Goal: Task Accomplishment & Management: Manage account settings

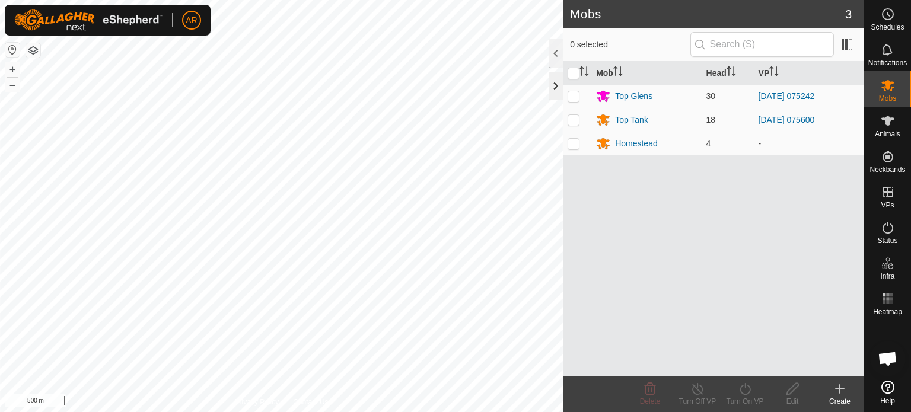
click at [553, 86] on div at bounding box center [555, 86] width 14 height 28
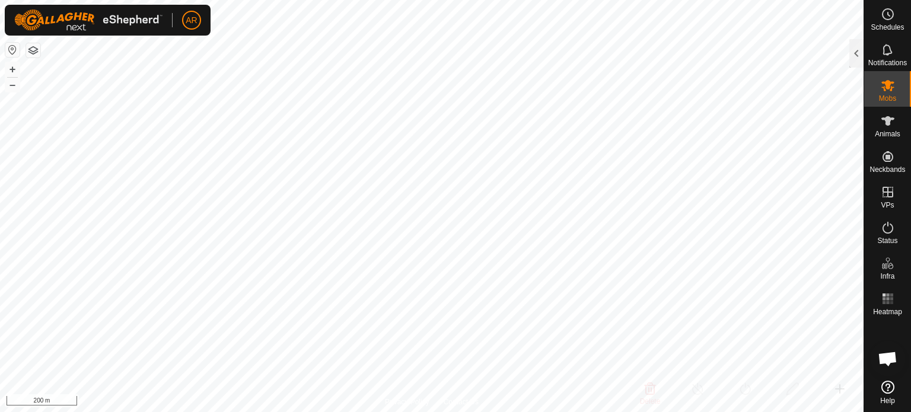
click at [31, 51] on button "button" at bounding box center [33, 50] width 14 height 14
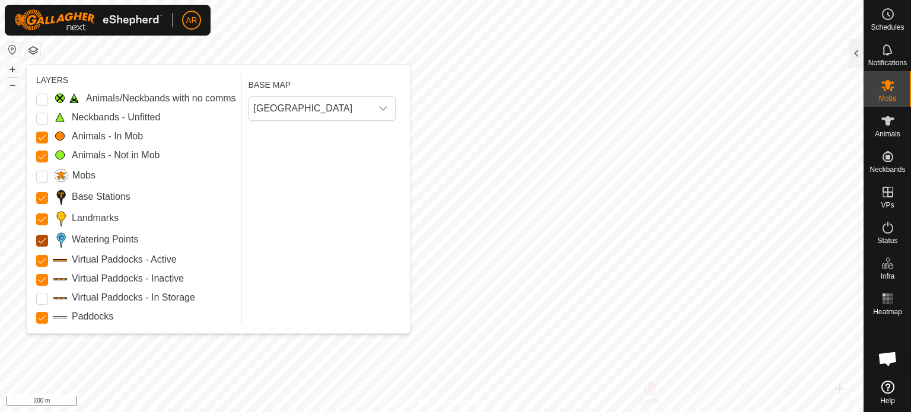
click at [39, 238] on Points "Watering Points" at bounding box center [42, 241] width 12 height 12
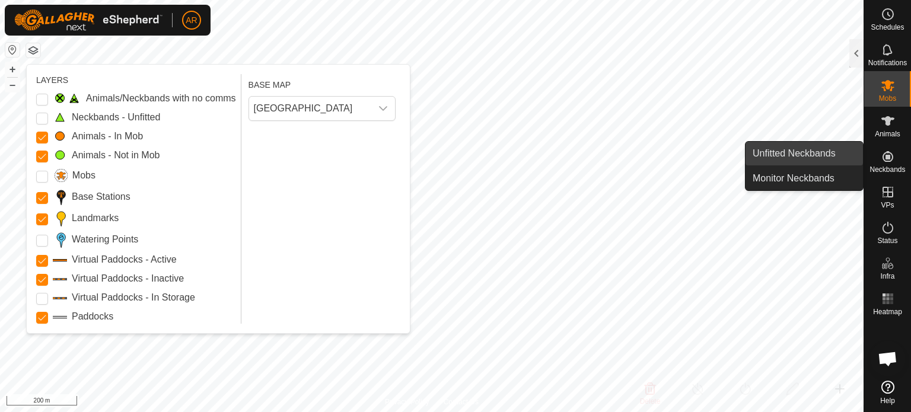
click at [836, 151] on link "Unfitted Neckbands" at bounding box center [803, 154] width 117 height 24
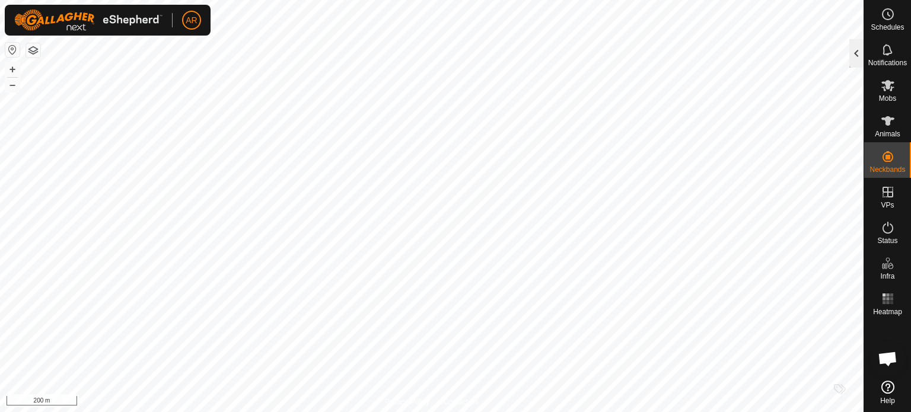
click at [857, 51] on div at bounding box center [856, 53] width 14 height 28
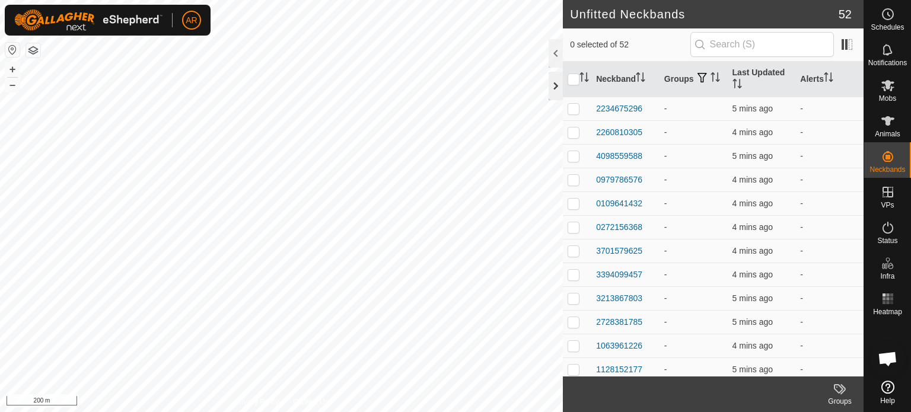
click at [558, 82] on div at bounding box center [555, 86] width 14 height 28
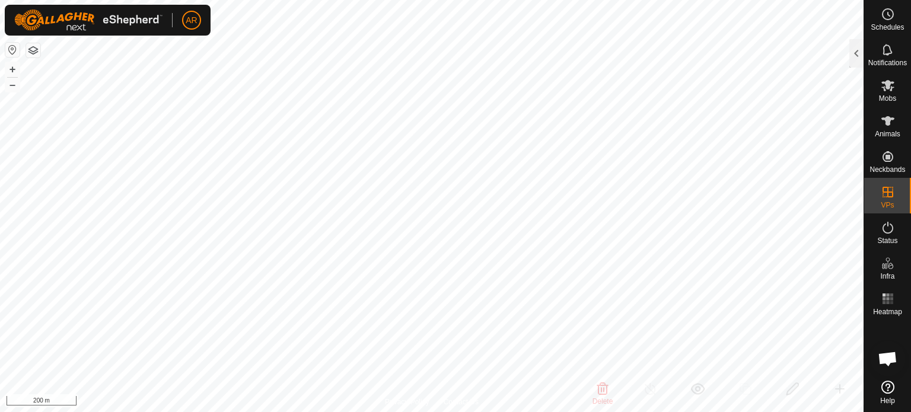
checkbox input "true"
checkbox input "false"
click at [33, 56] on button "button" at bounding box center [33, 50] width 14 height 14
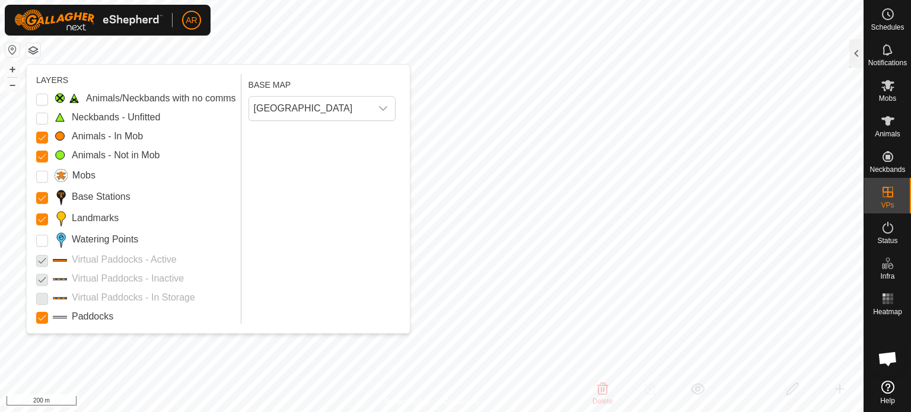
click at [47, 225] on div "Landmarks" at bounding box center [136, 218] width 200 height 17
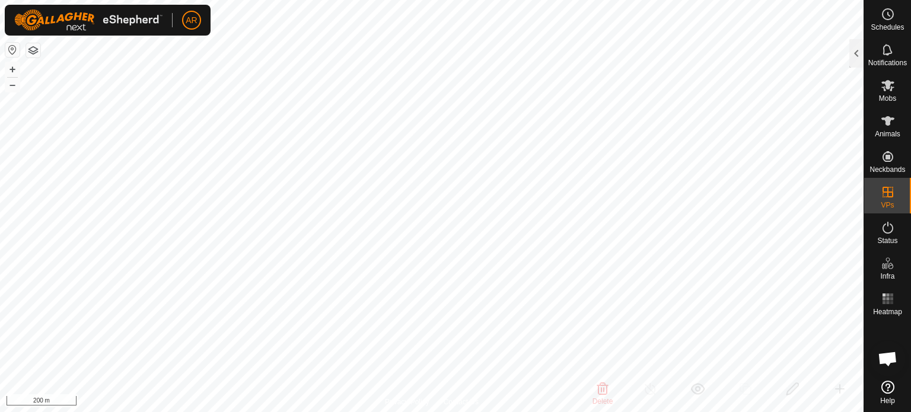
click at [882, 395] on link "Help" at bounding box center [887, 392] width 47 height 33
click at [33, 54] on button "button" at bounding box center [33, 50] width 14 height 14
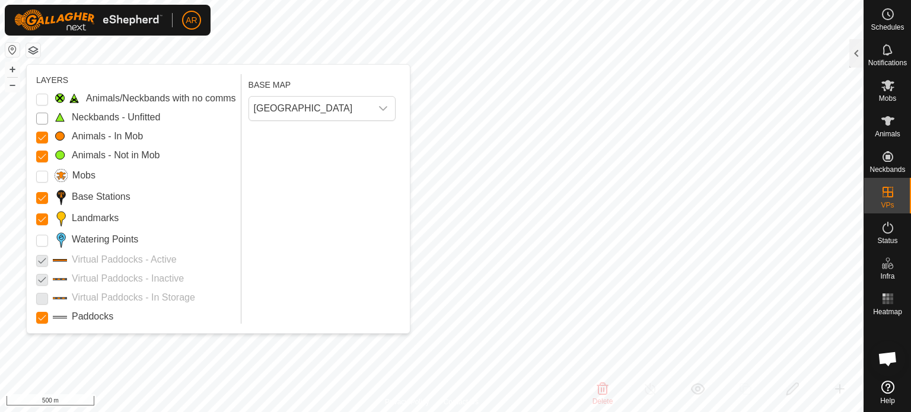
click at [43, 120] on Unfitted "Neckbands - Unfitted" at bounding box center [42, 119] width 12 height 12
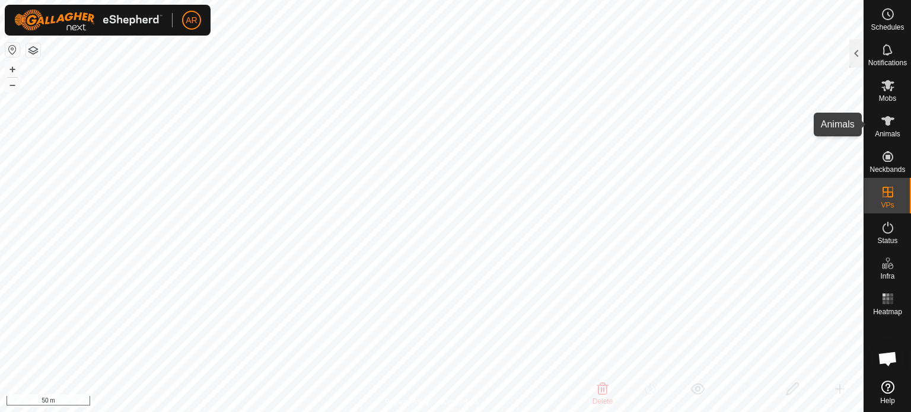
click at [889, 123] on icon at bounding box center [887, 121] width 14 height 14
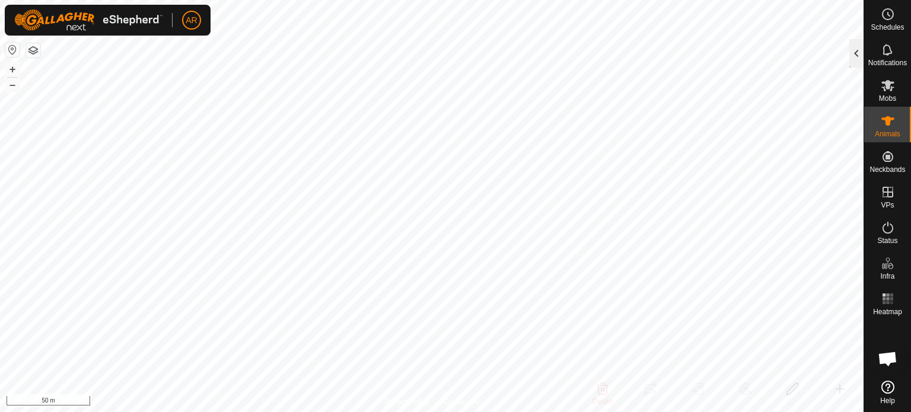
click at [853, 50] on div at bounding box center [856, 53] width 14 height 28
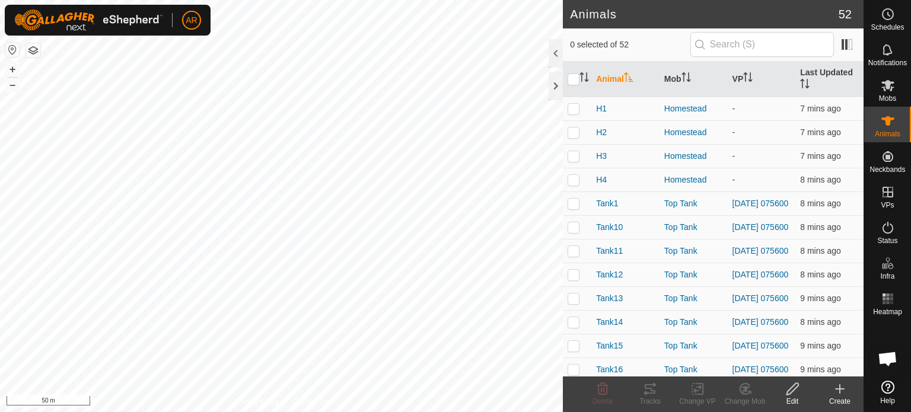
click at [835, 390] on icon at bounding box center [839, 389] width 14 height 14
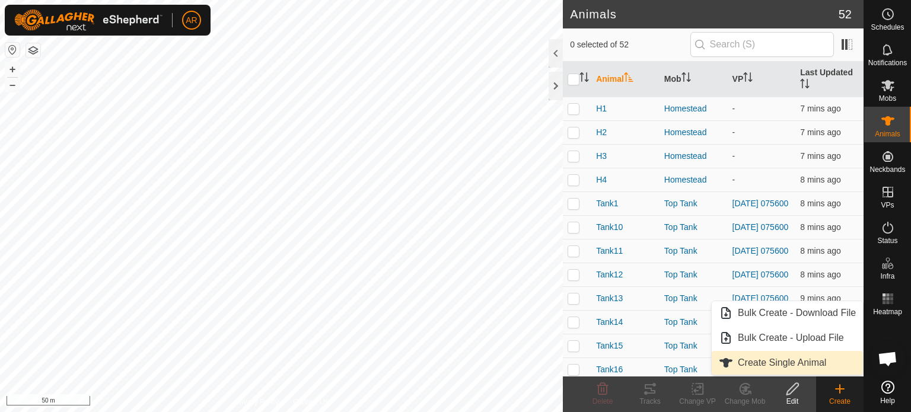
click at [766, 362] on link "Create Single Animal" at bounding box center [786, 363] width 151 height 24
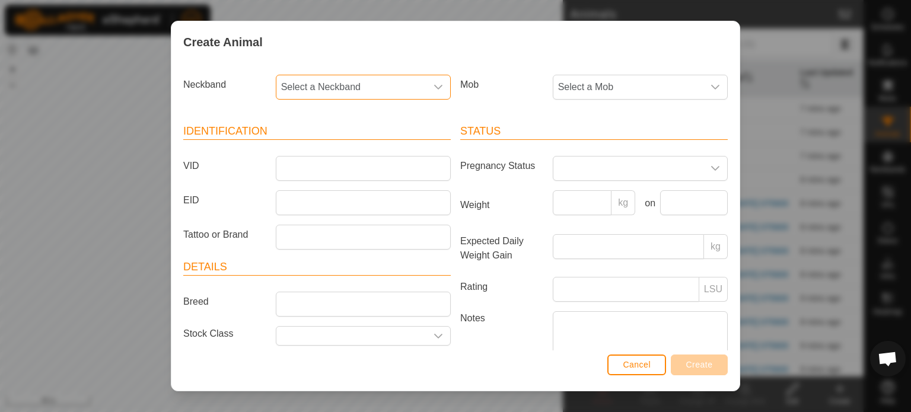
click at [285, 89] on span "Select a Neckband" at bounding box center [351, 87] width 150 height 24
type input "4703"
click at [287, 147] on li "1136544703" at bounding box center [362, 148] width 171 height 24
click at [710, 87] on icon "dropdown trigger" at bounding box center [714, 86] width 9 height 9
click at [790, 72] on div "Create Animal Neckband 1136544703 Mob Select a Mob - Top Glens Top Tank Homeste…" at bounding box center [455, 206] width 911 height 412
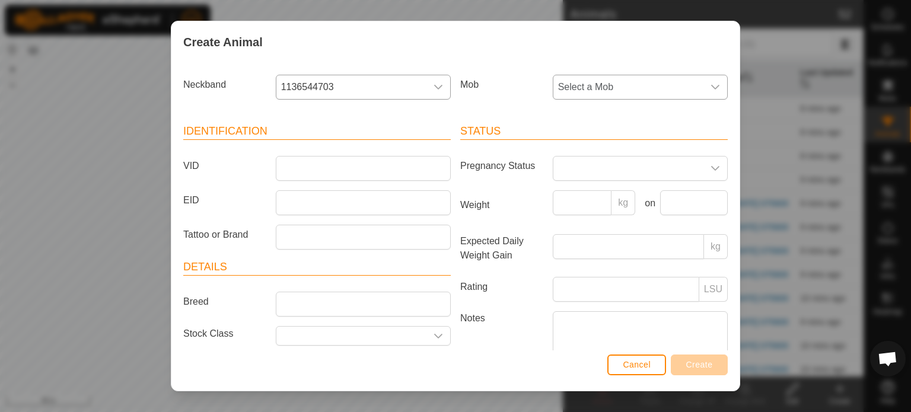
click at [710, 82] on icon "dropdown trigger" at bounding box center [714, 86] width 9 height 9
click at [691, 80] on span "Select a Mob" at bounding box center [628, 87] width 150 height 24
click at [624, 366] on span "Cancel" at bounding box center [637, 364] width 28 height 9
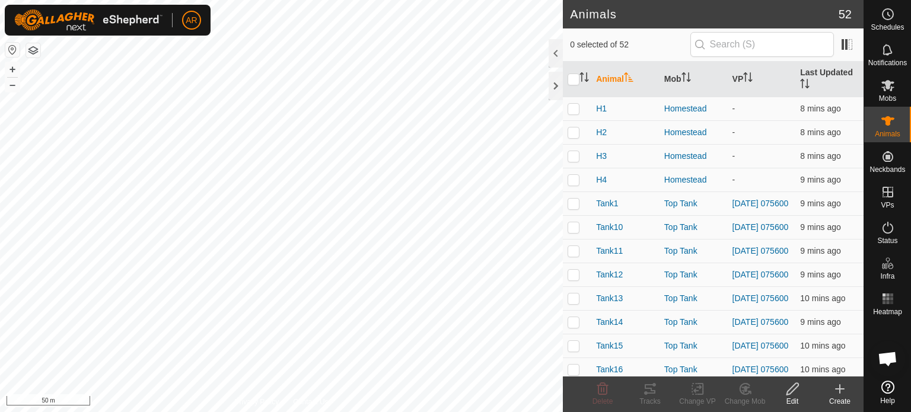
click at [838, 389] on icon at bounding box center [839, 389] width 8 height 0
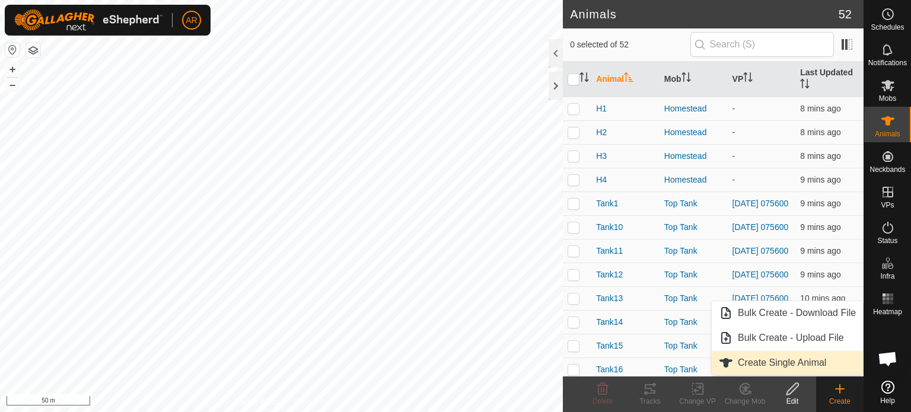
click at [787, 359] on link "Create Single Animal" at bounding box center [786, 363] width 151 height 24
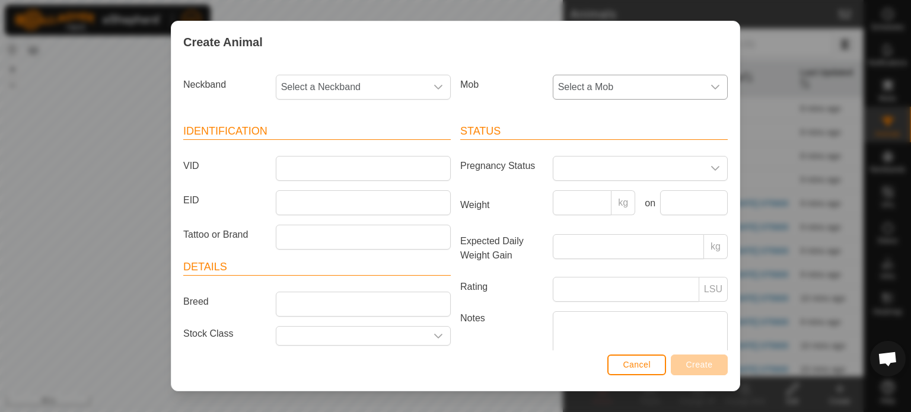
click at [706, 75] on div "dropdown trigger" at bounding box center [715, 87] width 24 height 24
click at [634, 363] on span "Cancel" at bounding box center [637, 364] width 28 height 9
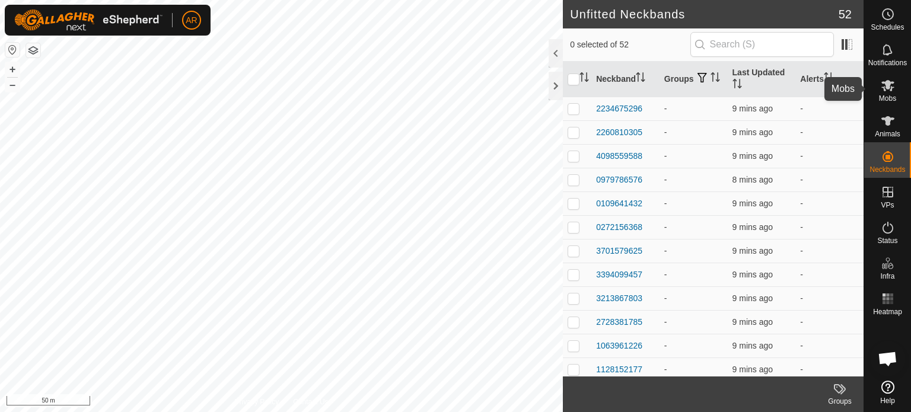
click at [882, 88] on icon at bounding box center [887, 85] width 14 height 14
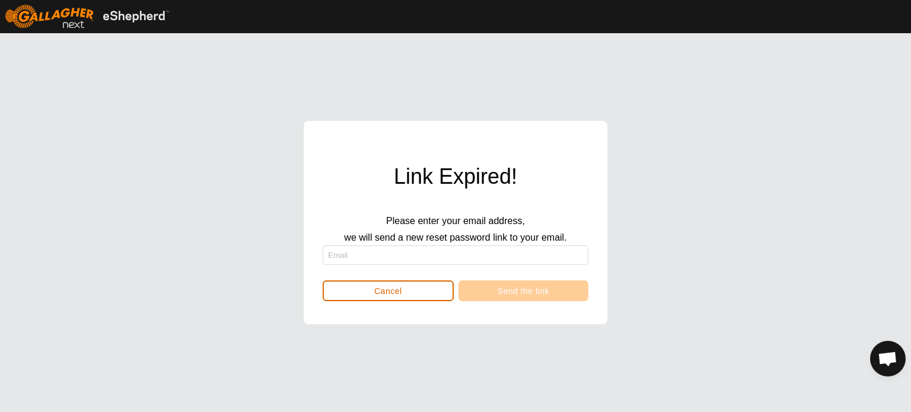
click at [440, 293] on button "Cancel" at bounding box center [388, 290] width 131 height 21
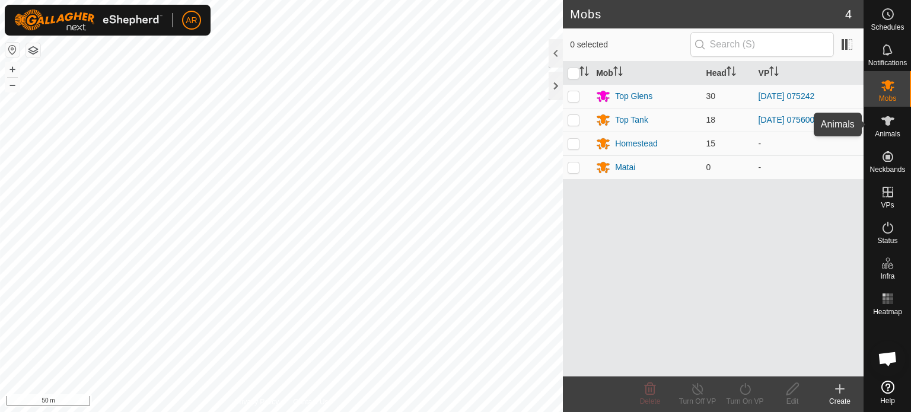
click at [888, 119] on icon at bounding box center [887, 120] width 13 height 9
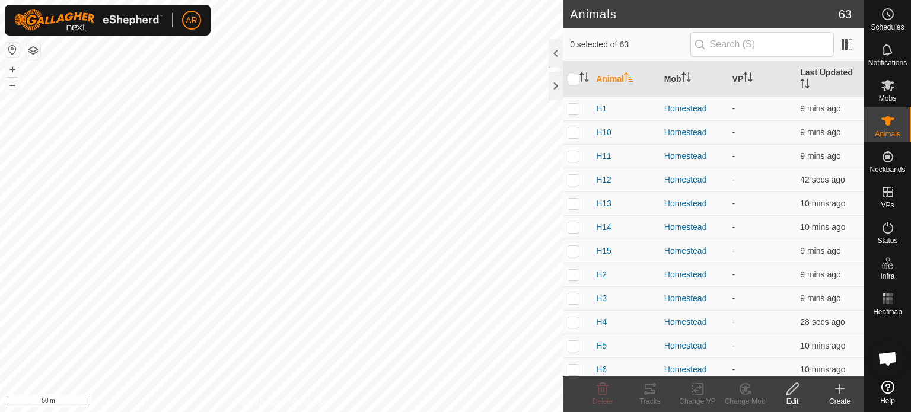
click at [838, 389] on icon at bounding box center [839, 389] width 8 height 0
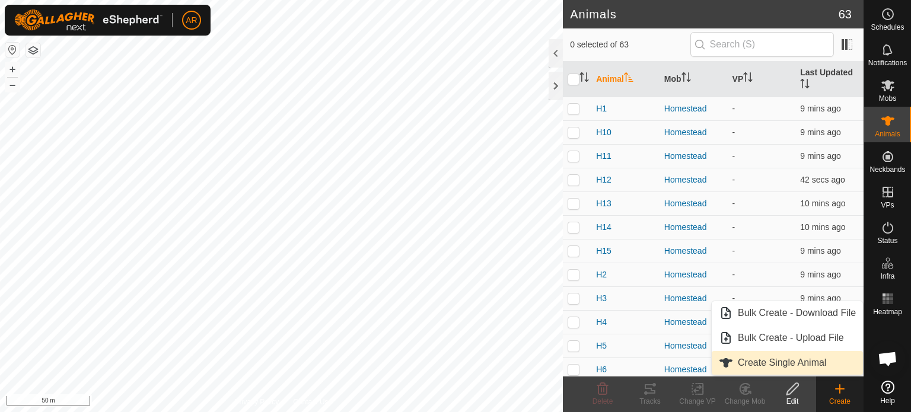
click at [808, 360] on link "Create Single Animal" at bounding box center [786, 363] width 151 height 24
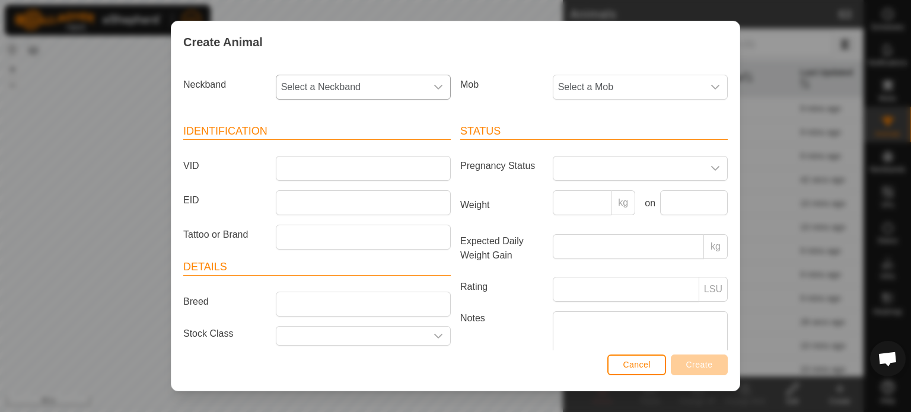
click at [426, 84] on div "dropdown trigger" at bounding box center [438, 87] width 24 height 24
type input "4703"
click at [312, 146] on li "1136544703" at bounding box center [362, 148] width 171 height 24
click at [710, 91] on icon "dropdown trigger" at bounding box center [714, 86] width 9 height 9
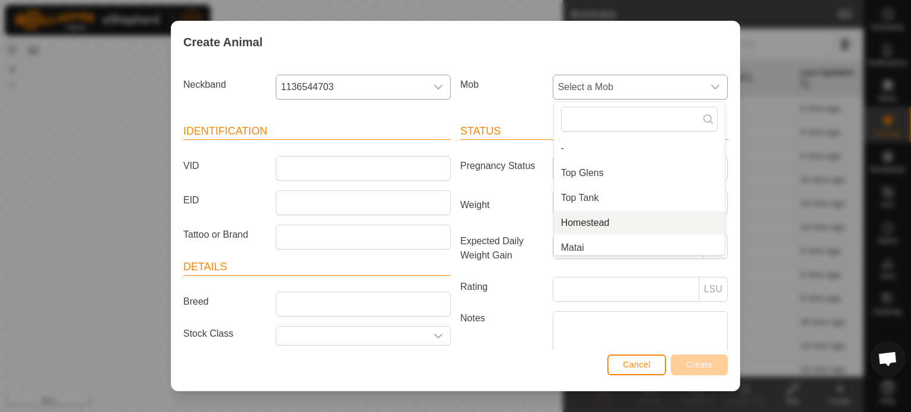
scroll to position [5, 0]
click at [591, 248] on li "Matai" at bounding box center [639, 243] width 171 height 24
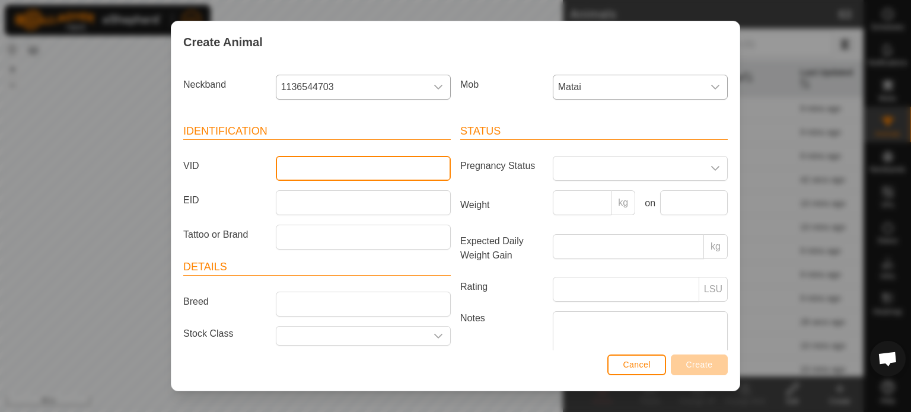
click at [285, 168] on input "VID" at bounding box center [363, 168] width 175 height 25
type input "M1"
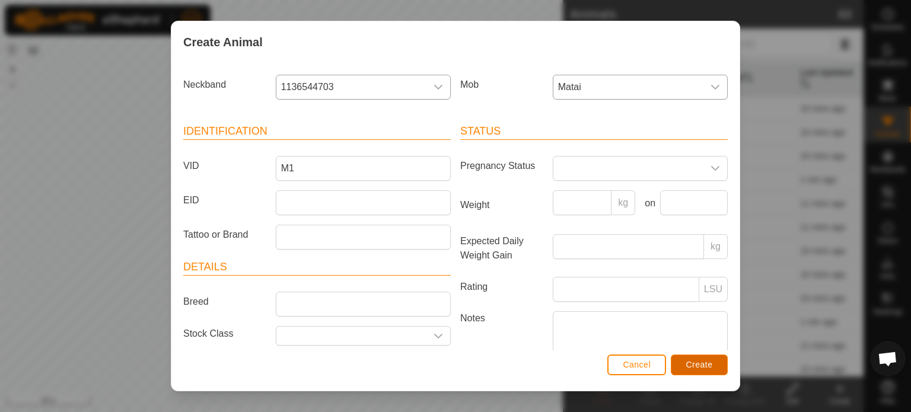
click at [699, 365] on span "Create" at bounding box center [699, 364] width 27 height 9
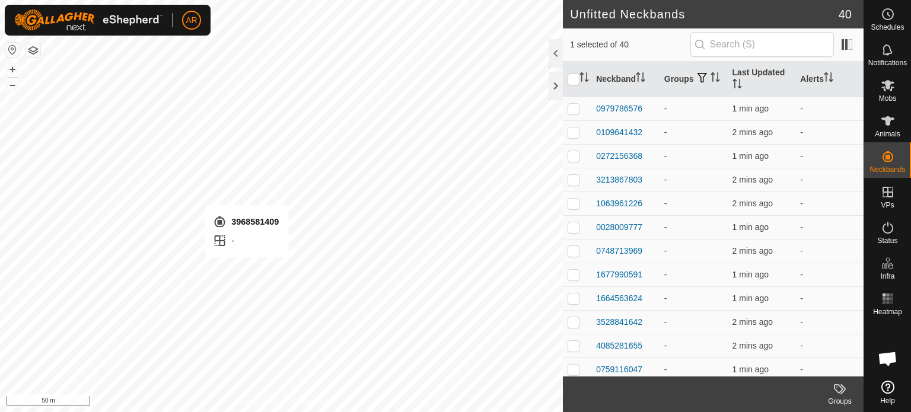
checkbox input "false"
click at [890, 122] on icon at bounding box center [887, 121] width 14 height 14
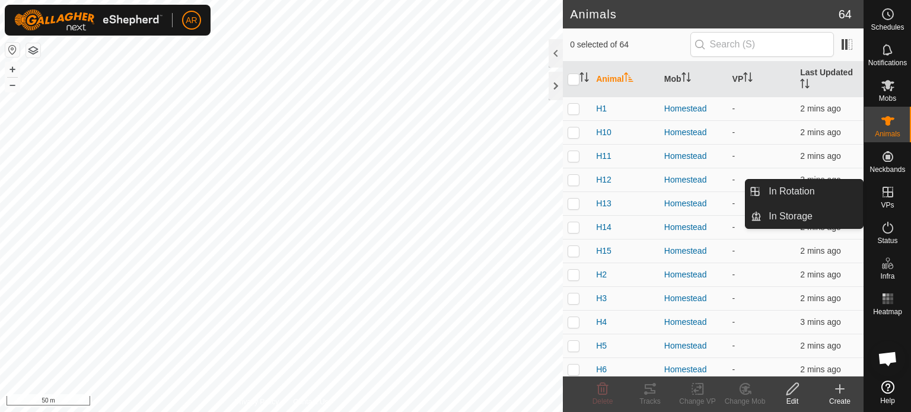
click at [838, 388] on icon at bounding box center [839, 389] width 14 height 14
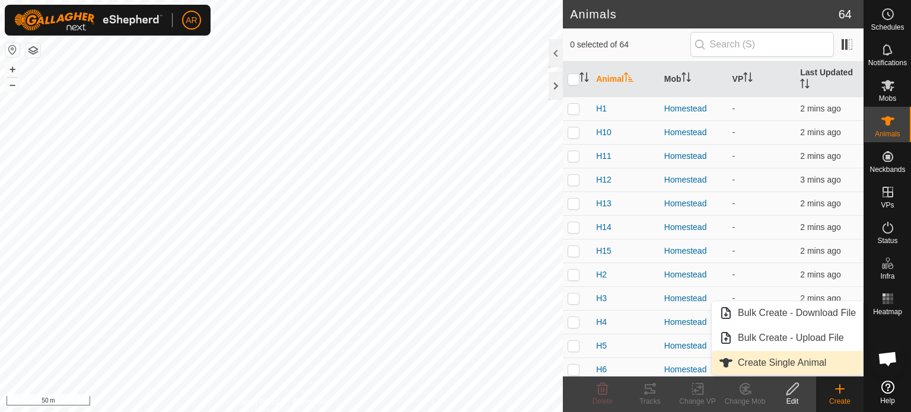
click at [791, 366] on link "Create Single Animal" at bounding box center [786, 363] width 151 height 24
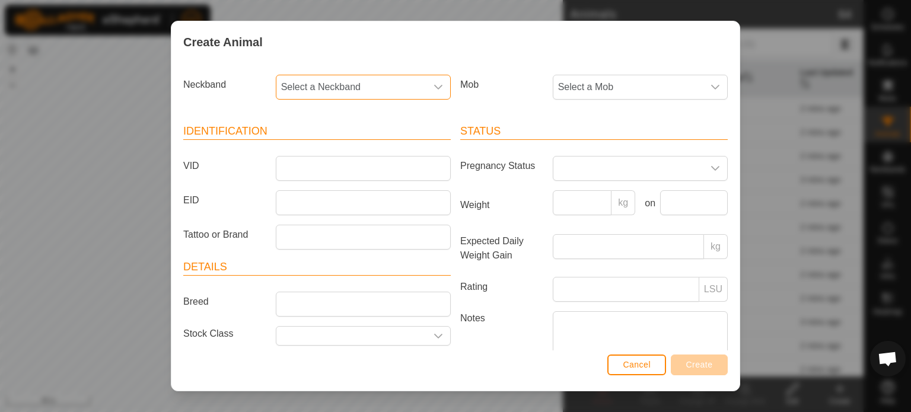
click at [292, 87] on span "Select a Neckband" at bounding box center [351, 87] width 150 height 24
type input "1409"
click at [311, 146] on li "3968581409" at bounding box center [362, 148] width 171 height 24
click at [588, 91] on span "Select a Mob" at bounding box center [628, 87] width 150 height 24
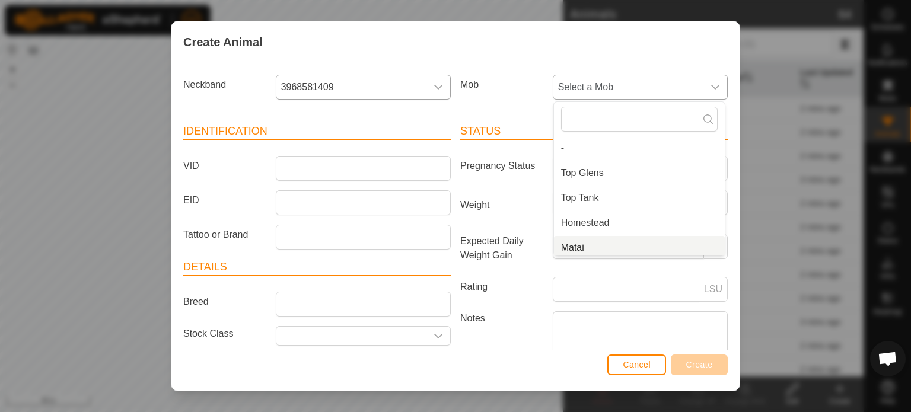
scroll to position [5, 0]
click at [576, 244] on li "Matai" at bounding box center [639, 243] width 171 height 24
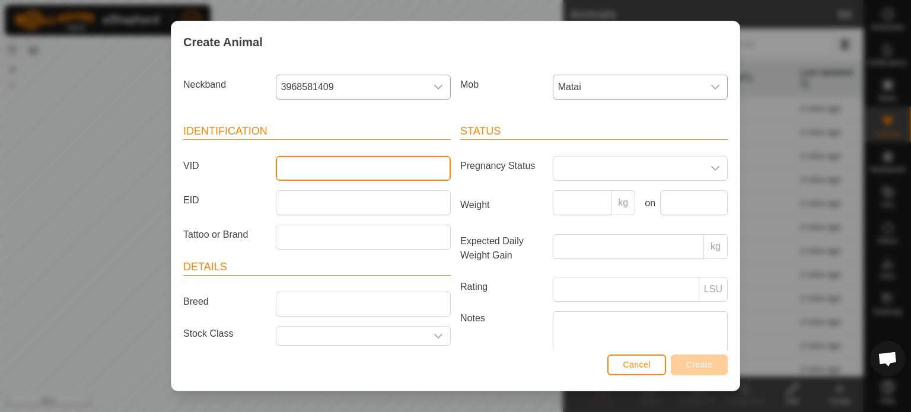
click at [288, 170] on input "VID" at bounding box center [363, 168] width 175 height 25
type input "m2"
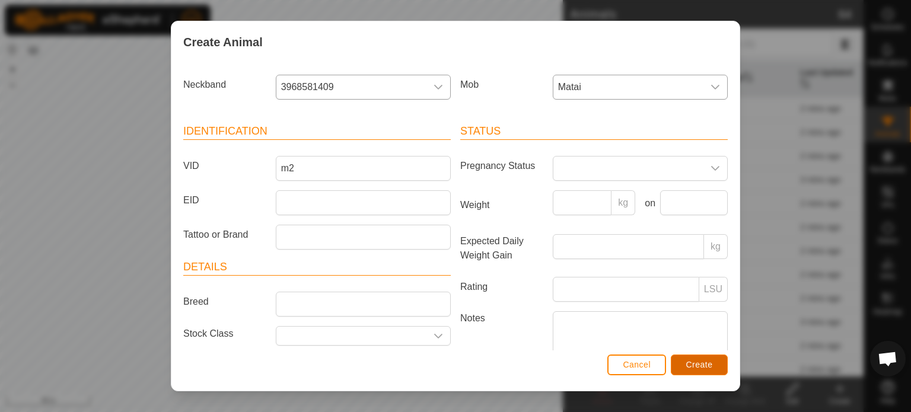
click at [697, 367] on span "Create" at bounding box center [699, 364] width 27 height 9
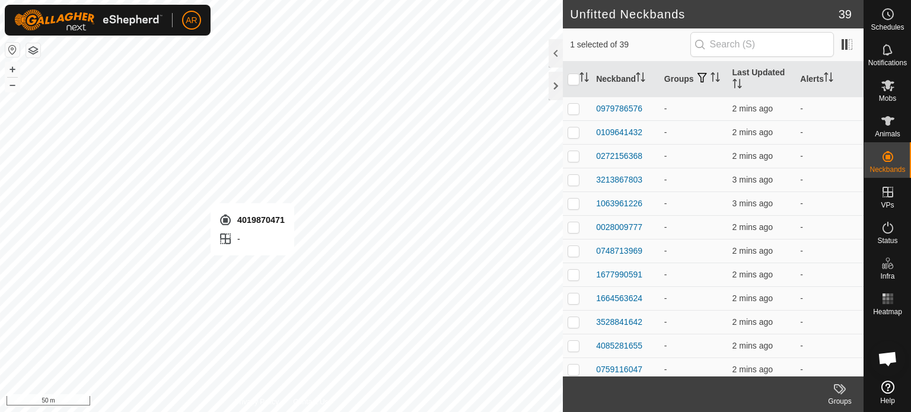
checkbox input "false"
click at [887, 123] on icon at bounding box center [887, 120] width 13 height 9
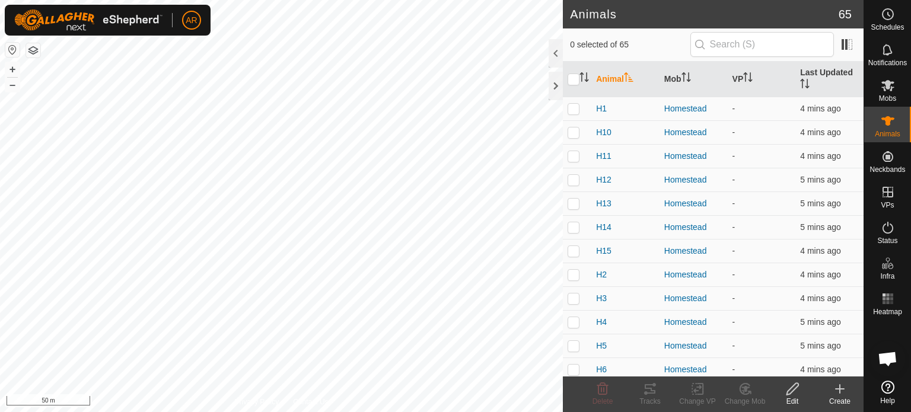
click at [842, 391] on icon at bounding box center [839, 389] width 14 height 14
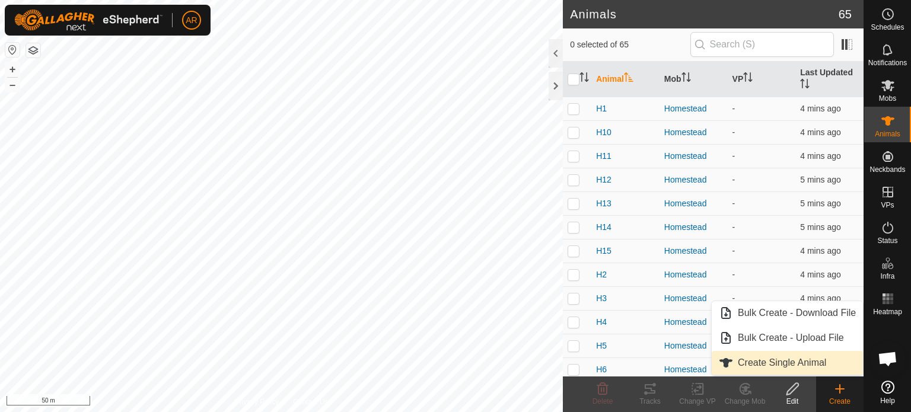
click at [746, 358] on link "Create Single Animal" at bounding box center [786, 363] width 151 height 24
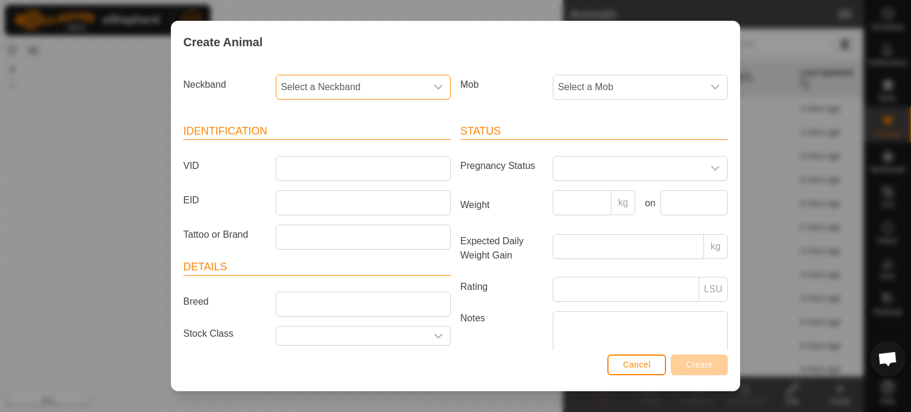
click at [296, 87] on span "Select a Neckband" at bounding box center [351, 87] width 150 height 24
type input "0471"
click at [317, 147] on li "4019870471" at bounding box center [362, 148] width 171 height 24
click at [304, 166] on input "VID" at bounding box center [363, 168] width 175 height 25
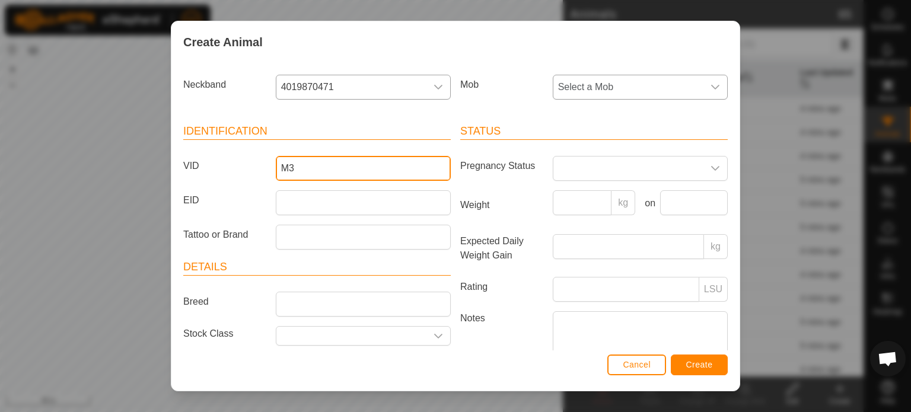
type input "M3"
click at [643, 87] on span "Select a Mob" at bounding box center [628, 87] width 150 height 24
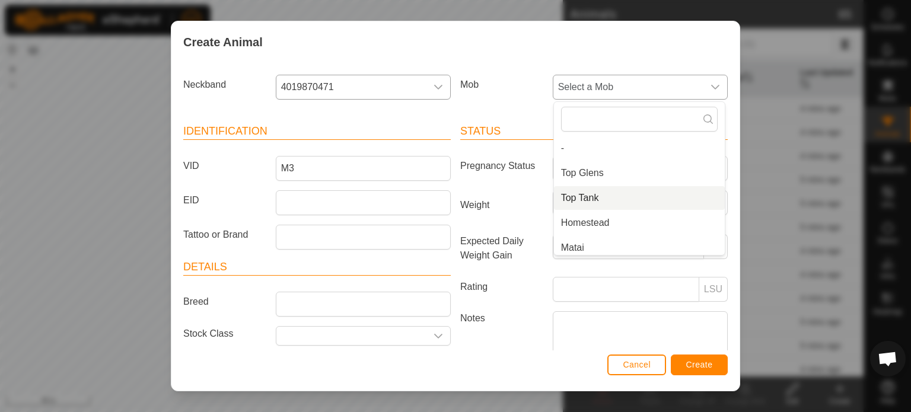
scroll to position [5, 0]
click at [598, 248] on li "Matai" at bounding box center [639, 243] width 171 height 24
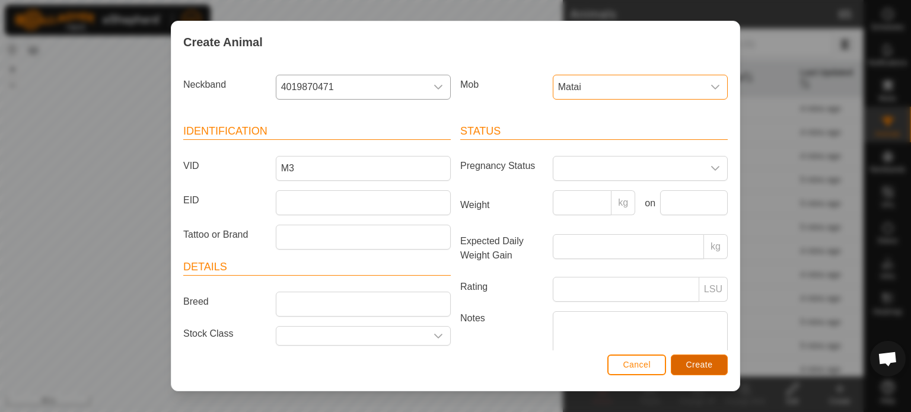
click at [698, 363] on span "Create" at bounding box center [699, 364] width 27 height 9
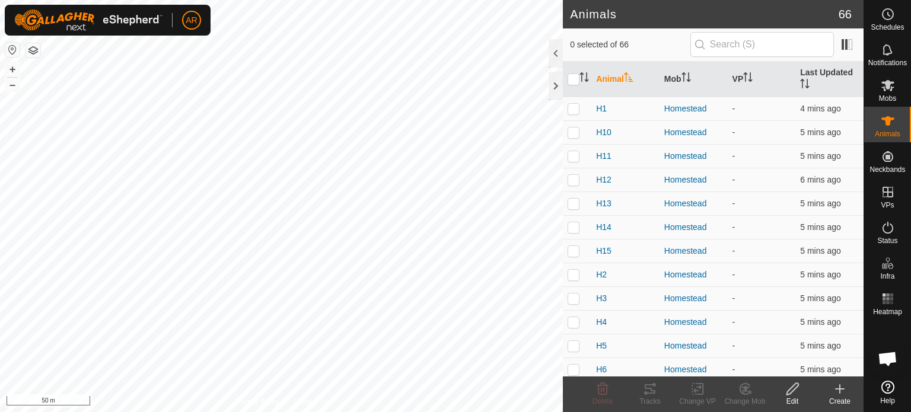
click at [839, 389] on icon at bounding box center [839, 389] width 8 height 0
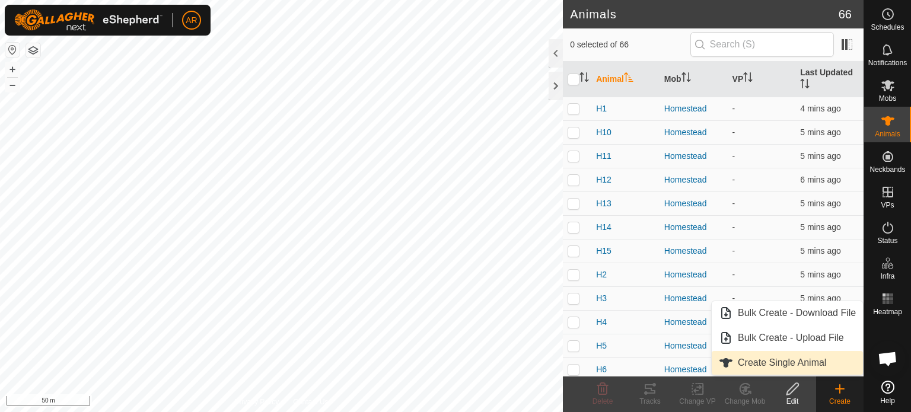
click at [796, 368] on link "Create Single Animal" at bounding box center [786, 363] width 151 height 24
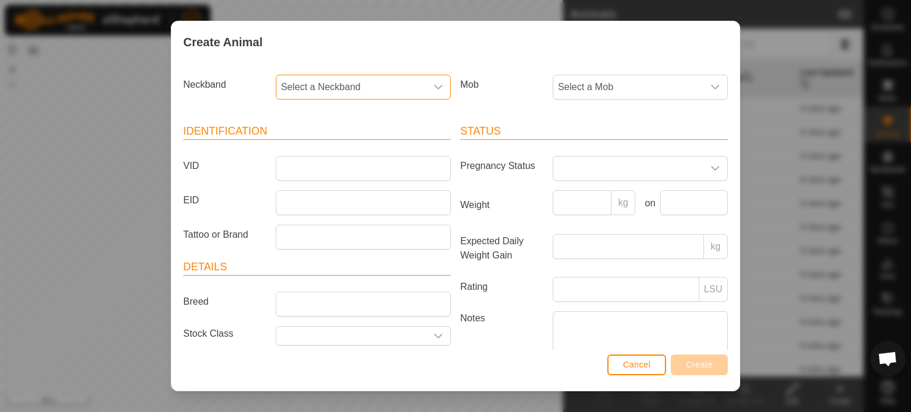
click at [295, 87] on span "Select a Neckband" at bounding box center [351, 87] width 150 height 24
type input "5798"
click at [318, 151] on li "1160675798" at bounding box center [362, 148] width 171 height 24
click at [309, 168] on input "VID" at bounding box center [363, 168] width 175 height 25
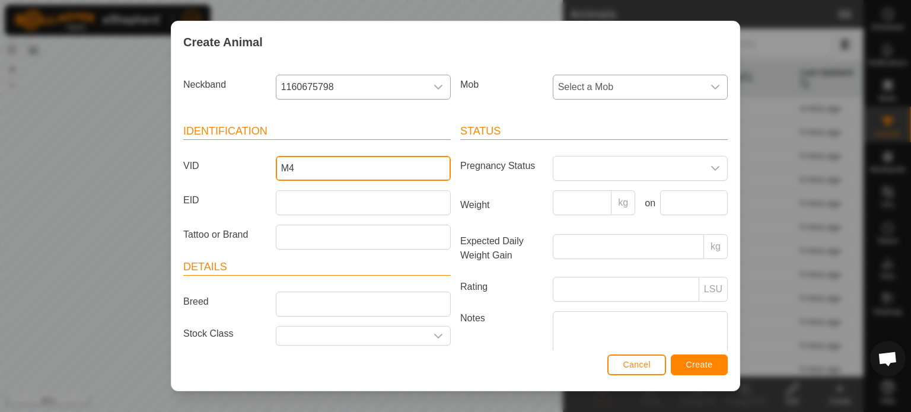
type input "M4"
click at [624, 88] on span "Select a Mob" at bounding box center [628, 87] width 150 height 24
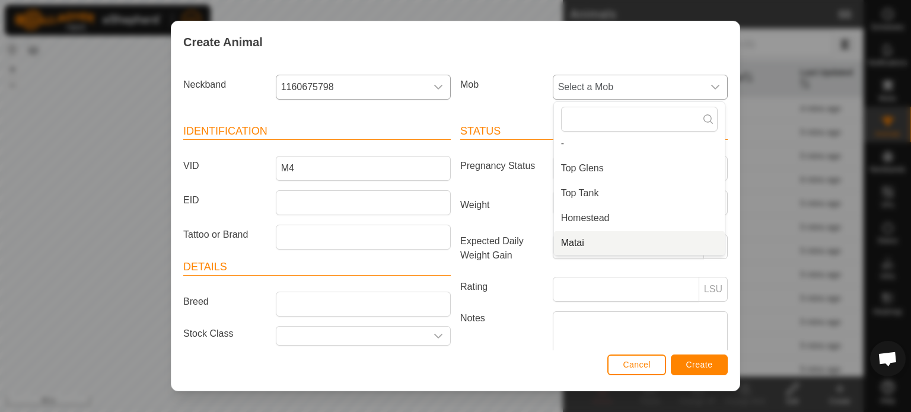
click at [585, 242] on li "Matai" at bounding box center [639, 243] width 171 height 24
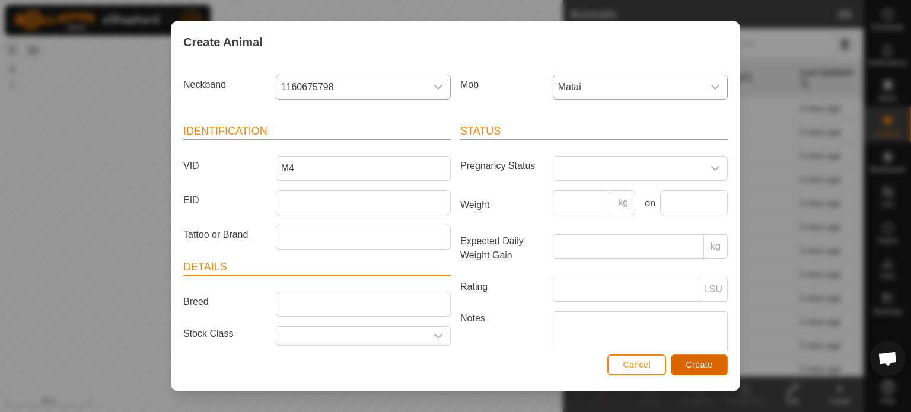
click at [716, 362] on button "Create" at bounding box center [699, 365] width 57 height 21
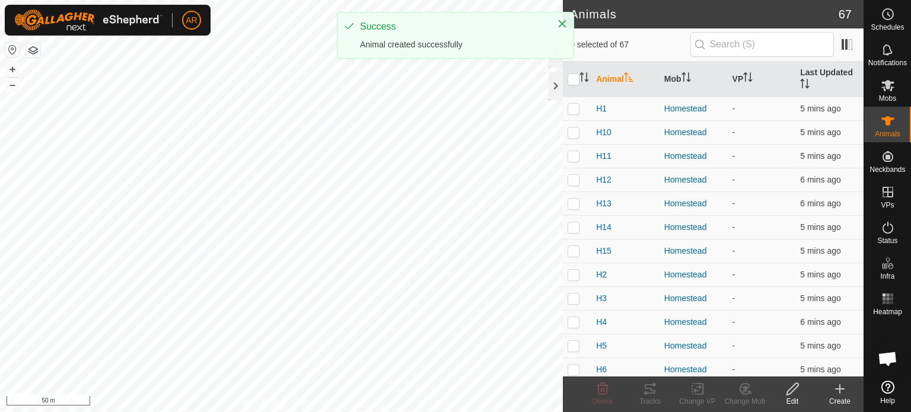
click at [837, 391] on icon at bounding box center [839, 389] width 14 height 14
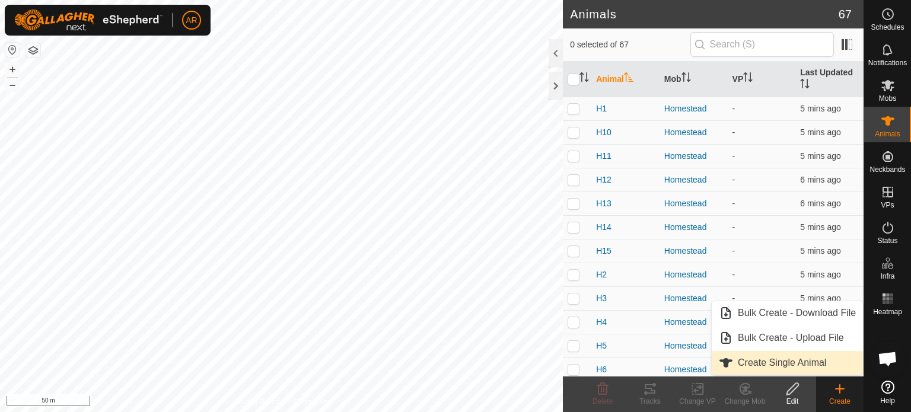
click at [778, 369] on link "Create Single Animal" at bounding box center [786, 363] width 151 height 24
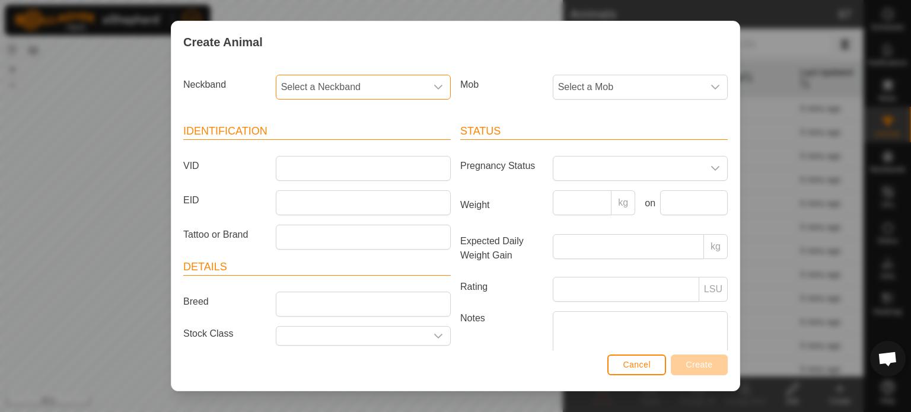
click at [291, 88] on span "Select a Neckband" at bounding box center [351, 87] width 150 height 24
type input "6576"
click at [314, 149] on li "0979786576" at bounding box center [362, 148] width 171 height 24
click at [293, 170] on input "VID" at bounding box center [363, 168] width 175 height 25
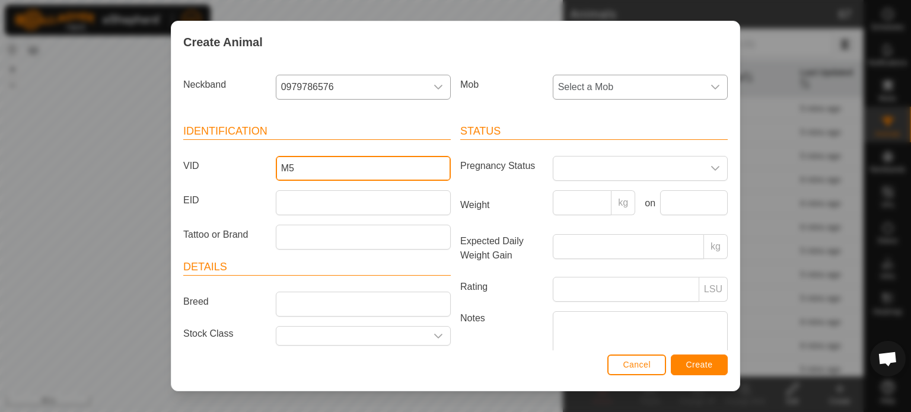
type input "M5"
click at [692, 90] on span "Select a Mob" at bounding box center [628, 87] width 150 height 24
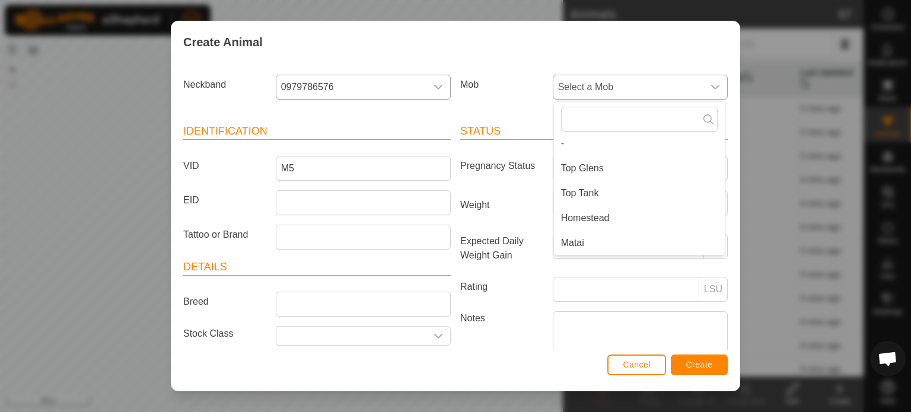
click at [610, 241] on li "Matai" at bounding box center [639, 243] width 171 height 24
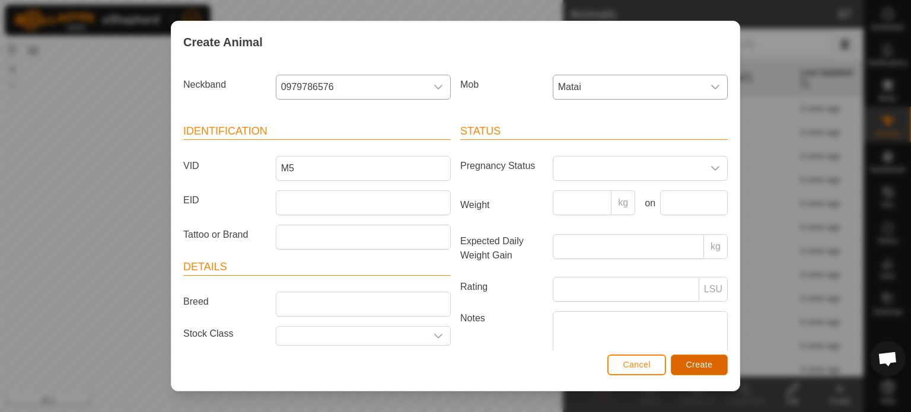
click at [706, 367] on span "Create" at bounding box center [699, 364] width 27 height 9
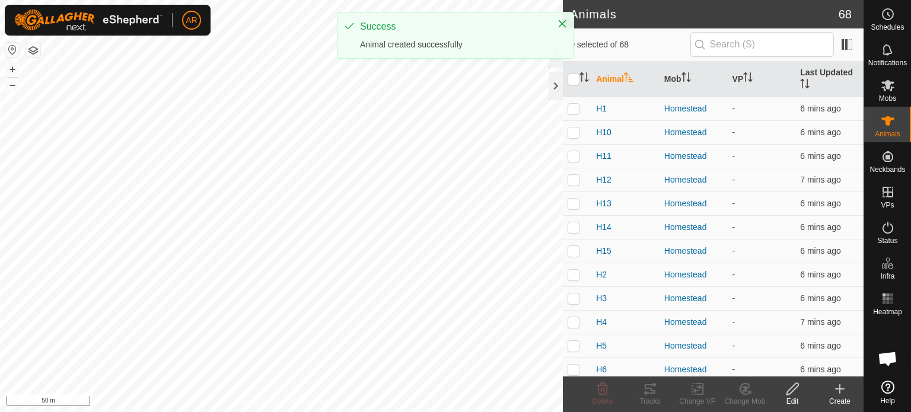
click at [842, 392] on icon at bounding box center [839, 389] width 14 height 14
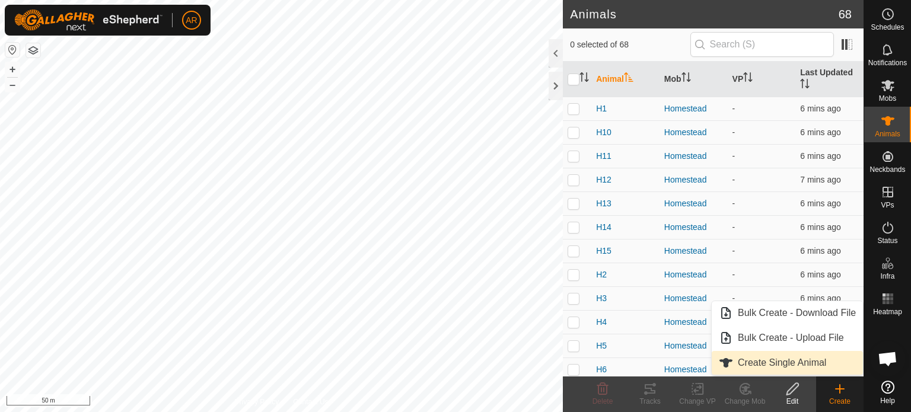
click at [780, 368] on link "Create Single Animal" at bounding box center [786, 363] width 151 height 24
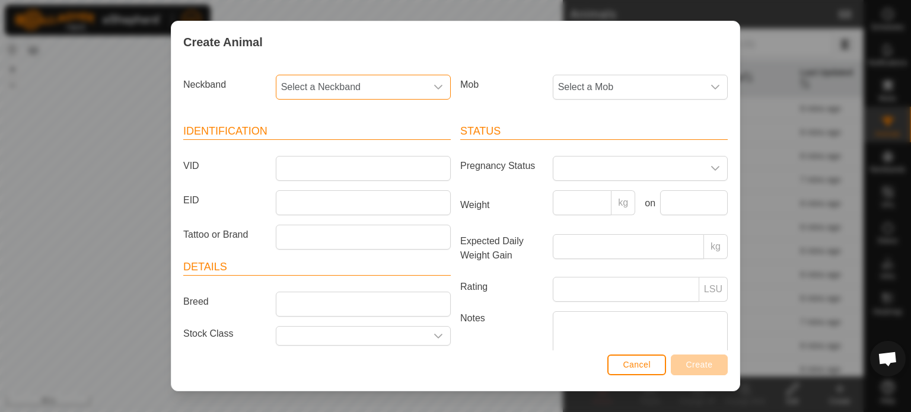
click at [293, 84] on span "Select a Neckband" at bounding box center [351, 87] width 150 height 24
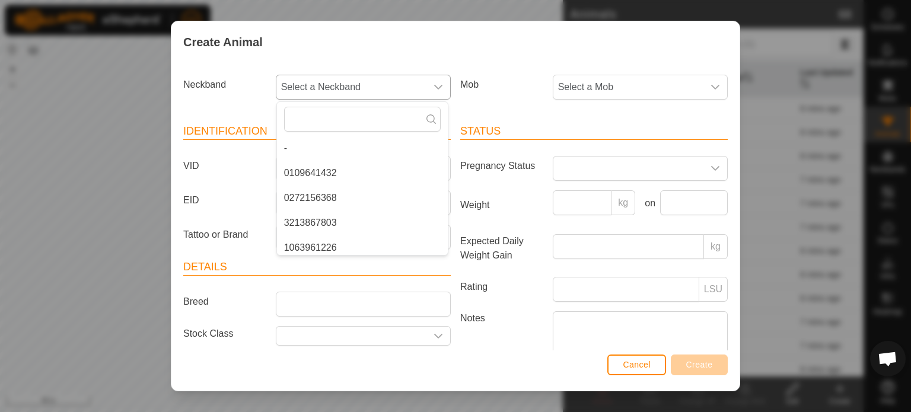
click at [323, 197] on li "0272156368" at bounding box center [362, 198] width 171 height 24
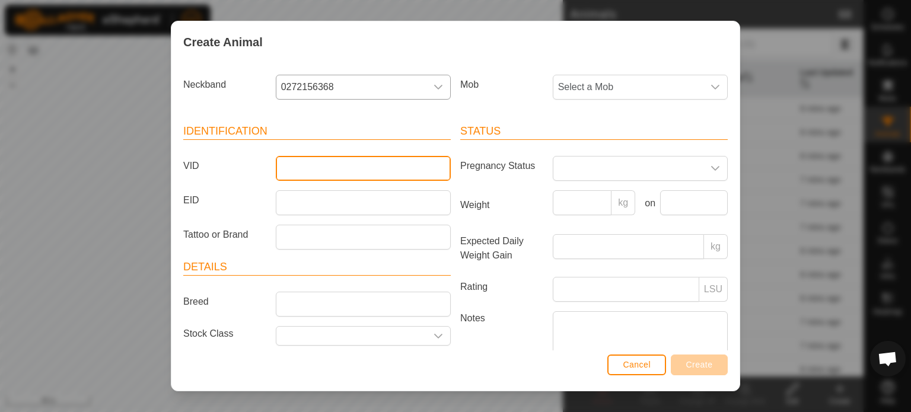
click at [291, 171] on input "VID" at bounding box center [363, 168] width 175 height 25
type input "M6"
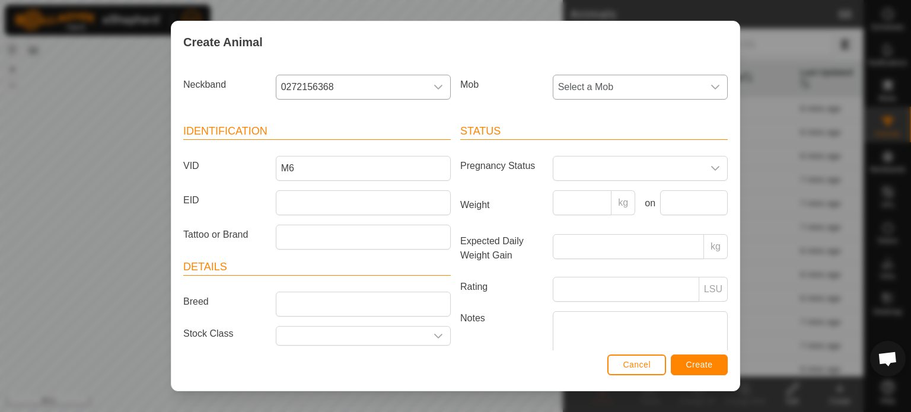
click at [618, 82] on span "Select a Mob" at bounding box center [628, 87] width 150 height 24
click at [595, 244] on li "Matai" at bounding box center [639, 243] width 171 height 24
click at [700, 366] on span "Create" at bounding box center [699, 364] width 27 height 9
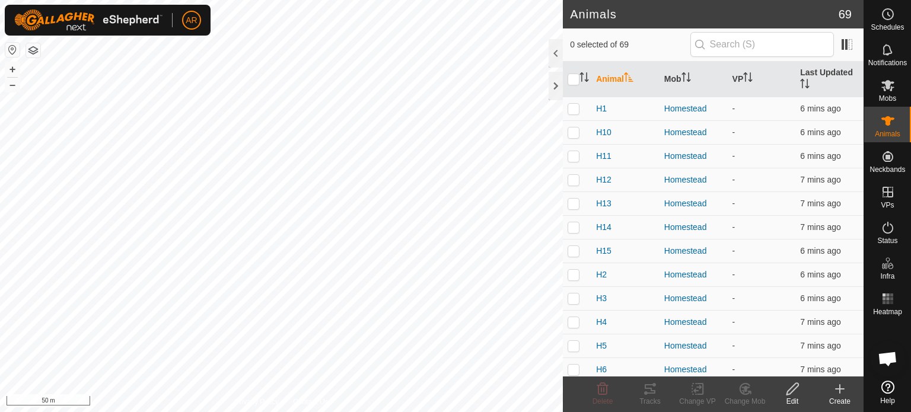
click at [838, 395] on icon at bounding box center [839, 389] width 14 height 14
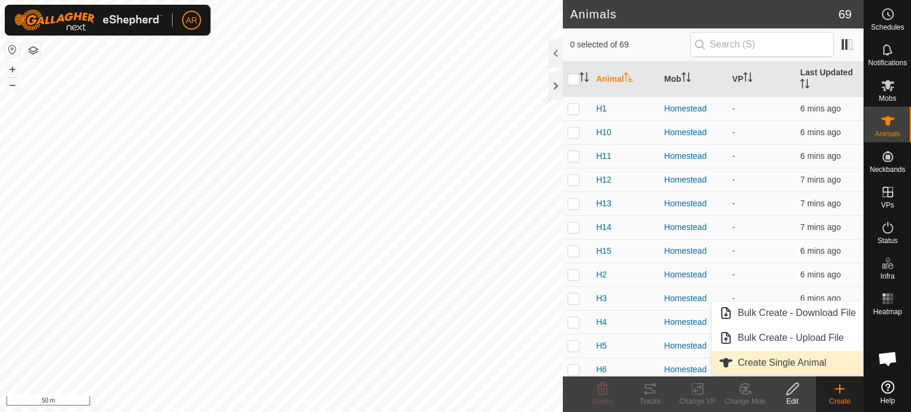
click at [778, 365] on link "Create Single Animal" at bounding box center [786, 363] width 151 height 24
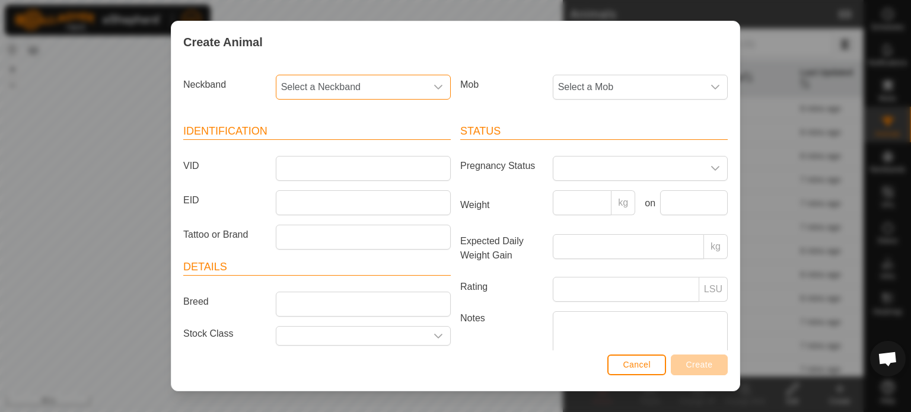
click at [294, 92] on span "Select a Neckband" at bounding box center [351, 87] width 150 height 24
click at [317, 241] on li "0028009777" at bounding box center [362, 243] width 171 height 24
click at [280, 168] on input "VID" at bounding box center [363, 168] width 175 height 25
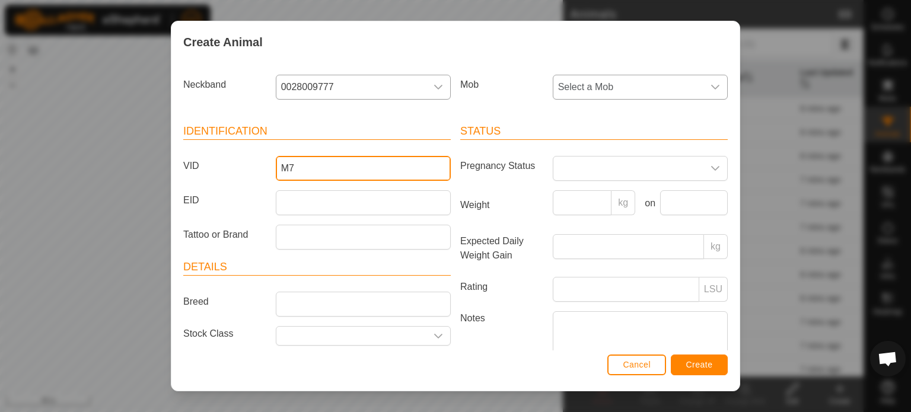
type input "M7"
click at [584, 90] on span "Select a Mob" at bounding box center [628, 87] width 150 height 24
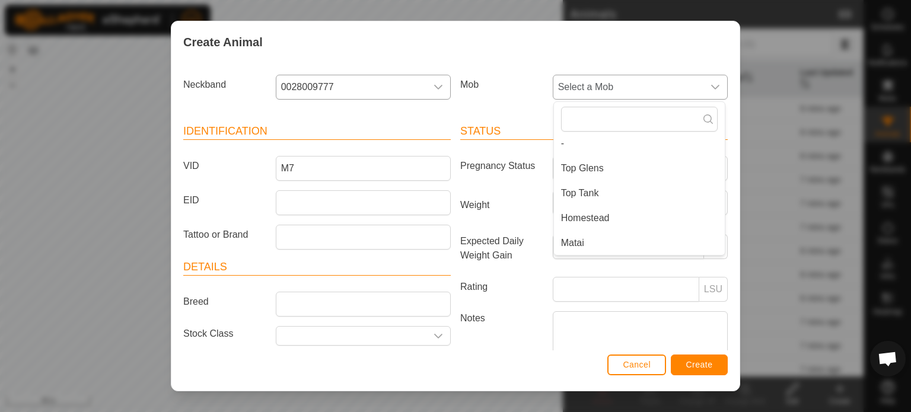
click at [579, 240] on li "Matai" at bounding box center [639, 243] width 171 height 24
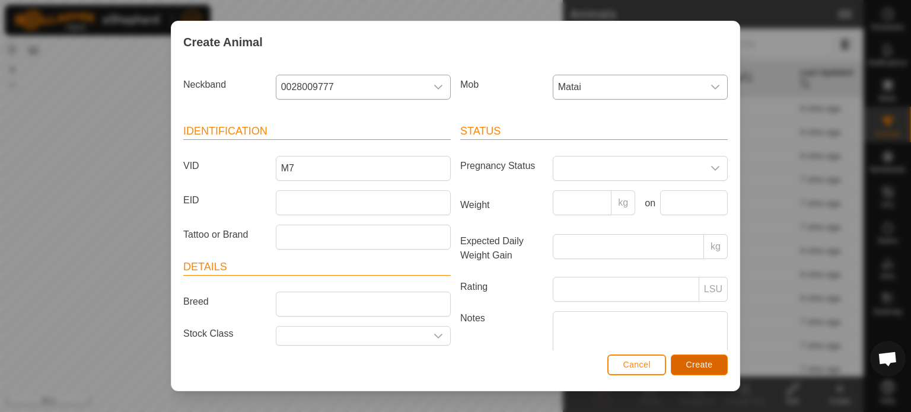
click at [709, 366] on span "Create" at bounding box center [699, 364] width 27 height 9
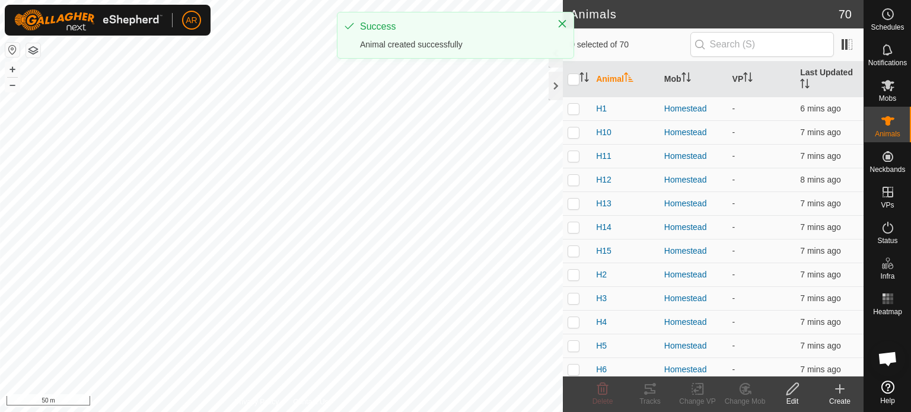
click at [838, 394] on icon at bounding box center [839, 389] width 14 height 14
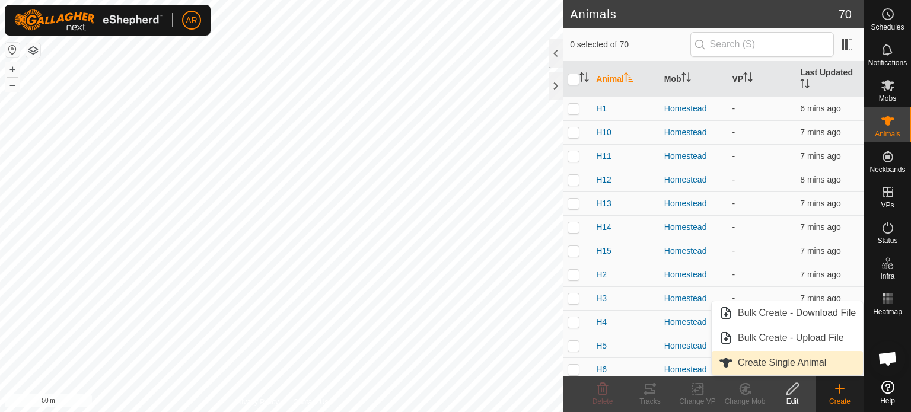
click at [773, 365] on link "Create Single Animal" at bounding box center [786, 363] width 151 height 24
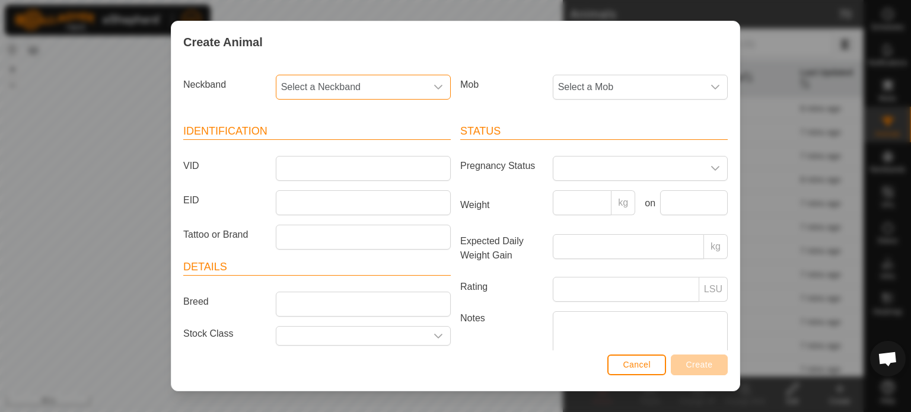
click at [289, 84] on span "Select a Neckband" at bounding box center [351, 87] width 150 height 24
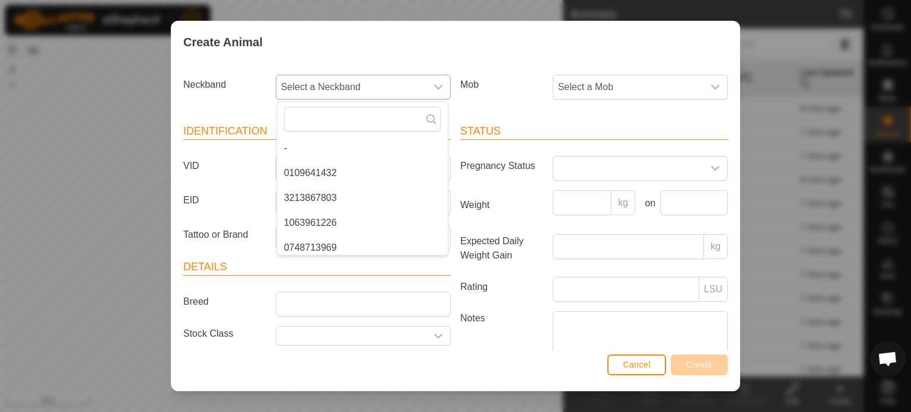
click at [326, 177] on li "0109641432" at bounding box center [362, 173] width 171 height 24
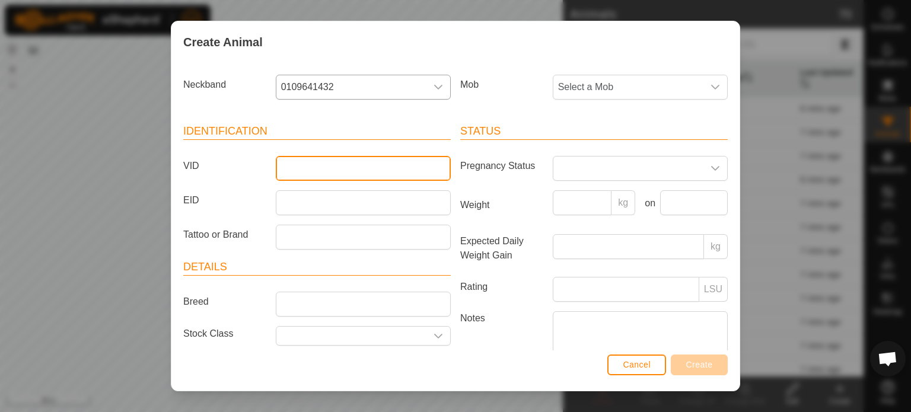
click at [296, 168] on input "VID" at bounding box center [363, 168] width 175 height 25
type input "M8"
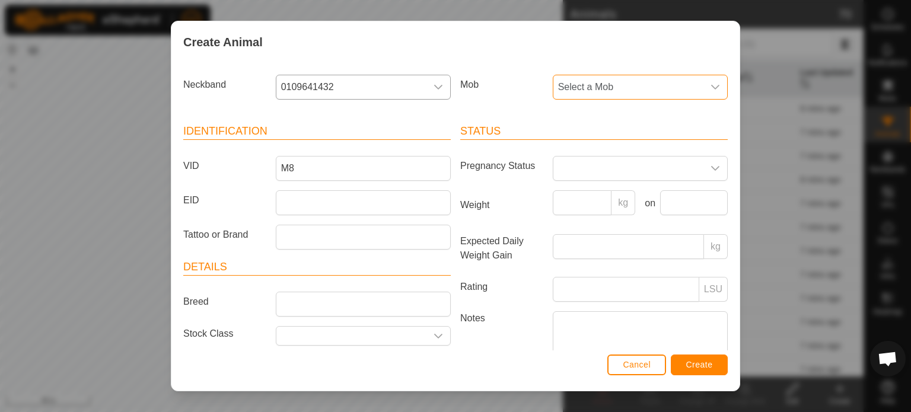
click at [624, 80] on span "Select a Mob" at bounding box center [628, 87] width 150 height 24
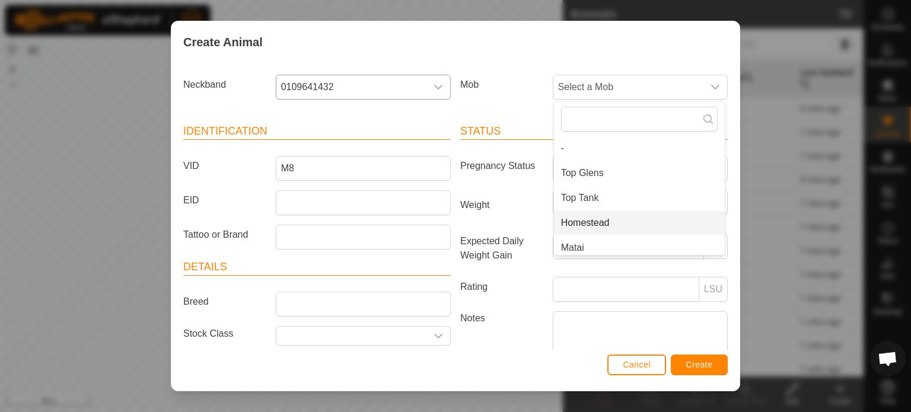
click at [586, 242] on li "Matai" at bounding box center [639, 248] width 171 height 24
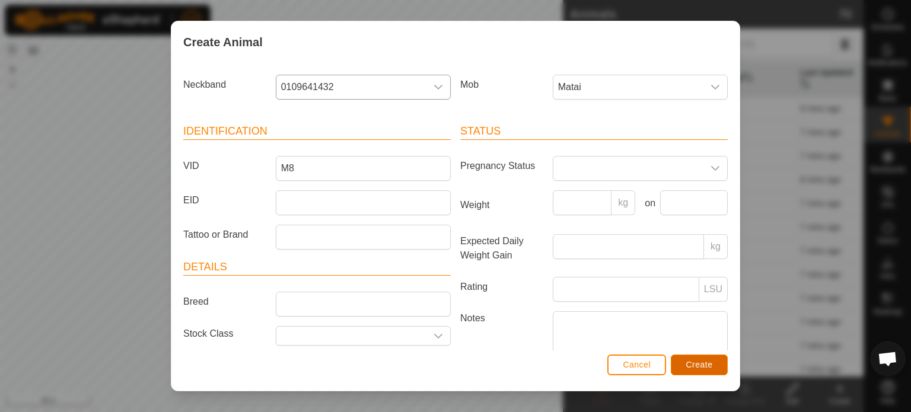
click at [698, 366] on span "Create" at bounding box center [699, 364] width 27 height 9
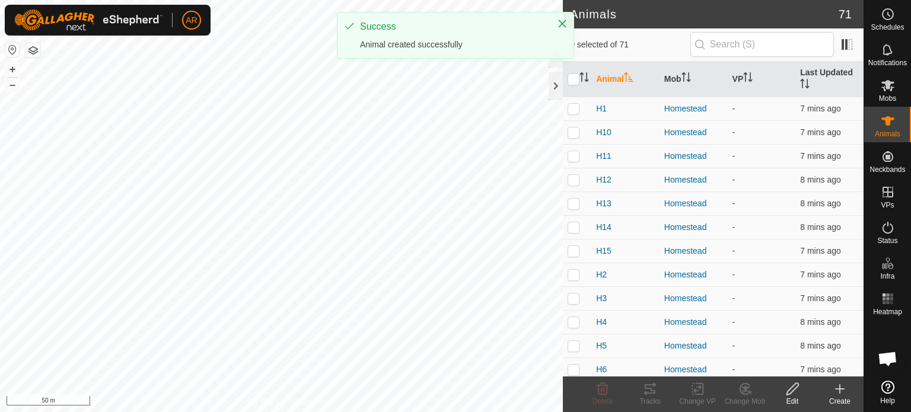
click at [837, 395] on icon at bounding box center [839, 389] width 14 height 14
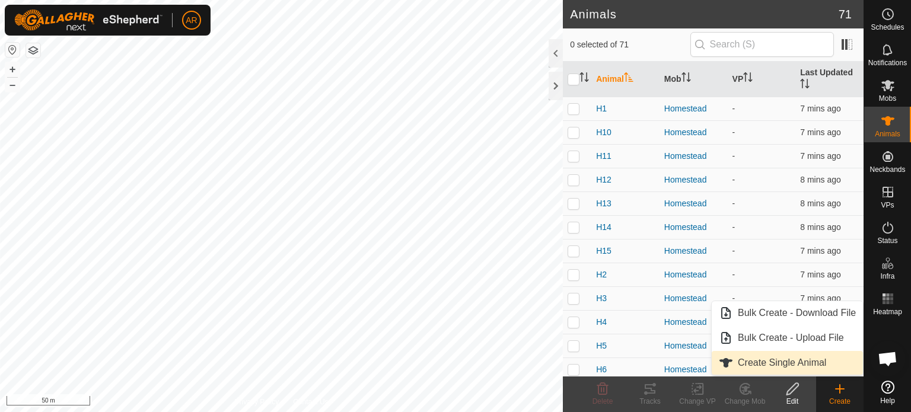
click at [771, 368] on link "Create Single Animal" at bounding box center [786, 363] width 151 height 24
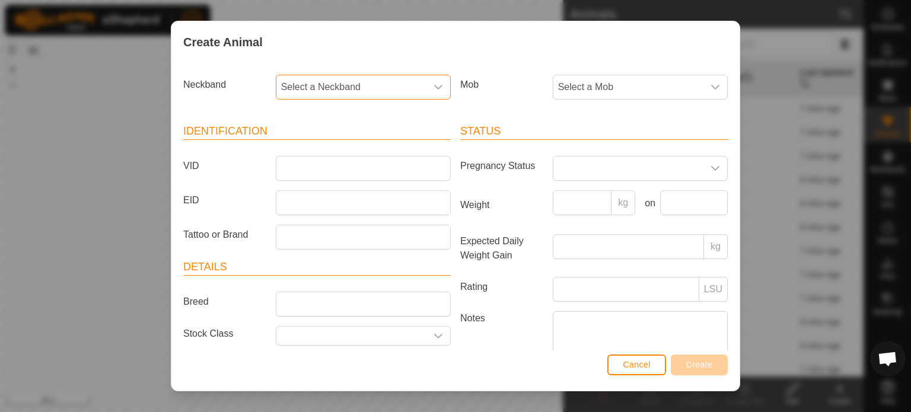
click at [285, 86] on span "Select a Neckband" at bounding box center [351, 87] width 150 height 24
click at [330, 219] on li "0748713969" at bounding box center [362, 218] width 171 height 24
click at [290, 171] on input "VID" at bounding box center [363, 168] width 175 height 25
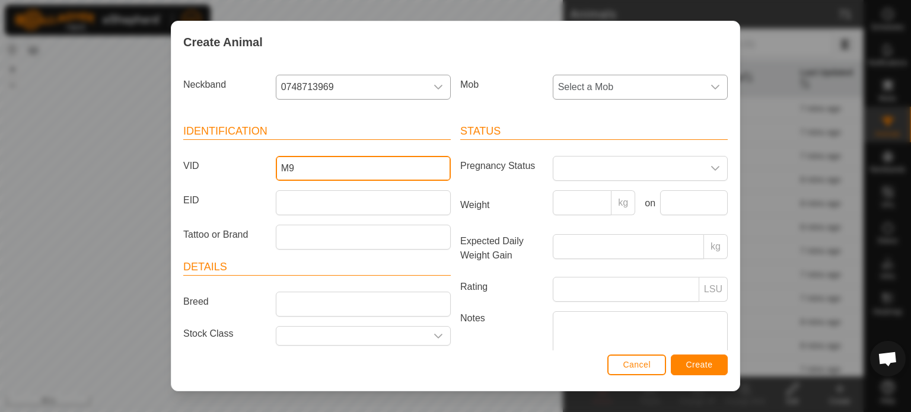
type input "M9"
click at [628, 85] on span "Select a Mob" at bounding box center [628, 87] width 150 height 24
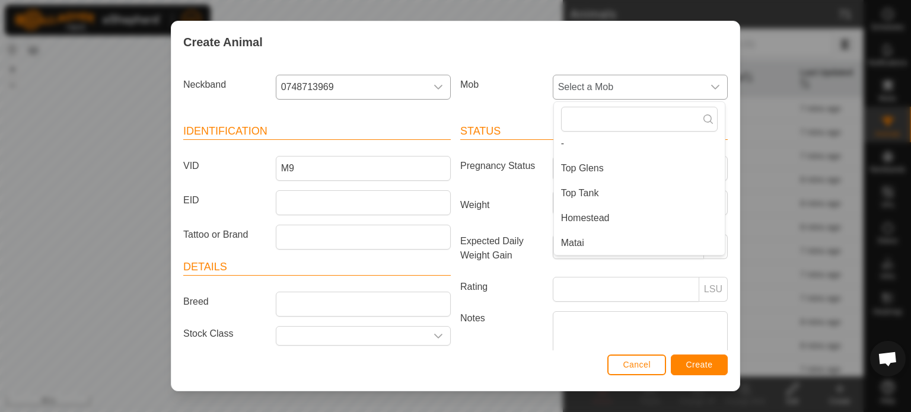
click at [568, 241] on li "Matai" at bounding box center [639, 243] width 171 height 24
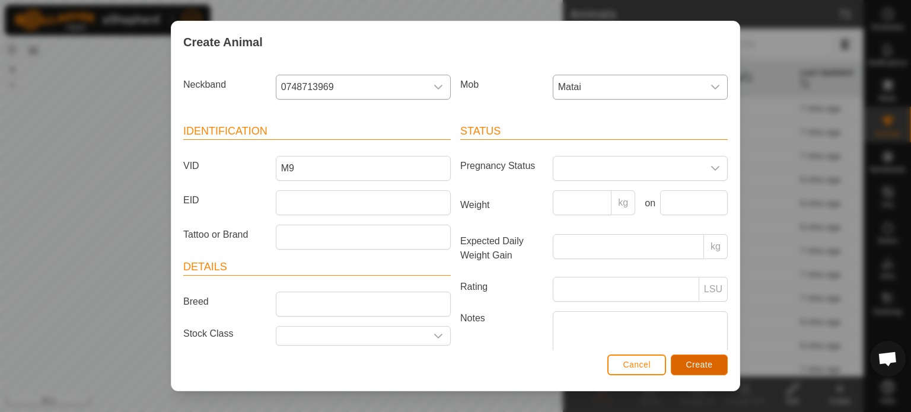
click at [705, 365] on span "Create" at bounding box center [699, 364] width 27 height 9
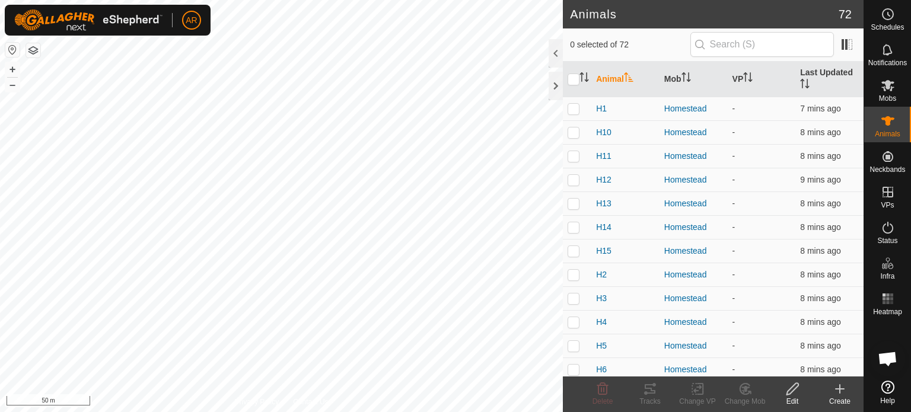
click at [840, 391] on icon at bounding box center [840, 389] width 0 height 8
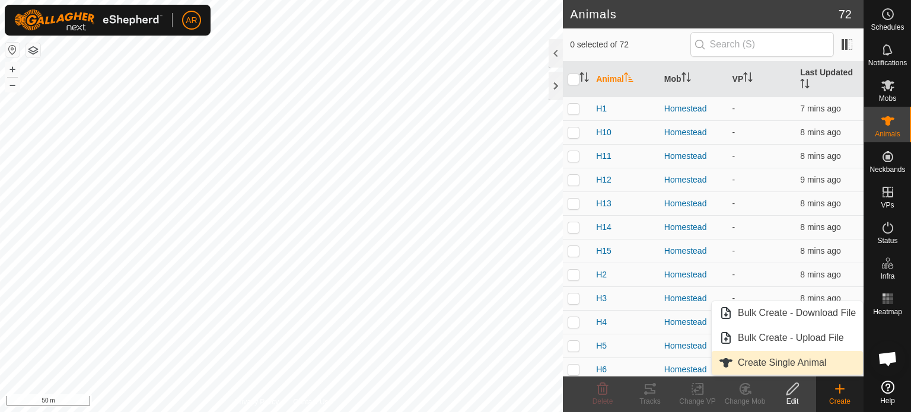
click at [764, 365] on link "Create Single Animal" at bounding box center [786, 363] width 151 height 24
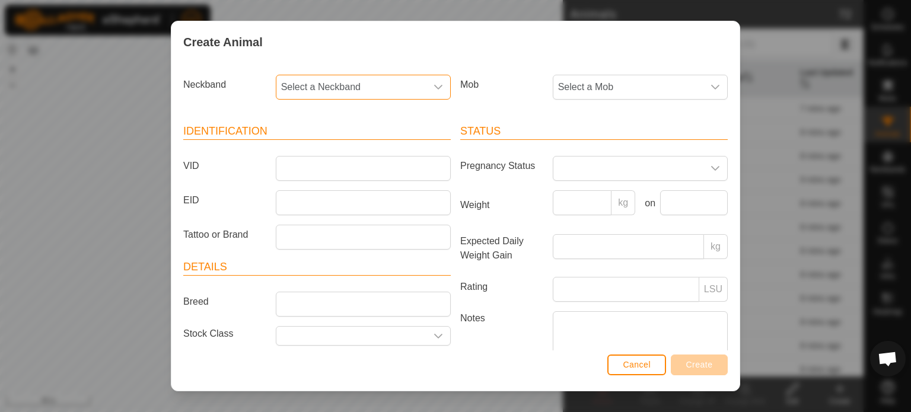
click at [284, 89] on span "Select a Neckband" at bounding box center [351, 87] width 150 height 24
click at [334, 240] on li "1664563624" at bounding box center [362, 243] width 171 height 24
click at [293, 172] on input "VID" at bounding box center [363, 168] width 175 height 25
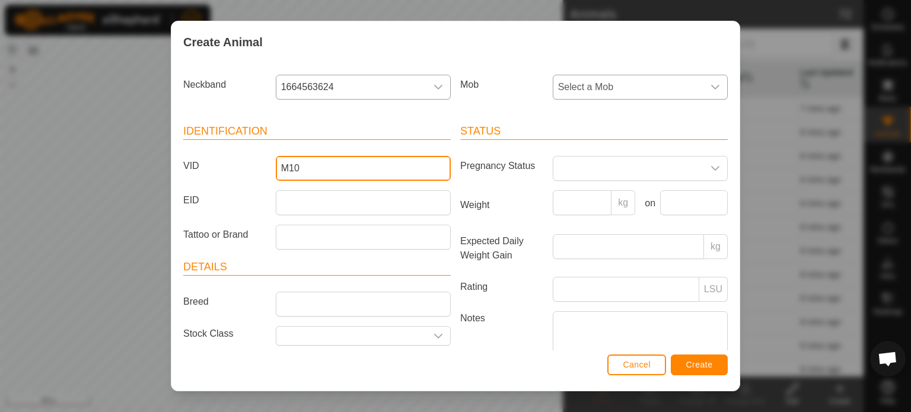
type input "M10"
click at [591, 89] on span "Select a Mob" at bounding box center [628, 87] width 150 height 24
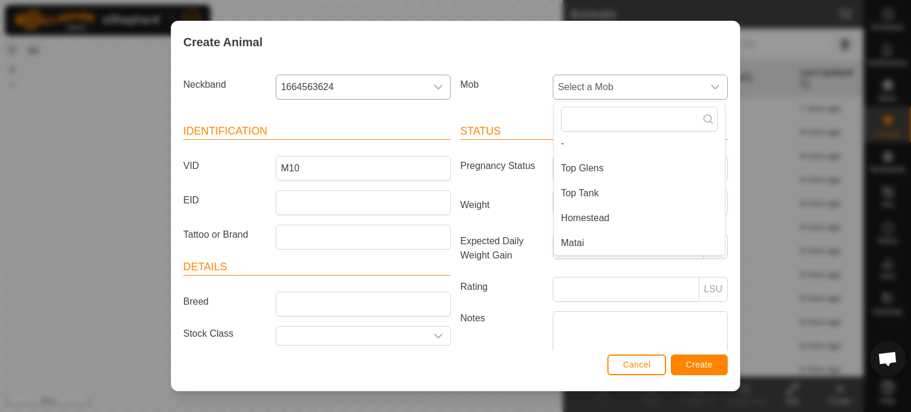
click at [579, 244] on li "Matai" at bounding box center [639, 243] width 171 height 24
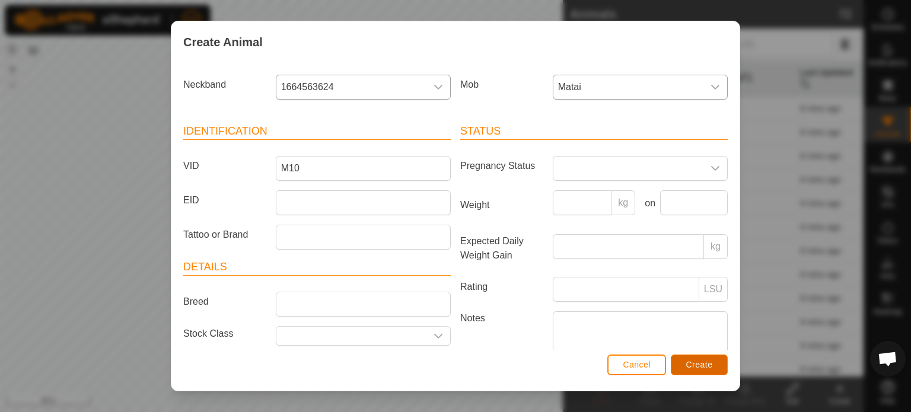
click at [709, 367] on span "Create" at bounding box center [699, 364] width 27 height 9
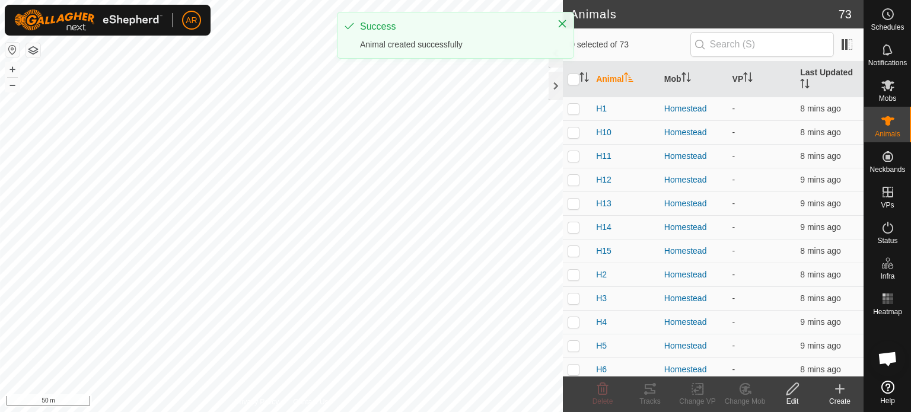
click at [839, 389] on icon at bounding box center [839, 389] width 8 height 0
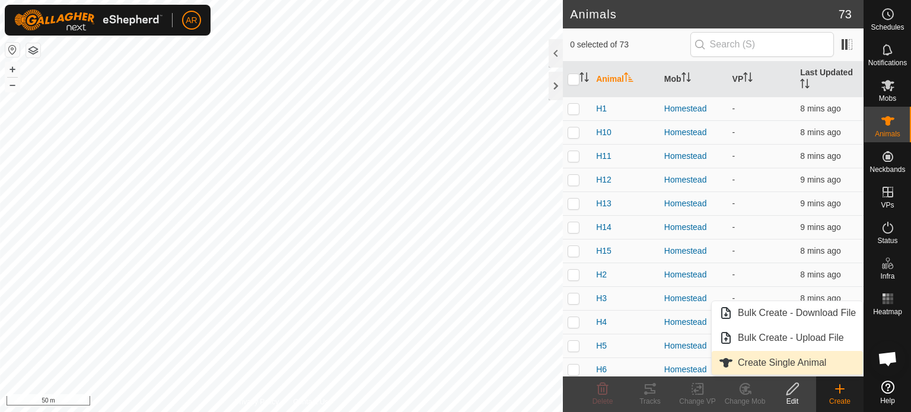
click at [801, 362] on link "Create Single Animal" at bounding box center [786, 363] width 151 height 24
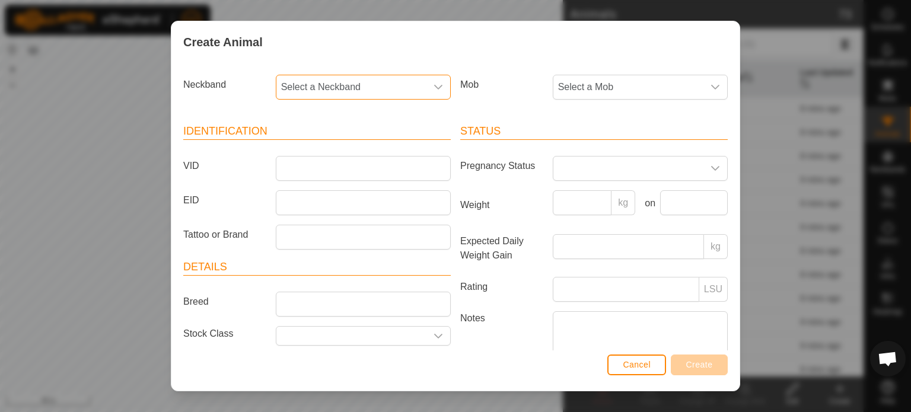
click at [280, 87] on span "Select a Neckband" at bounding box center [351, 87] width 150 height 24
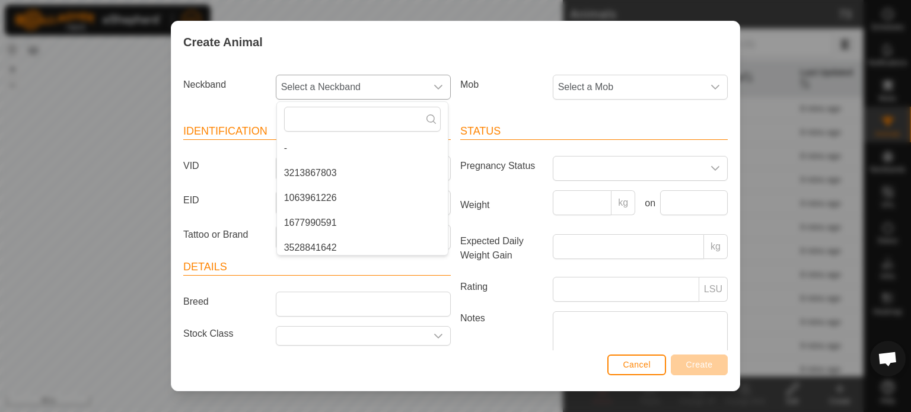
click at [332, 224] on li "1677990591" at bounding box center [362, 223] width 171 height 24
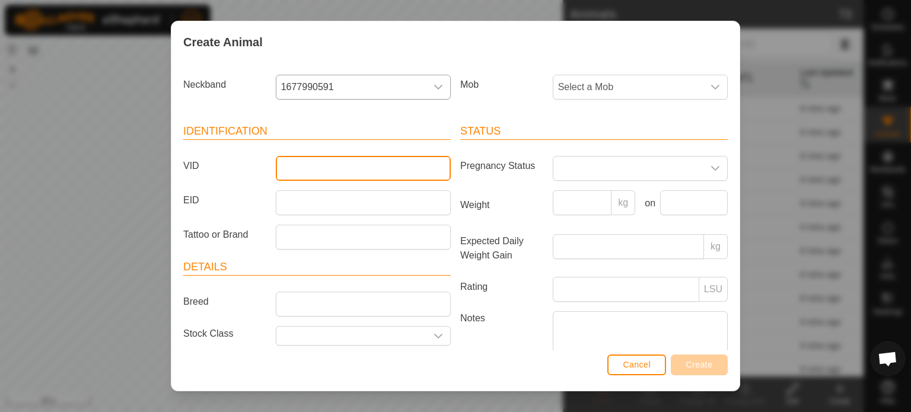
click at [292, 171] on input "VID" at bounding box center [363, 168] width 175 height 25
type input "M11"
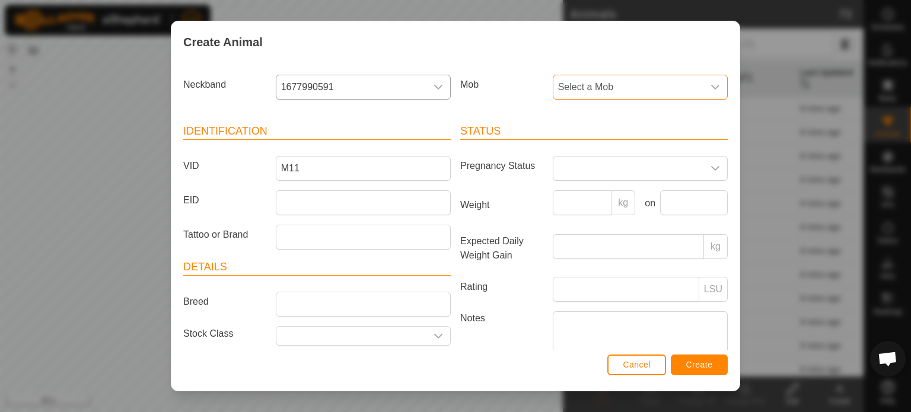
click at [578, 82] on span "Select a Mob" at bounding box center [628, 87] width 150 height 24
click at [586, 241] on li "Matai" at bounding box center [639, 243] width 171 height 24
click at [716, 356] on button "Create" at bounding box center [699, 365] width 57 height 21
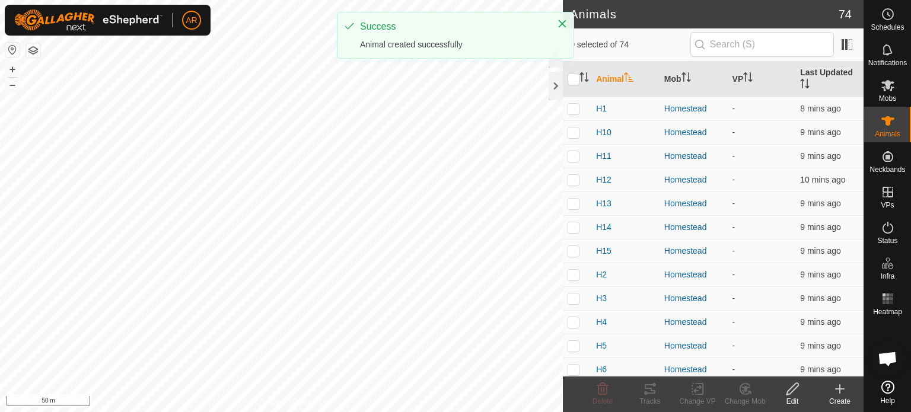
click at [835, 388] on icon at bounding box center [839, 389] width 14 height 14
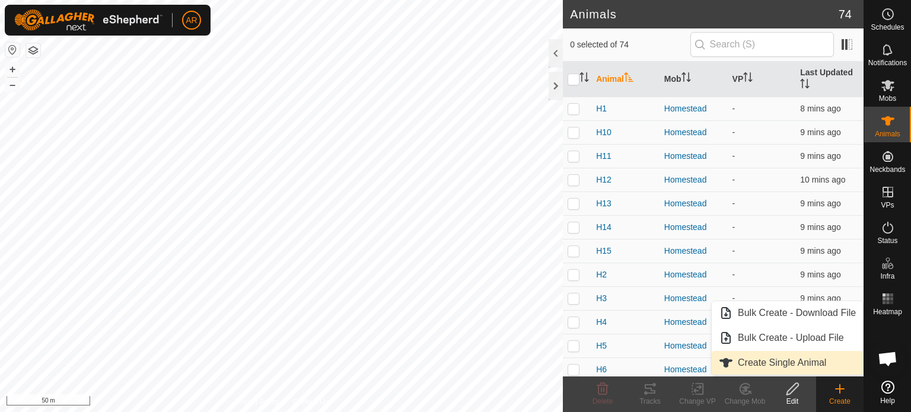
click at [786, 366] on link "Create Single Animal" at bounding box center [786, 363] width 151 height 24
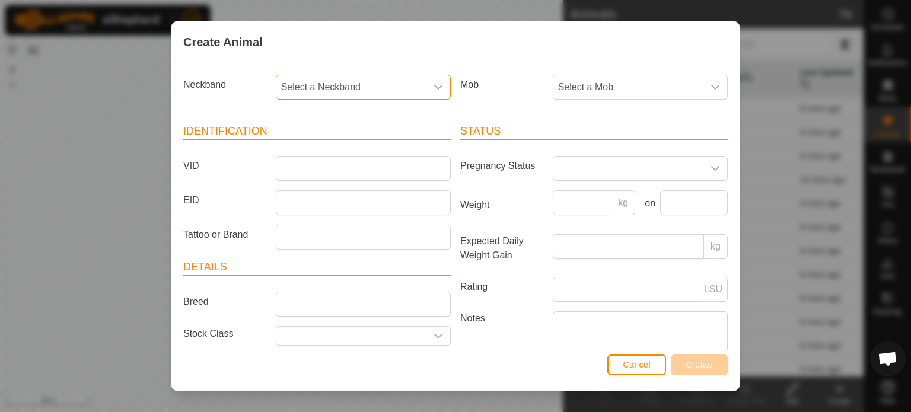
click at [292, 94] on span "Select a Neckband" at bounding box center [351, 87] width 150 height 24
click at [333, 247] on li "4085281655" at bounding box center [362, 243] width 171 height 24
click at [288, 170] on input "VID" at bounding box center [363, 168] width 175 height 25
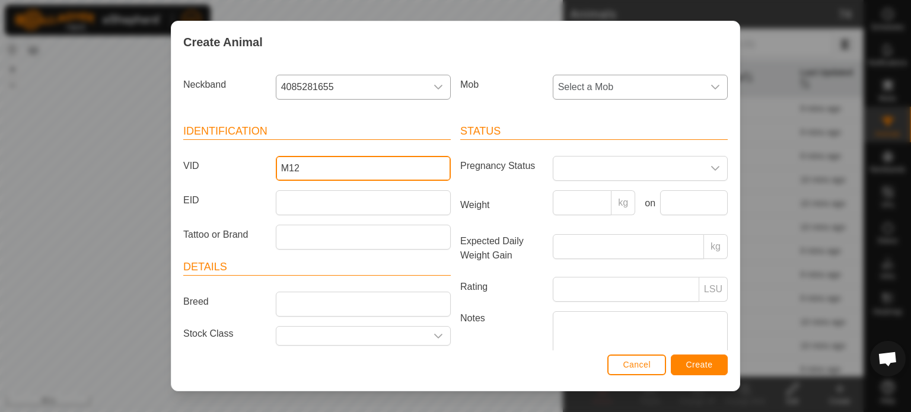
type input "M12"
click at [580, 88] on span "Select a Mob" at bounding box center [628, 87] width 150 height 24
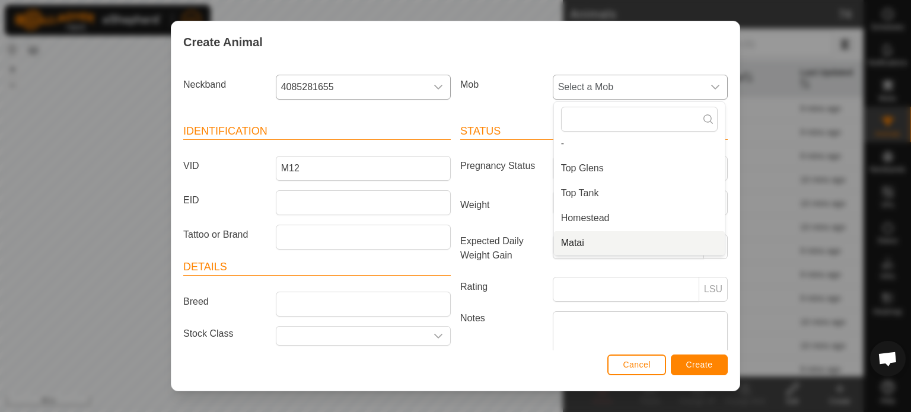
click at [598, 244] on li "Matai" at bounding box center [639, 243] width 171 height 24
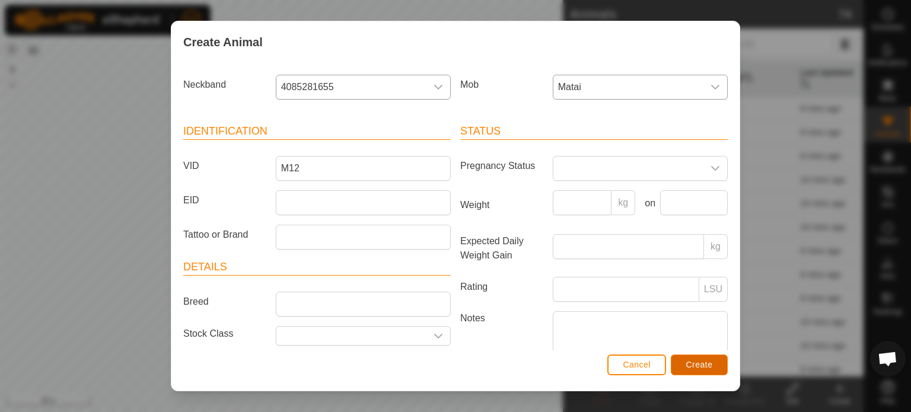
click at [703, 367] on span "Create" at bounding box center [699, 364] width 27 height 9
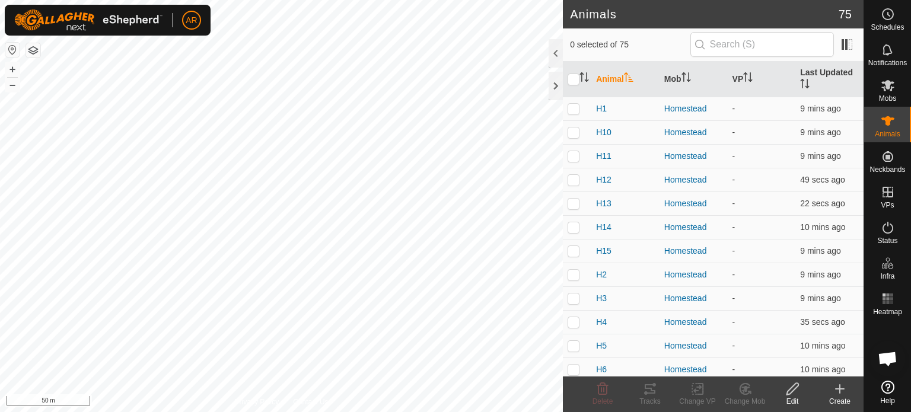
click at [841, 388] on icon at bounding box center [839, 389] width 14 height 14
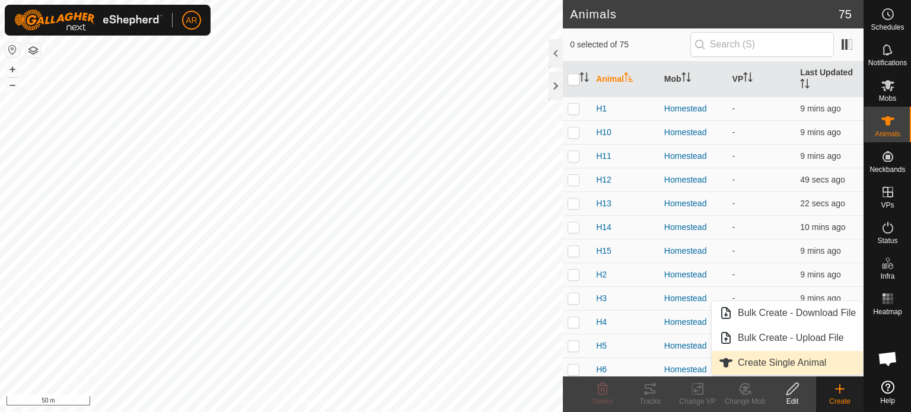
click at [799, 372] on link "Create Single Animal" at bounding box center [786, 363] width 151 height 24
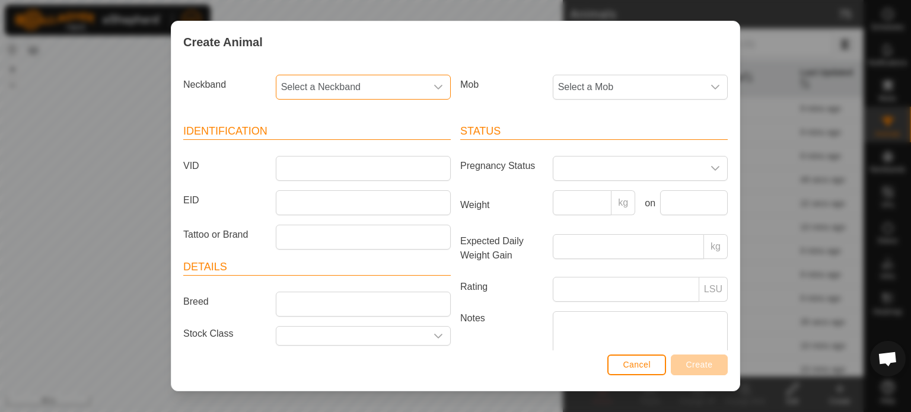
click at [283, 85] on span "Select a Neckband" at bounding box center [351, 87] width 150 height 24
type input "77"
click at [327, 148] on li "4031077708" at bounding box center [362, 148] width 171 height 24
click at [307, 174] on input "VID" at bounding box center [363, 168] width 175 height 25
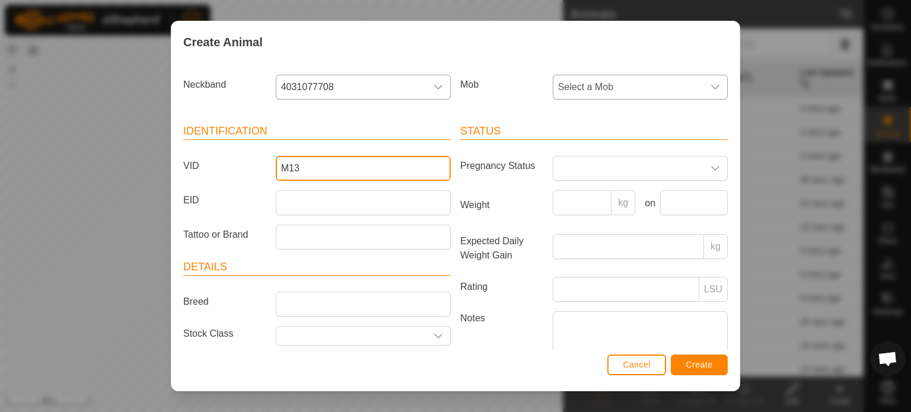
type input "M13"
click at [648, 87] on span "Select a Mob" at bounding box center [628, 87] width 150 height 24
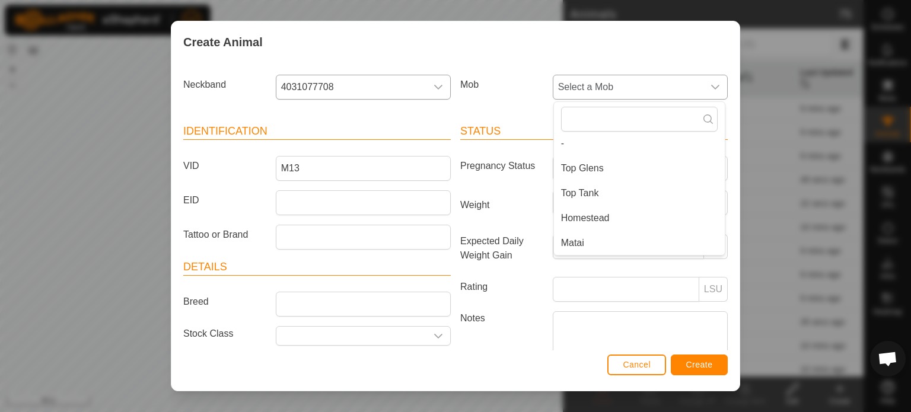
click at [586, 240] on li "Matai" at bounding box center [639, 243] width 171 height 24
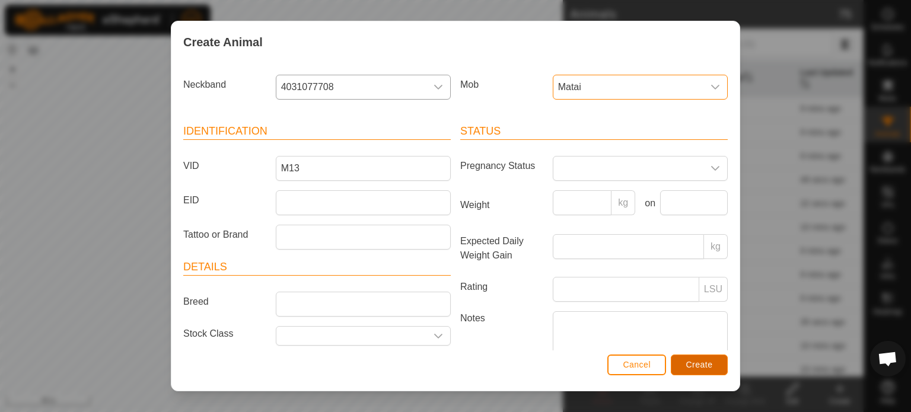
click at [713, 366] on button "Create" at bounding box center [699, 365] width 57 height 21
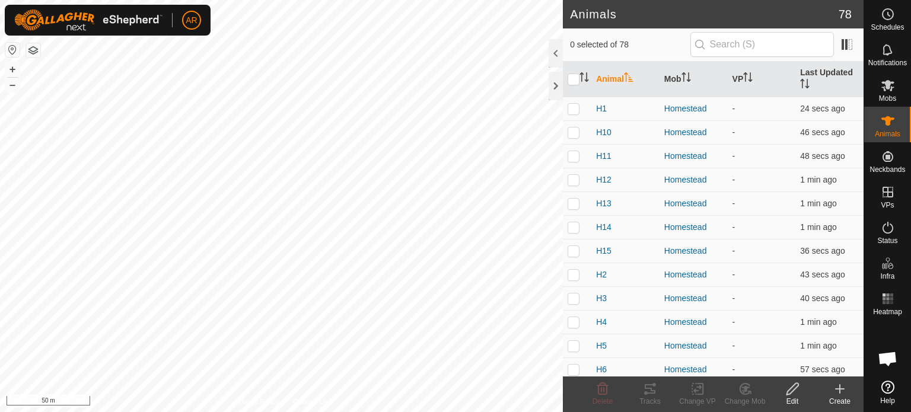
click at [840, 388] on icon at bounding box center [839, 389] width 14 height 14
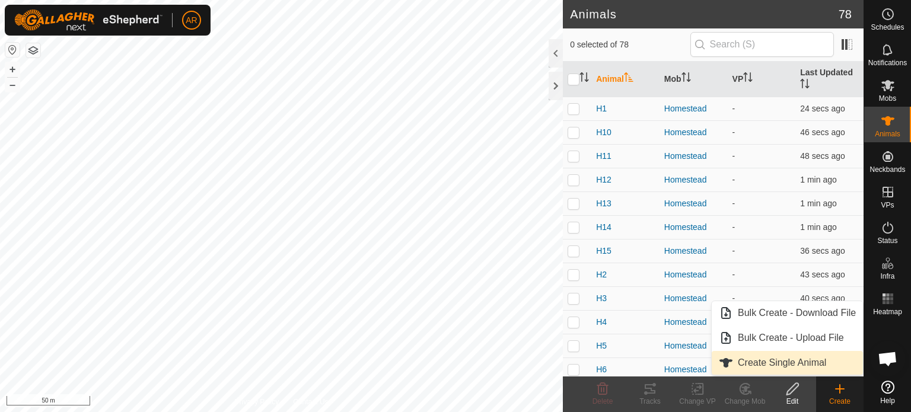
click at [776, 366] on link "Create Single Animal" at bounding box center [786, 363] width 151 height 24
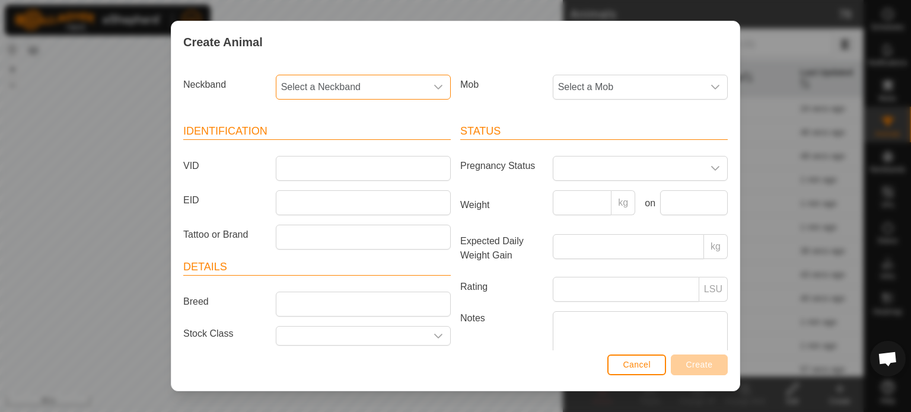
click at [291, 86] on span "Select a Neckband" at bounding box center [351, 87] width 150 height 24
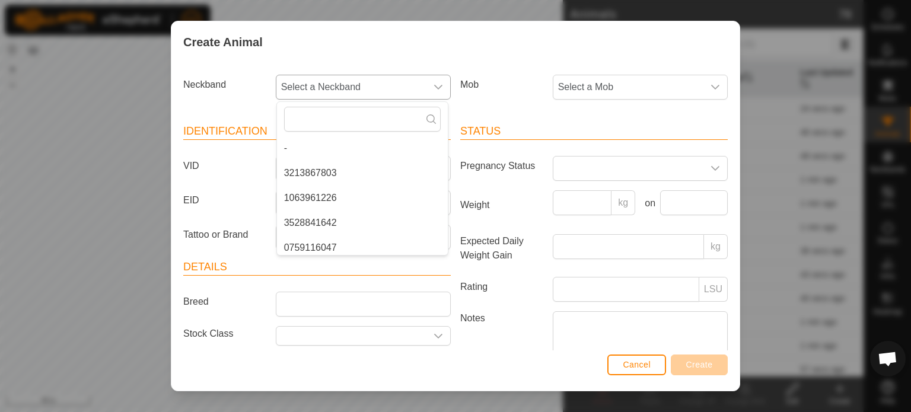
click at [323, 218] on li "3528841642" at bounding box center [362, 223] width 171 height 24
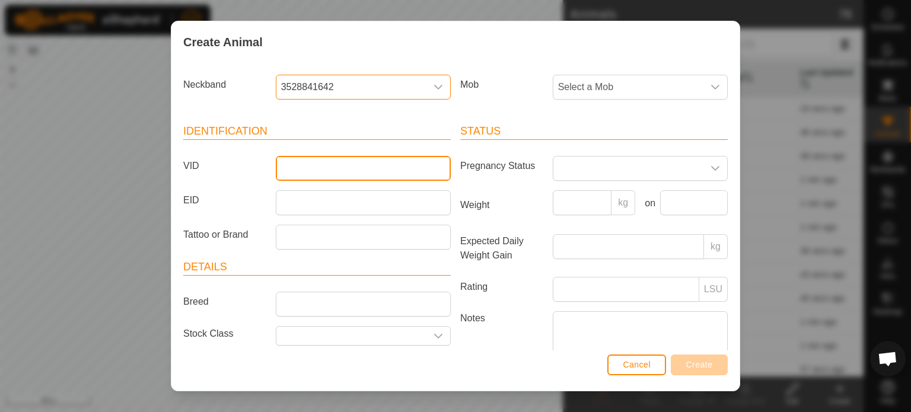
click at [292, 170] on input "VID" at bounding box center [363, 168] width 175 height 25
type input "M14"
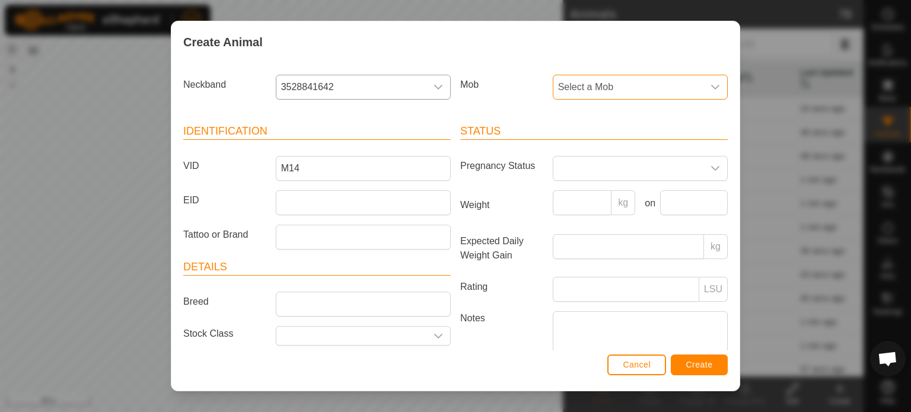
click at [570, 88] on span "Select a Mob" at bounding box center [628, 87] width 150 height 24
click at [564, 238] on li "Matai" at bounding box center [639, 243] width 171 height 24
click at [707, 368] on span "Create" at bounding box center [699, 364] width 27 height 9
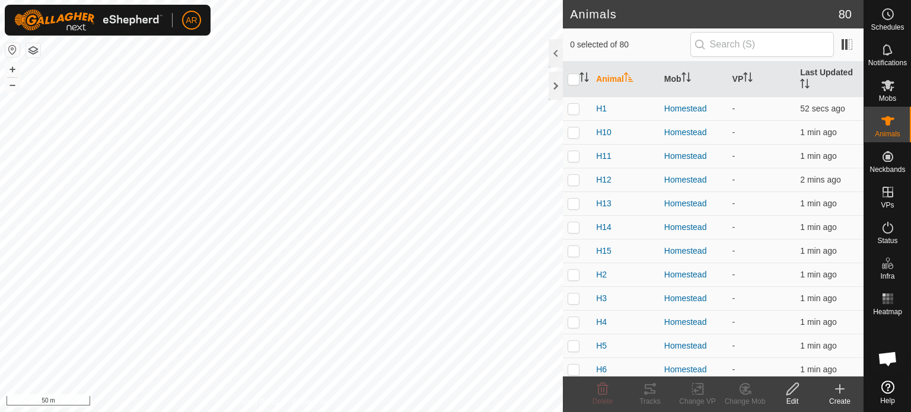
click at [838, 391] on icon at bounding box center [839, 389] width 14 height 14
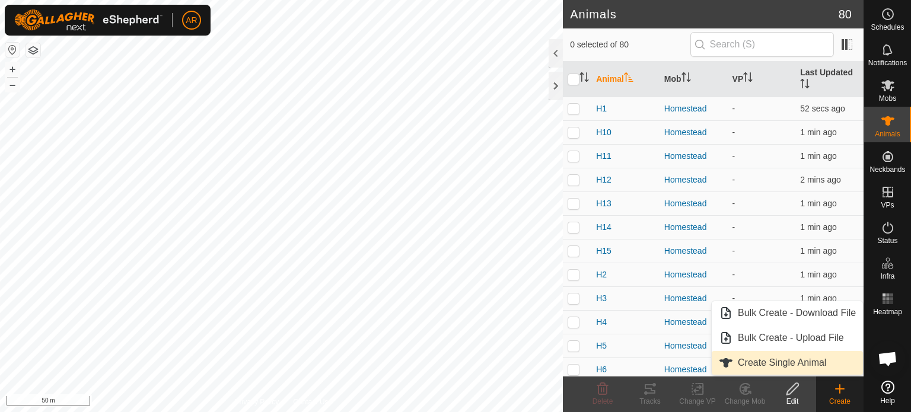
click at [789, 362] on link "Create Single Animal" at bounding box center [786, 363] width 151 height 24
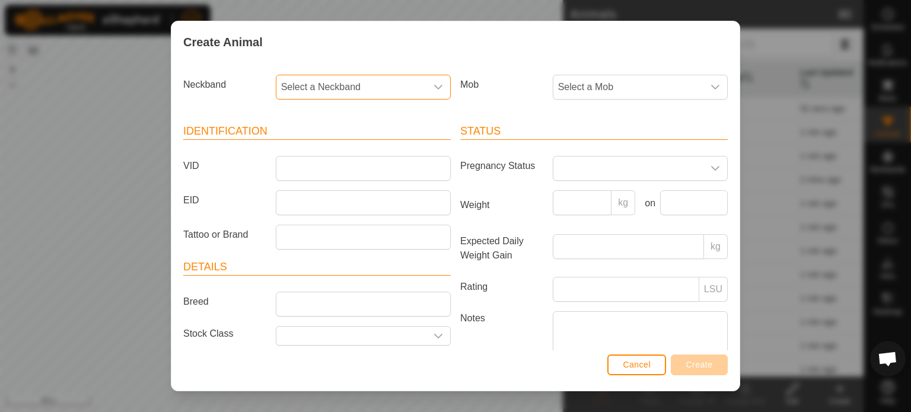
click at [294, 86] on span "Select a Neckband" at bounding box center [351, 87] width 150 height 24
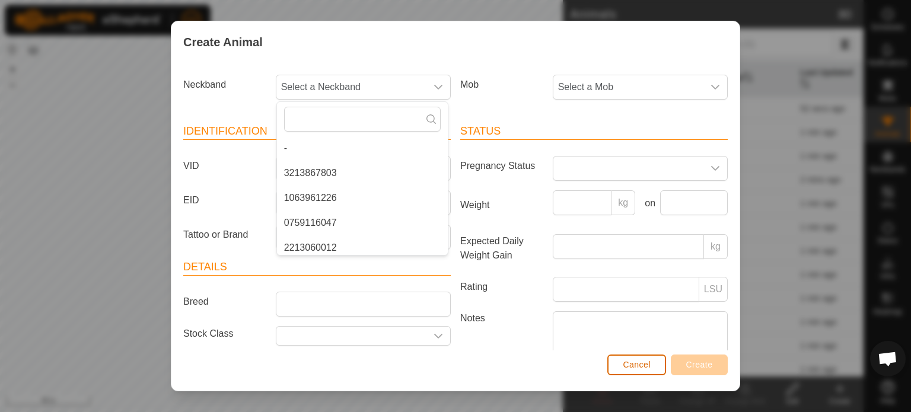
click at [636, 363] on span "Cancel" at bounding box center [637, 364] width 28 height 9
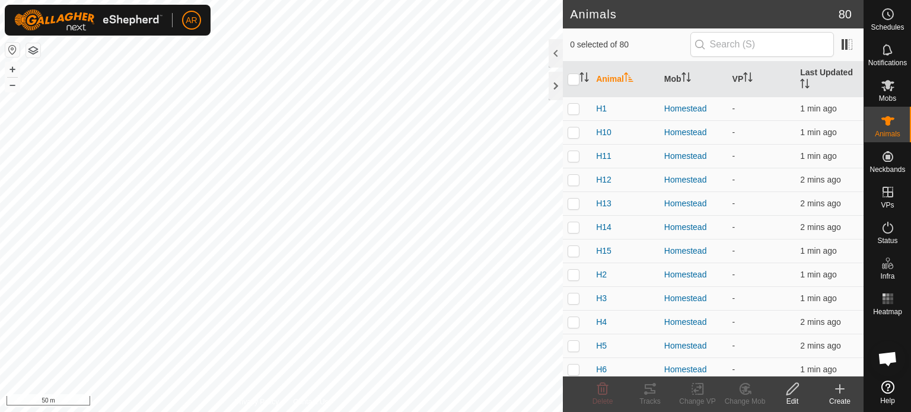
click at [841, 388] on icon at bounding box center [839, 389] width 14 height 14
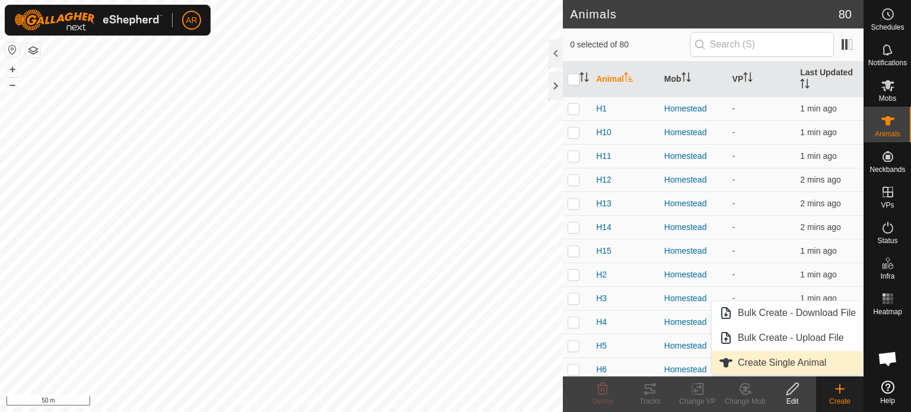
click at [786, 359] on link "Create Single Animal" at bounding box center [786, 363] width 151 height 24
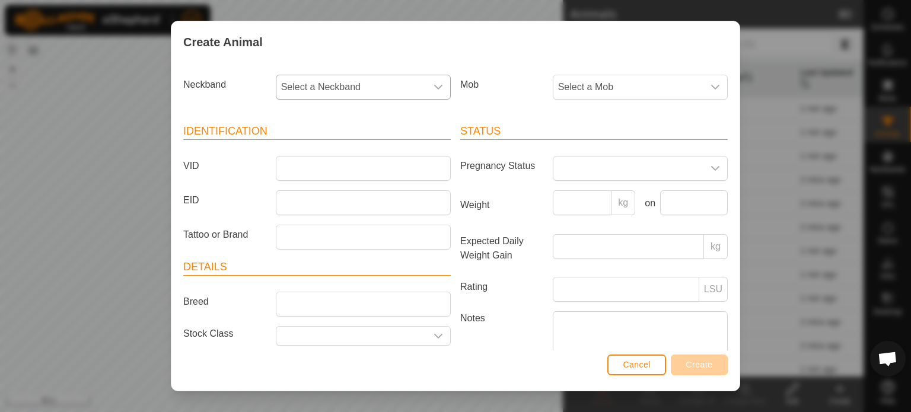
click at [289, 90] on span "Select a Neckband" at bounding box center [351, 87] width 150 height 24
type input "9959"
click at [322, 144] on li "3497989959" at bounding box center [362, 148] width 171 height 24
click at [291, 168] on input "VID" at bounding box center [363, 168] width 175 height 25
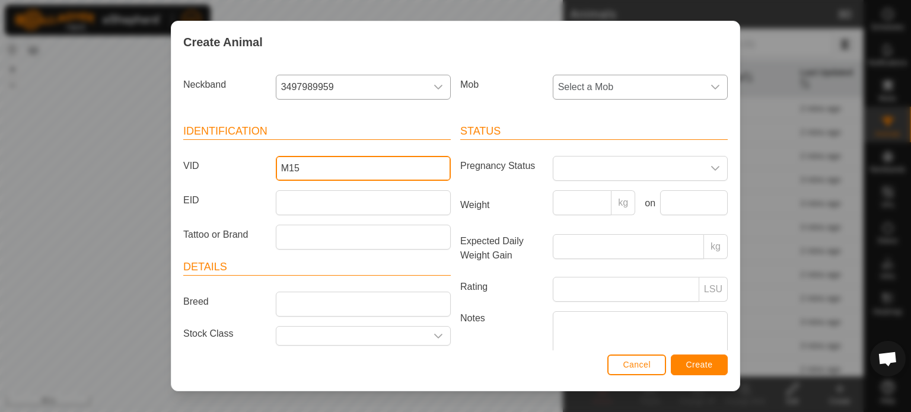
type input "M15"
click at [585, 85] on span "Select a Mob" at bounding box center [628, 87] width 150 height 24
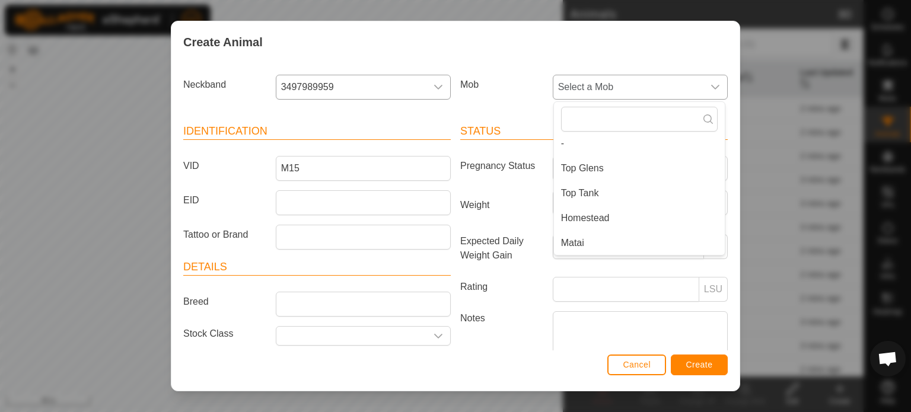
click at [591, 240] on li "Matai" at bounding box center [639, 243] width 171 height 24
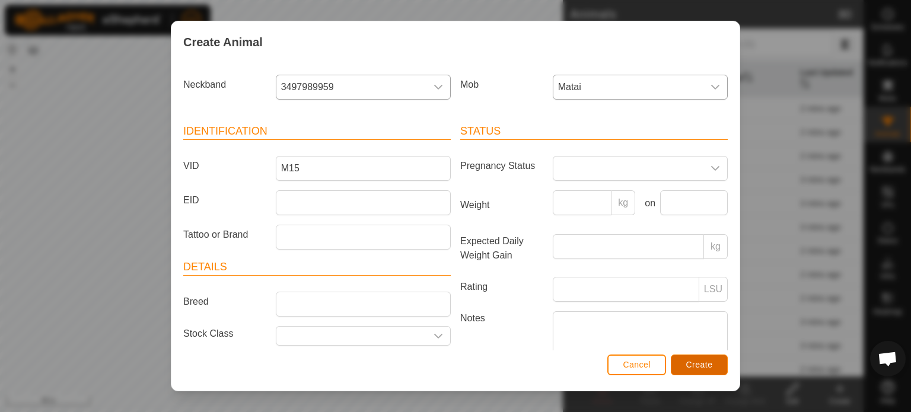
click at [692, 363] on span "Create" at bounding box center [699, 364] width 27 height 9
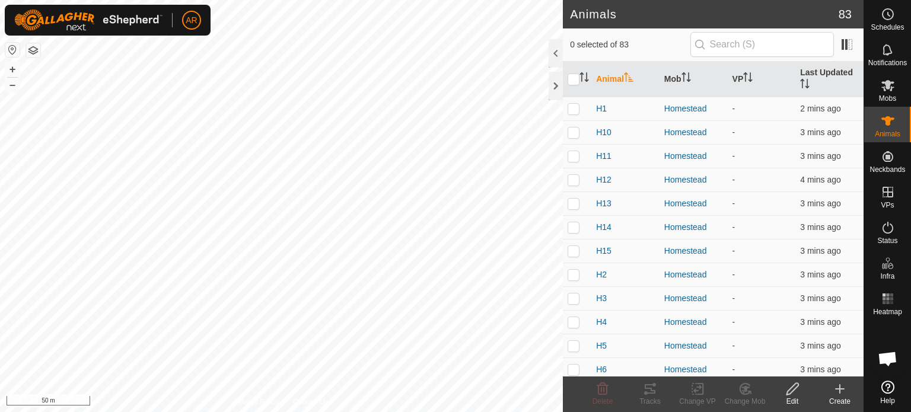
click at [842, 394] on icon at bounding box center [839, 389] width 14 height 14
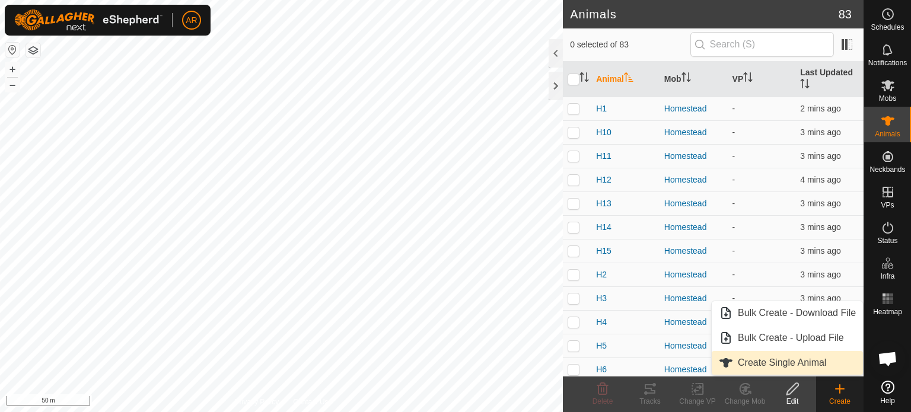
click at [793, 371] on link "Create Single Animal" at bounding box center [786, 363] width 151 height 24
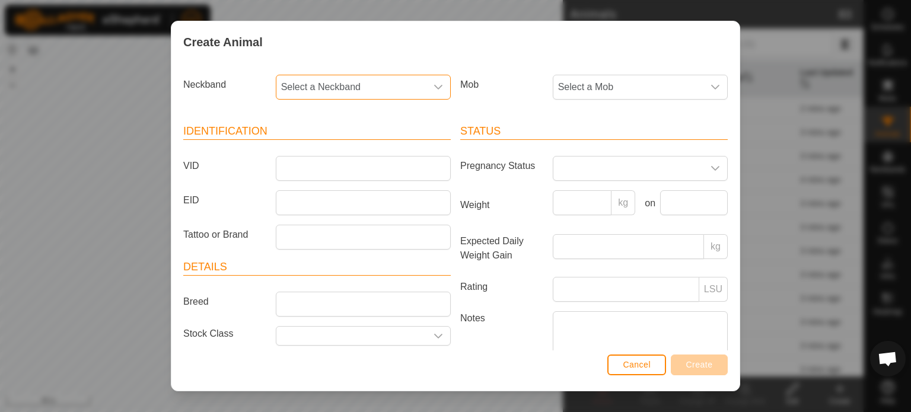
click at [301, 87] on span "Select a Neckband" at bounding box center [351, 87] width 150 height 24
type input "9717"
click at [299, 144] on li "0817579717" at bounding box center [362, 148] width 171 height 24
click at [292, 171] on input "VID" at bounding box center [363, 168] width 175 height 25
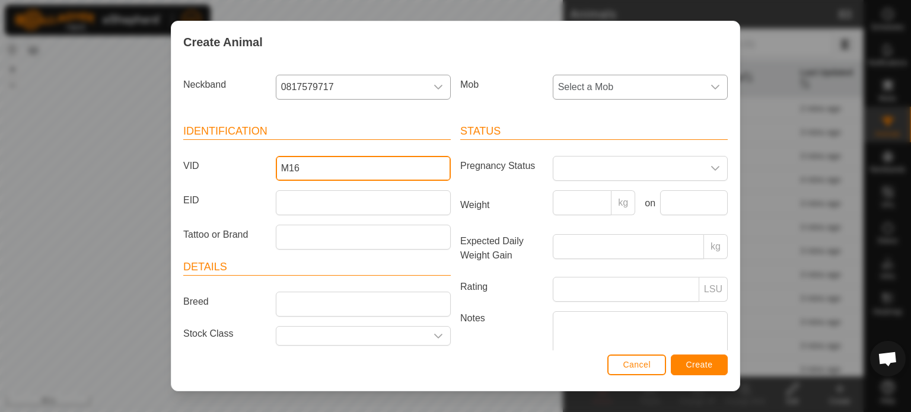
type input "M16"
click at [598, 92] on span "Select a Mob" at bounding box center [628, 87] width 150 height 24
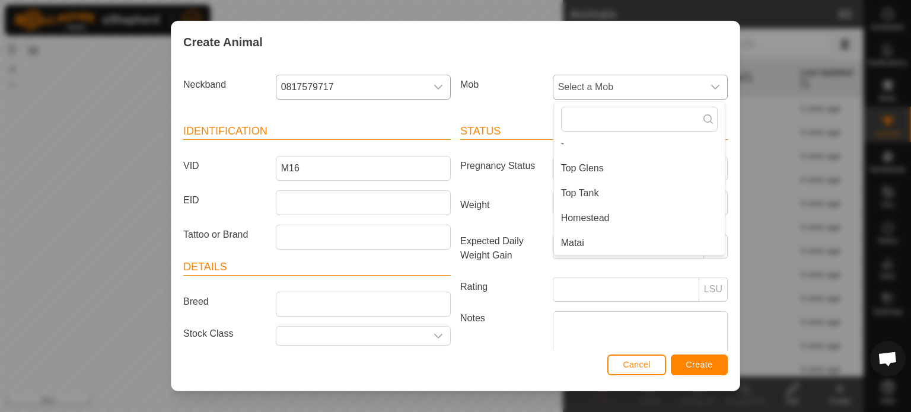
click at [575, 248] on li "Matai" at bounding box center [639, 243] width 171 height 24
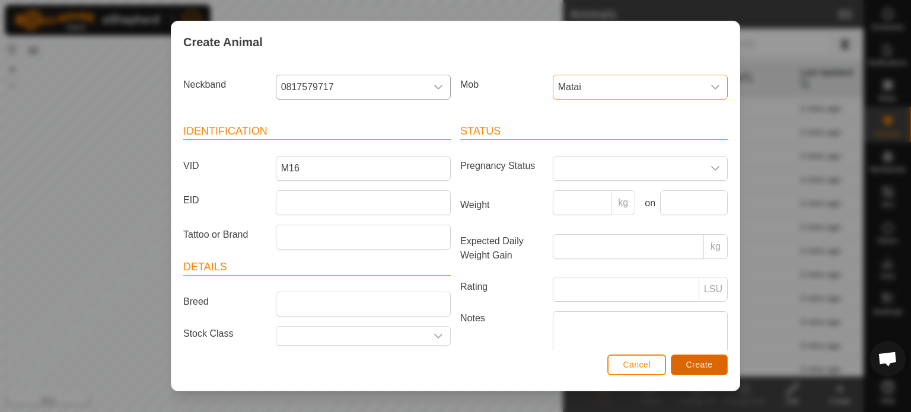
click at [698, 365] on span "Create" at bounding box center [699, 364] width 27 height 9
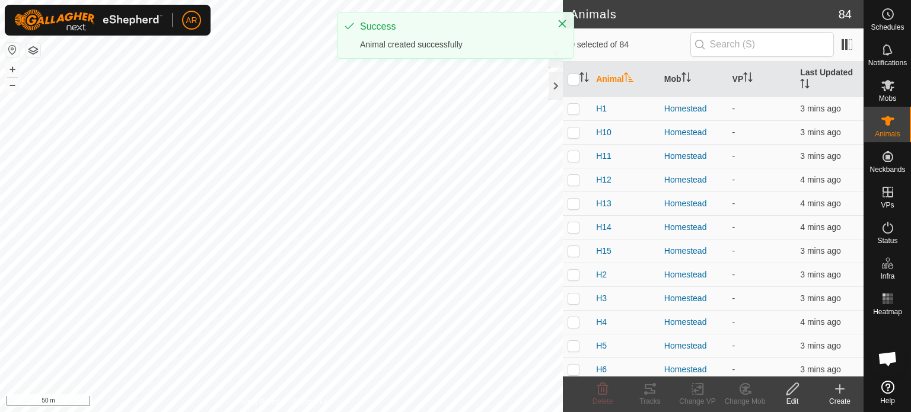
click at [840, 388] on icon at bounding box center [840, 389] width 0 height 8
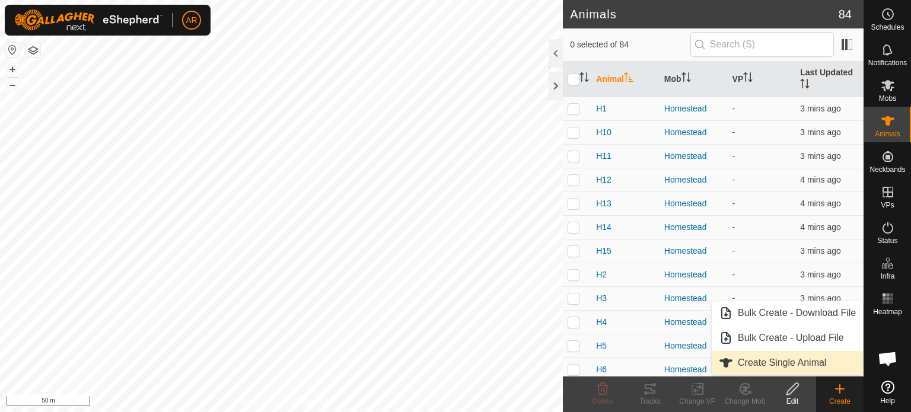
click at [773, 359] on link "Create Single Animal" at bounding box center [786, 363] width 151 height 24
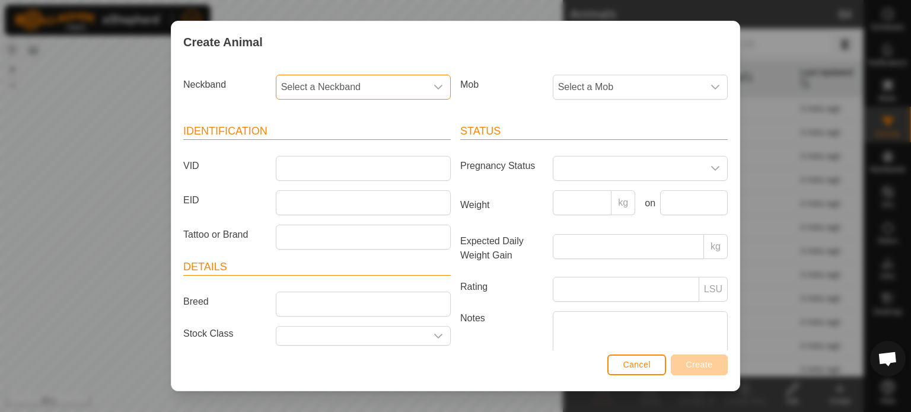
click at [289, 87] on span "Select a Neckband" at bounding box center [351, 87] width 150 height 24
type input "5564"
click at [326, 149] on li "3505805564" at bounding box center [362, 148] width 171 height 24
click at [298, 168] on input "VID" at bounding box center [363, 168] width 175 height 25
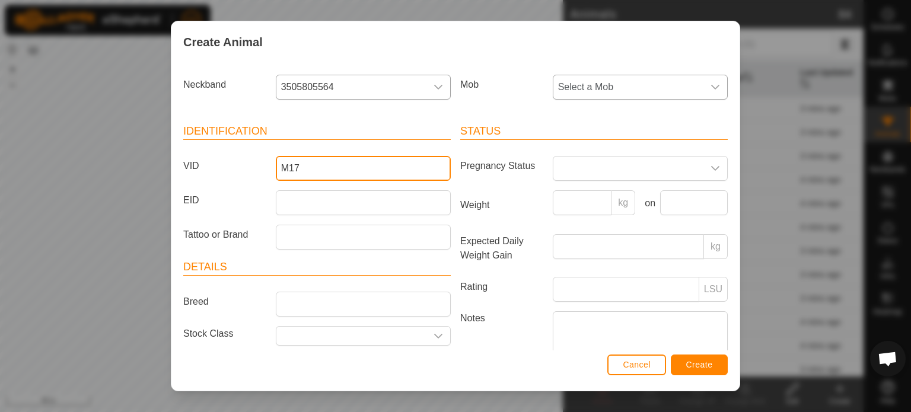
type input "M17"
click at [592, 94] on span "Select a Mob" at bounding box center [628, 87] width 150 height 24
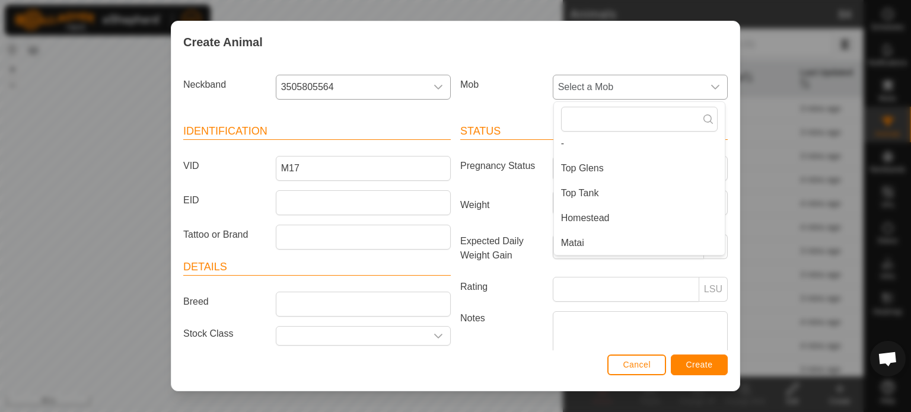
click at [572, 243] on li "Matai" at bounding box center [639, 243] width 171 height 24
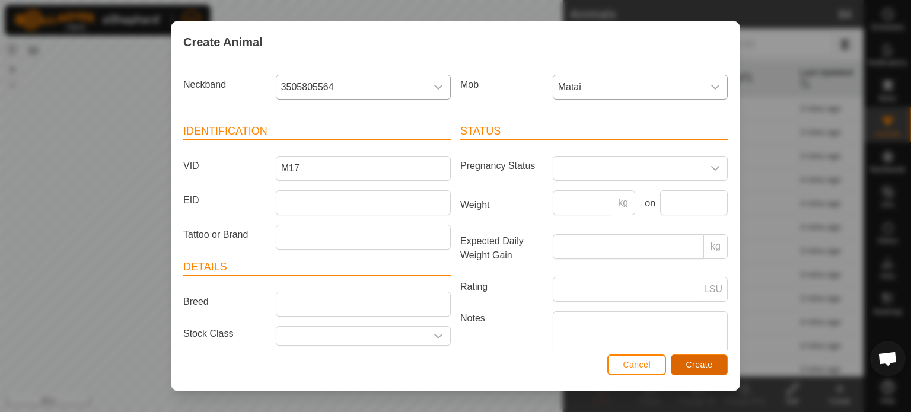
click at [707, 366] on span "Create" at bounding box center [699, 364] width 27 height 9
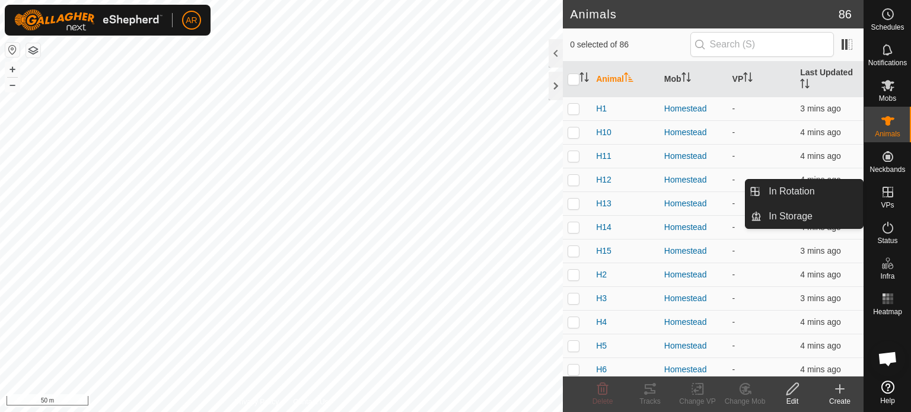
click at [889, 195] on icon at bounding box center [887, 192] width 14 height 14
click at [813, 195] on span "In Rotation" at bounding box center [791, 191] width 46 height 14
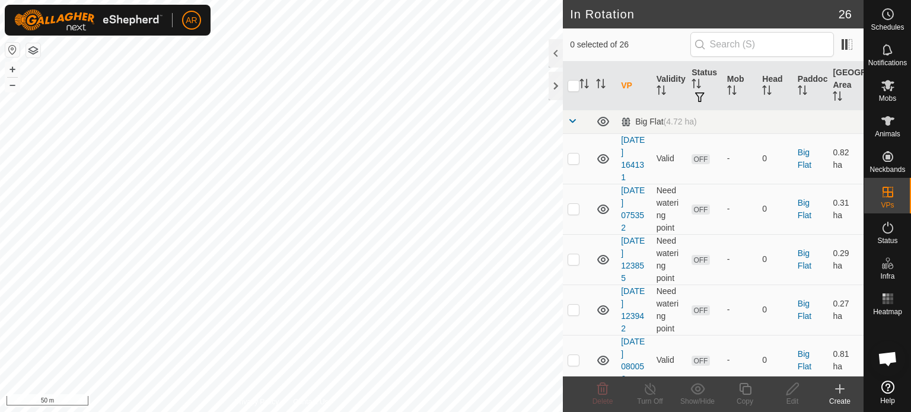
click at [837, 391] on icon at bounding box center [839, 389] width 14 height 14
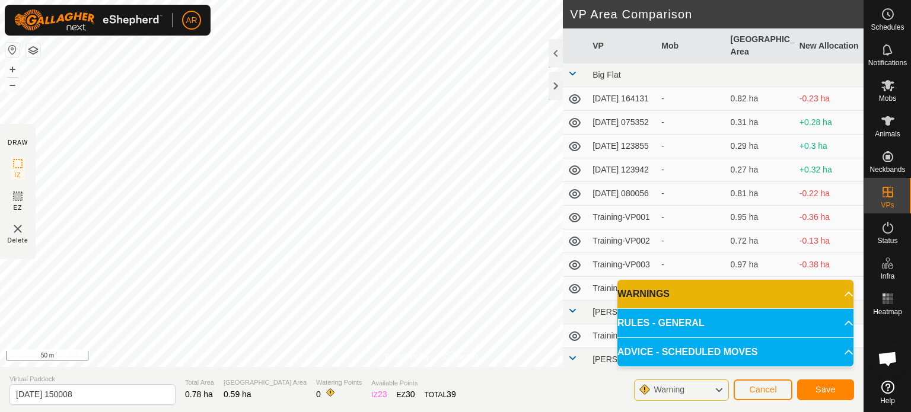
click at [675, 320] on p-accordion-header "RULES - GENERAL" at bounding box center [735, 323] width 236 height 28
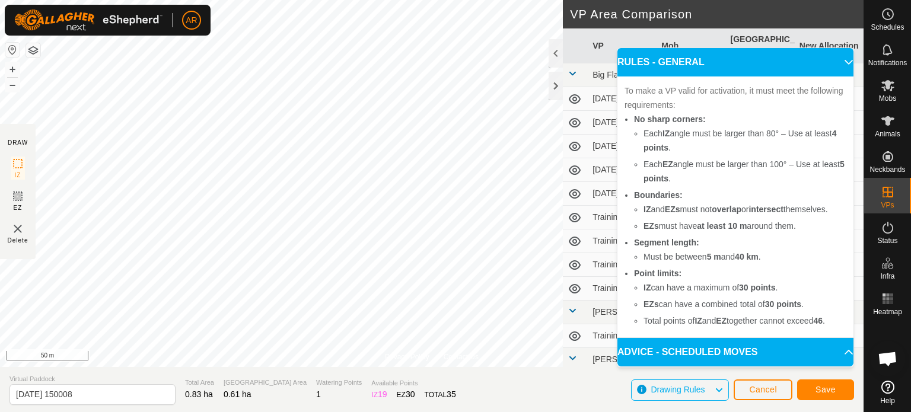
click at [829, 52] on p-accordion-header "RULES - GENERAL" at bounding box center [735, 62] width 236 height 28
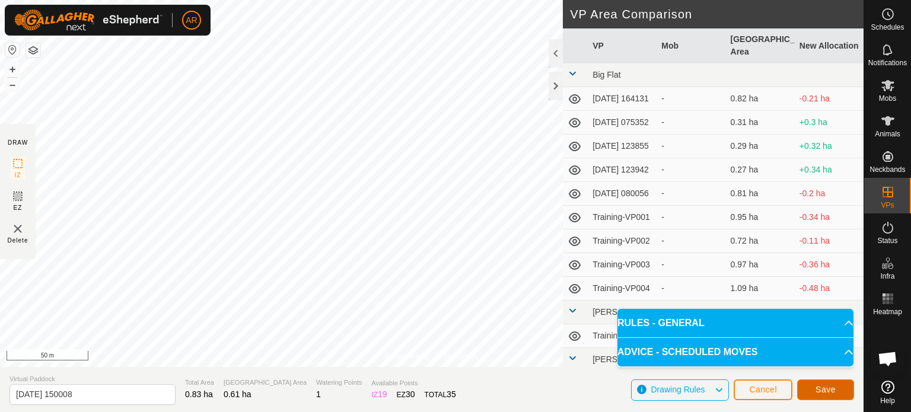
click at [827, 388] on span "Save" at bounding box center [825, 389] width 20 height 9
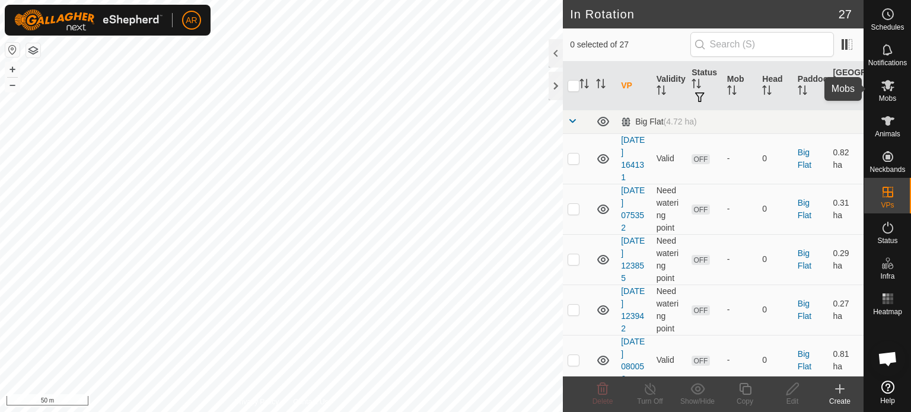
click at [888, 94] on es-mob-svg-icon at bounding box center [887, 85] width 21 height 19
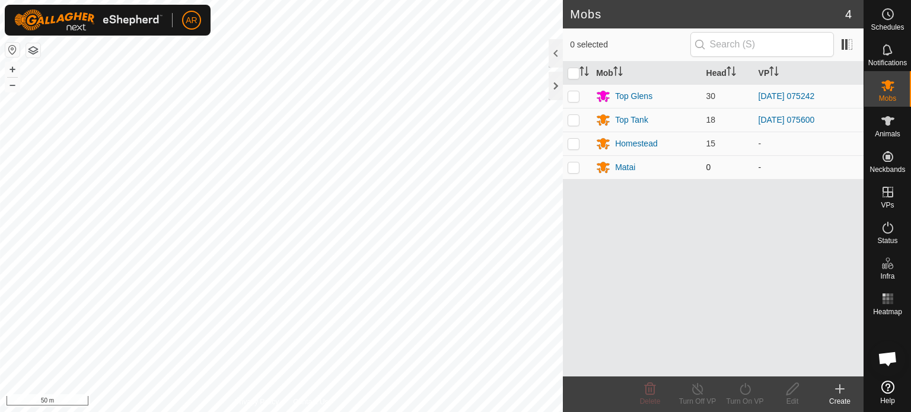
click at [573, 167] on p-checkbox at bounding box center [573, 166] width 12 height 9
checkbox input "true"
click at [840, 387] on icon at bounding box center [840, 389] width 0 height 8
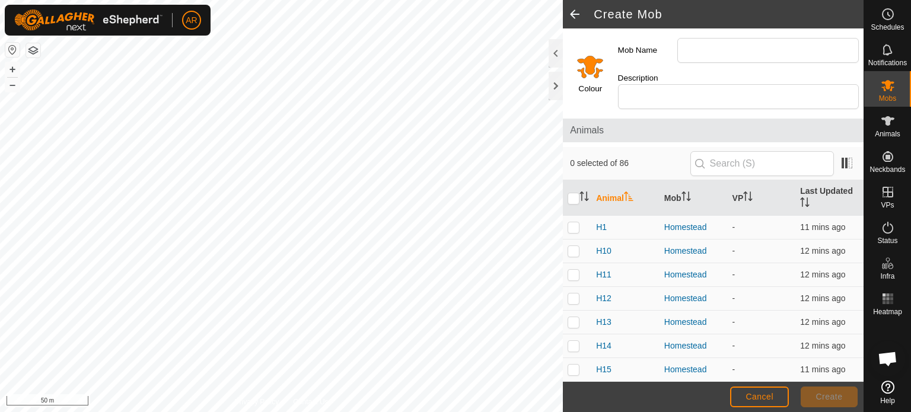
click at [570, 9] on span at bounding box center [575, 14] width 24 height 28
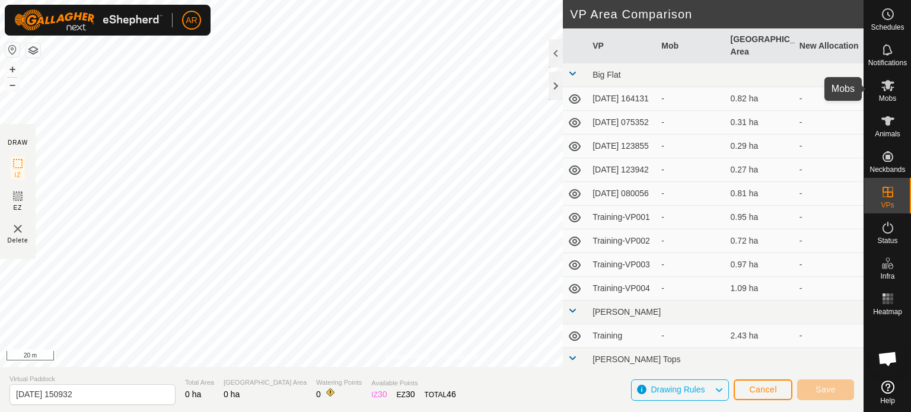
click at [885, 91] on icon at bounding box center [887, 85] width 13 height 11
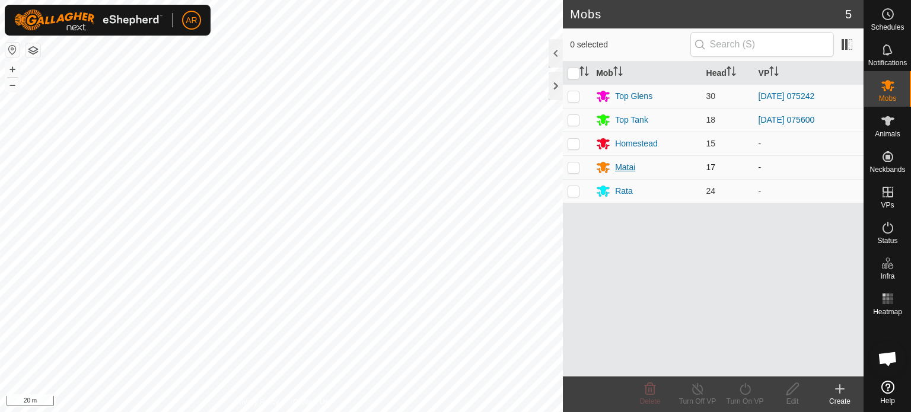
click at [617, 168] on div "Matai" at bounding box center [625, 167] width 20 height 12
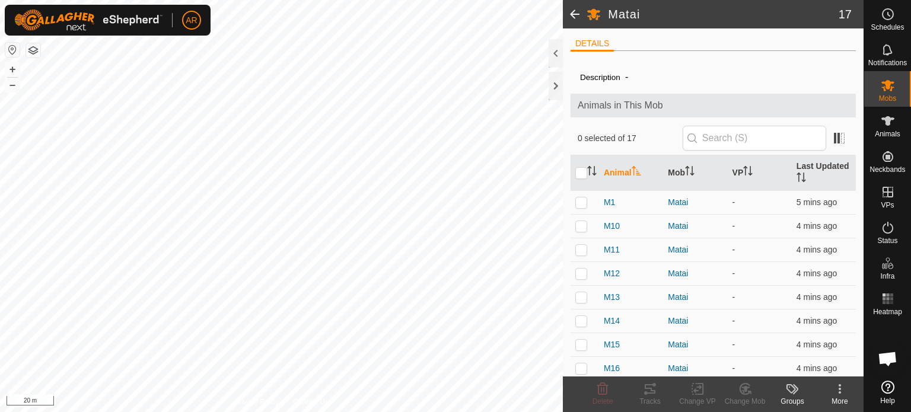
click at [570, 14] on span at bounding box center [575, 14] width 24 height 28
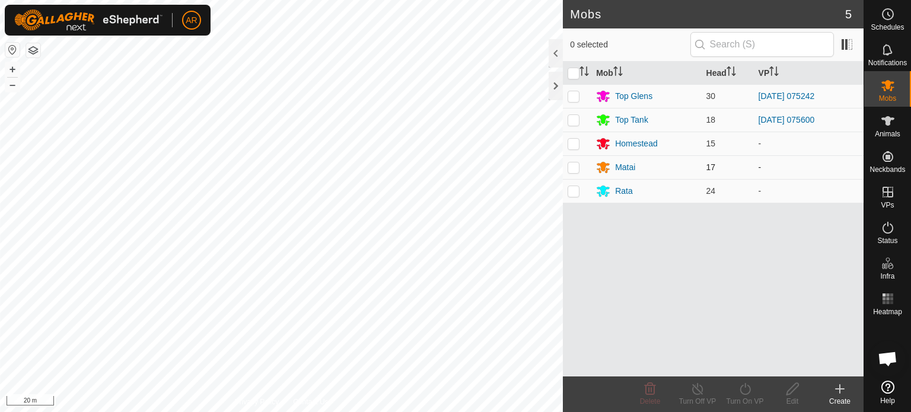
click at [572, 164] on p-checkbox at bounding box center [573, 166] width 12 height 9
checkbox input "true"
click at [743, 394] on icon at bounding box center [744, 389] width 11 height 12
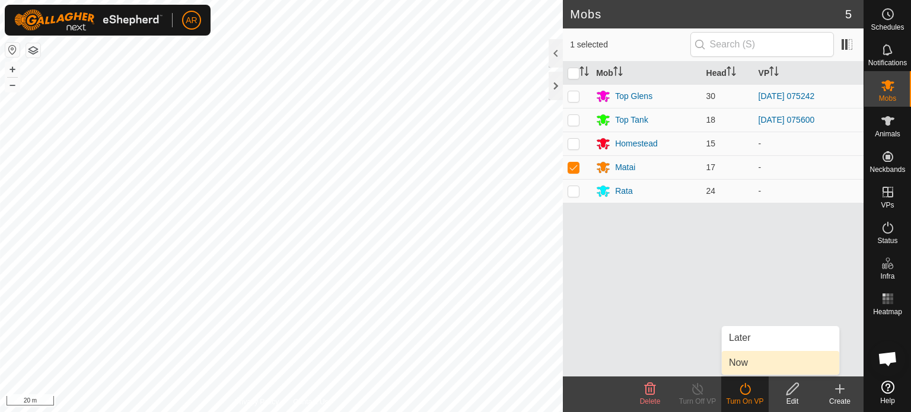
click at [742, 365] on link "Now" at bounding box center [780, 363] width 117 height 24
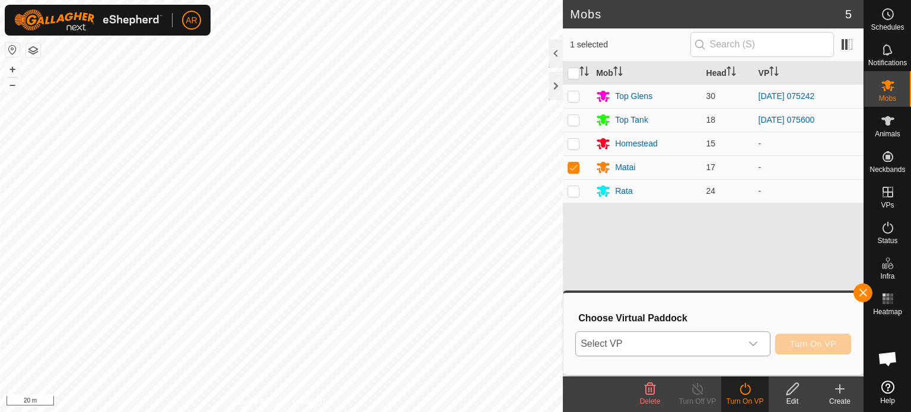
click at [752, 346] on icon "dropdown trigger" at bounding box center [752, 343] width 9 height 9
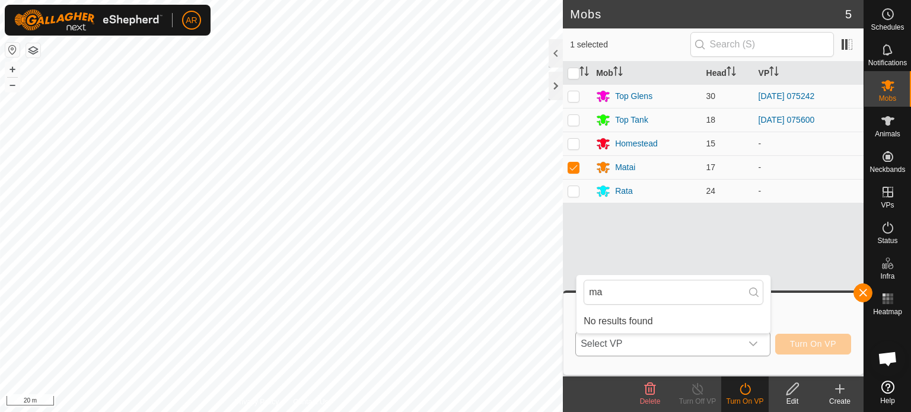
type input "m"
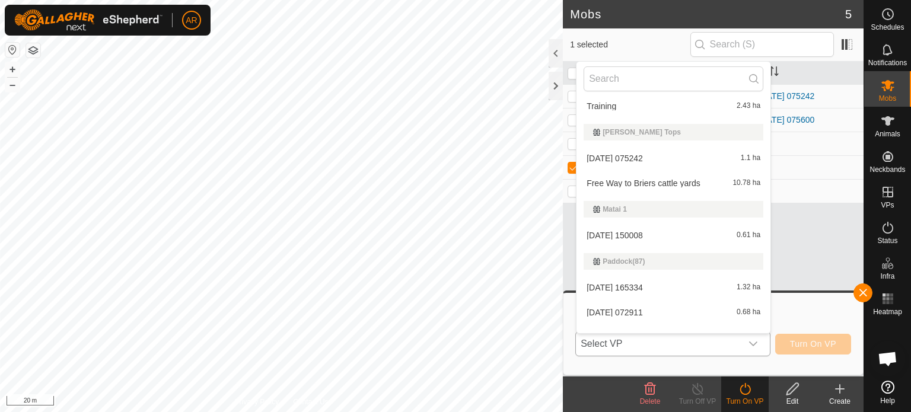
scroll to position [277, 0]
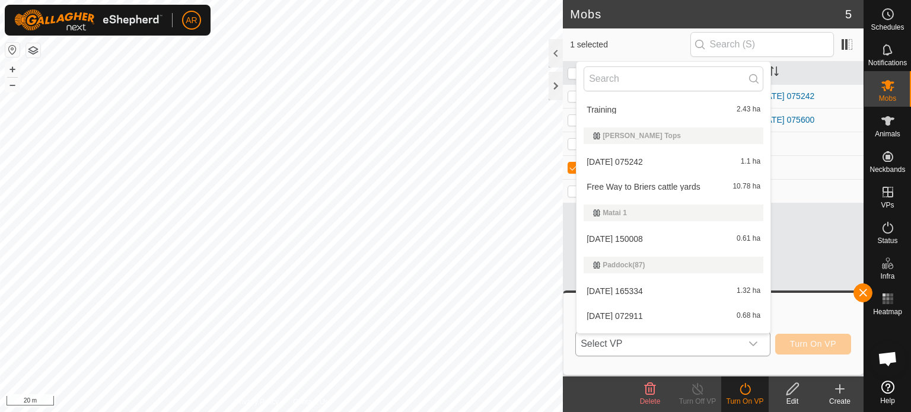
drag, startPoint x: 668, startPoint y: 242, endPoint x: 637, endPoint y: 251, distance: 31.9
click at [642, 250] on li "2025-09-03 150008 0.61 ha" at bounding box center [673, 239] width 194 height 24
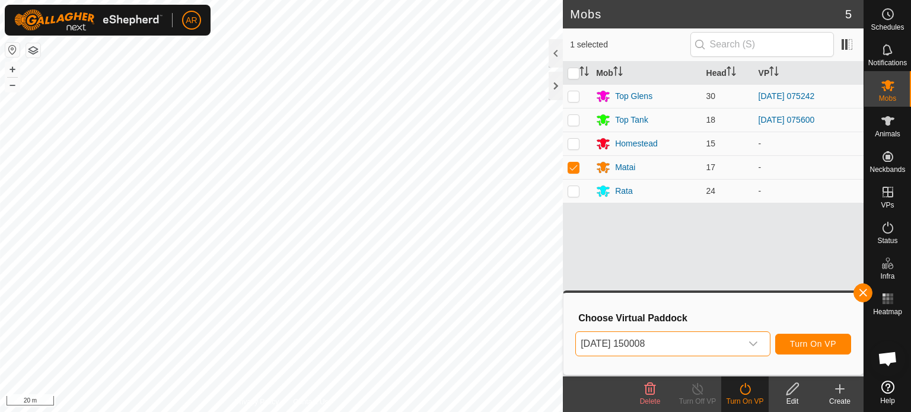
click at [751, 342] on icon "dropdown trigger" at bounding box center [752, 343] width 9 height 9
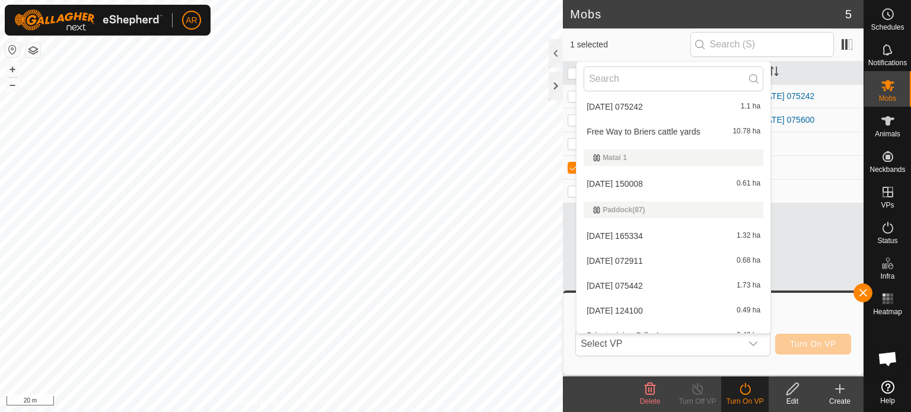
scroll to position [330, 0]
click at [694, 182] on li "2025-09-03 150008 0.61 ha" at bounding box center [673, 186] width 194 height 24
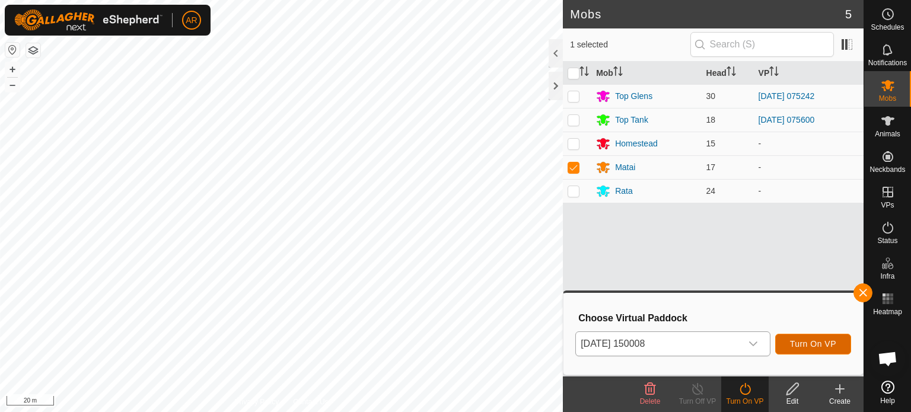
click at [805, 339] on span "Turn On VP" at bounding box center [813, 343] width 46 height 9
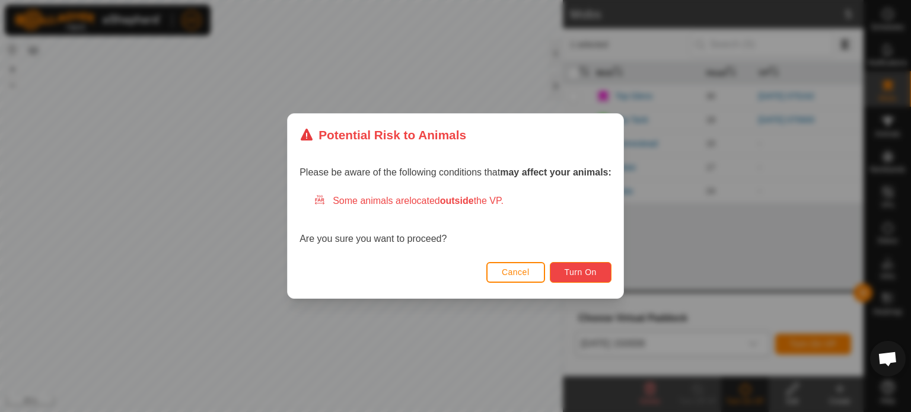
click at [591, 269] on span "Turn On" at bounding box center [580, 271] width 32 height 9
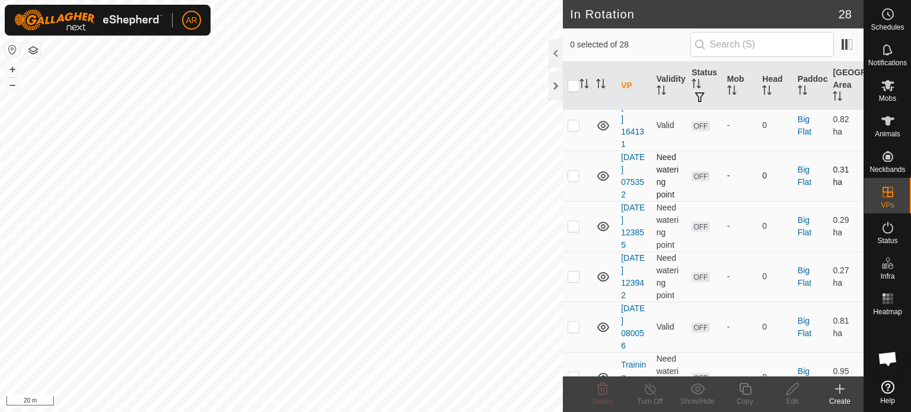
scroll to position [59, 0]
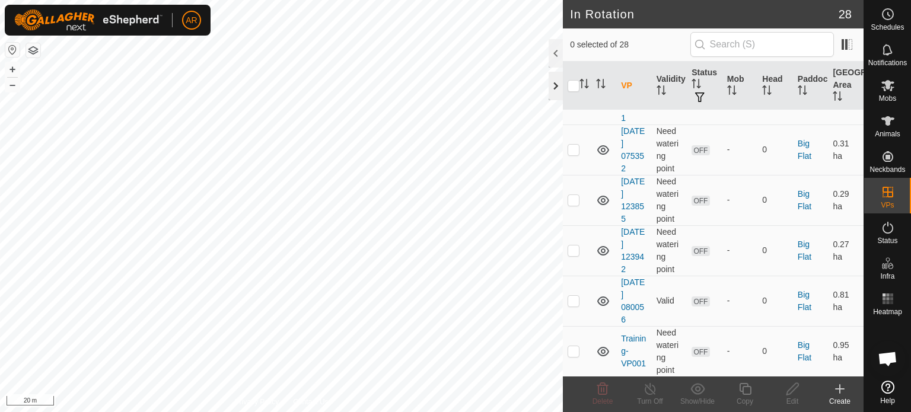
click at [553, 92] on div at bounding box center [555, 86] width 14 height 28
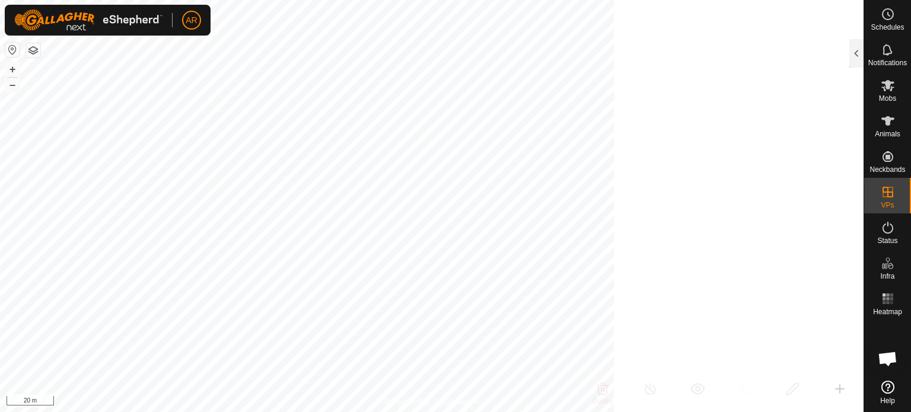
scroll to position [122, 0]
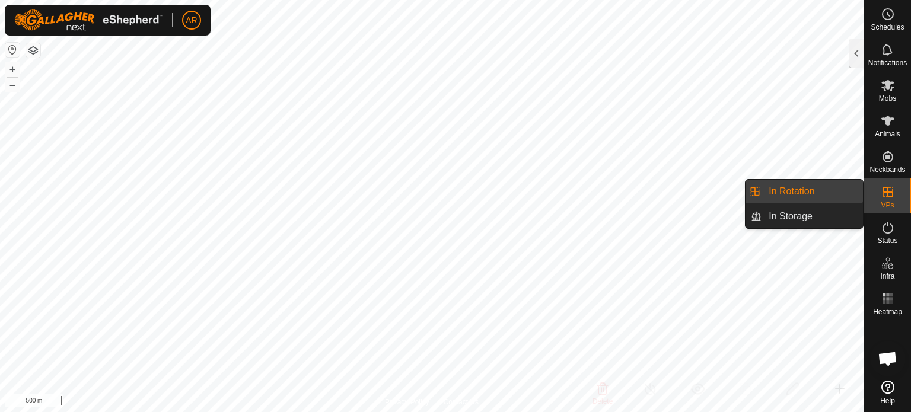
click at [843, 182] on link "In Rotation" at bounding box center [811, 192] width 101 height 24
click at [770, 189] on link "In Rotation" at bounding box center [811, 192] width 101 height 24
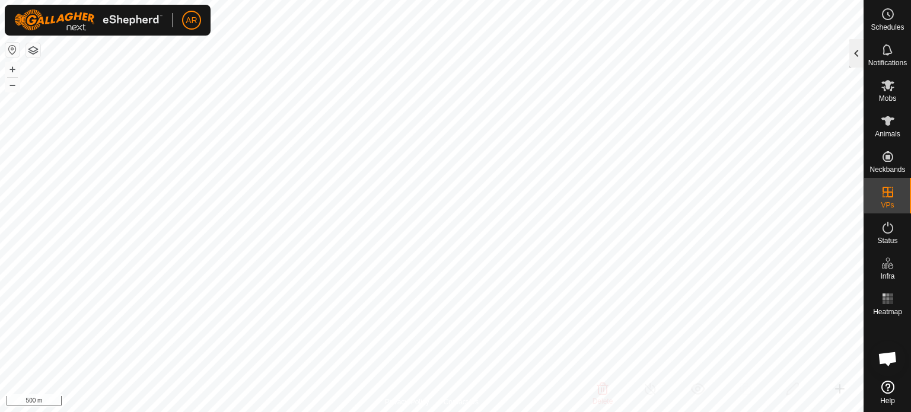
click at [861, 51] on div at bounding box center [856, 53] width 14 height 28
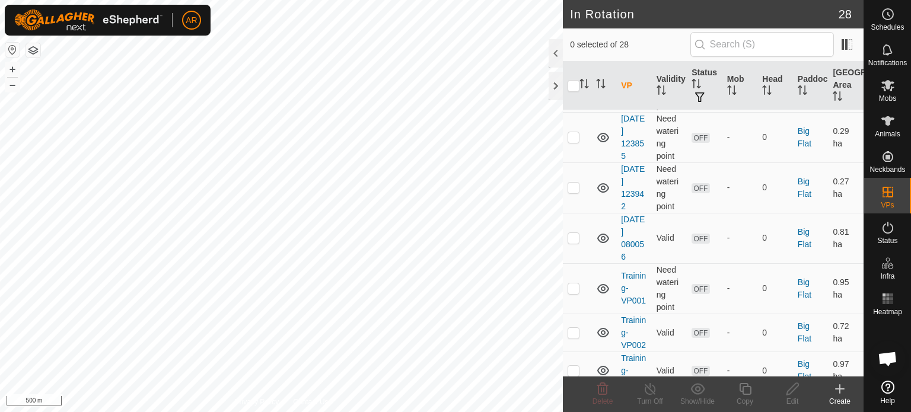
scroll to position [59, 0]
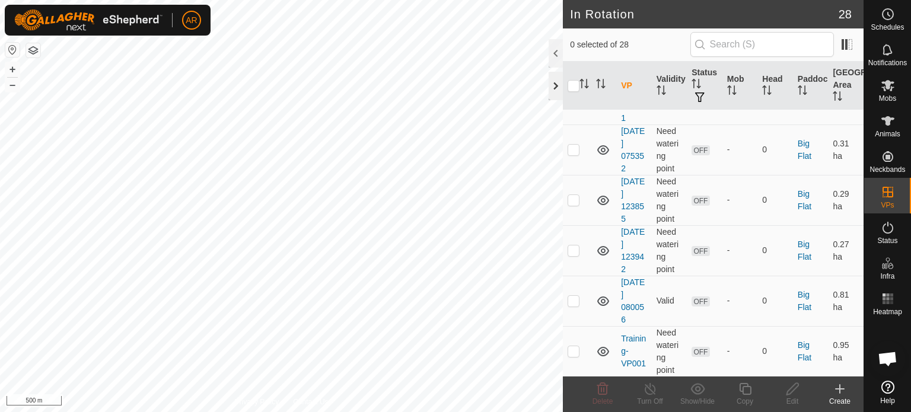
click at [556, 82] on div at bounding box center [555, 86] width 14 height 28
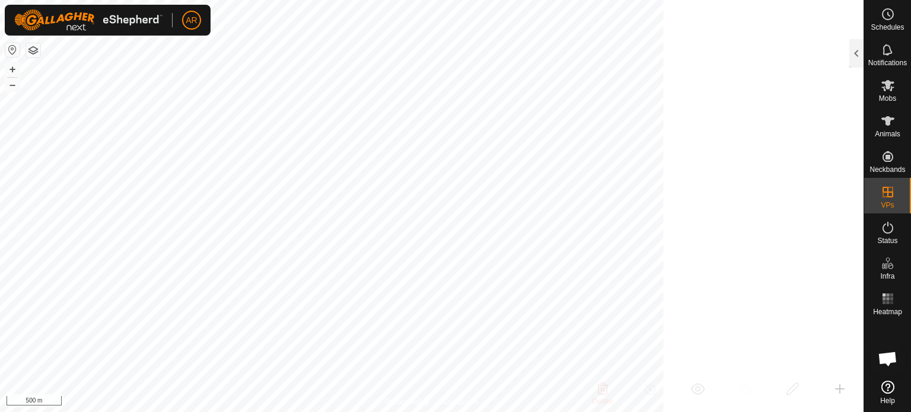
scroll to position [122, 0]
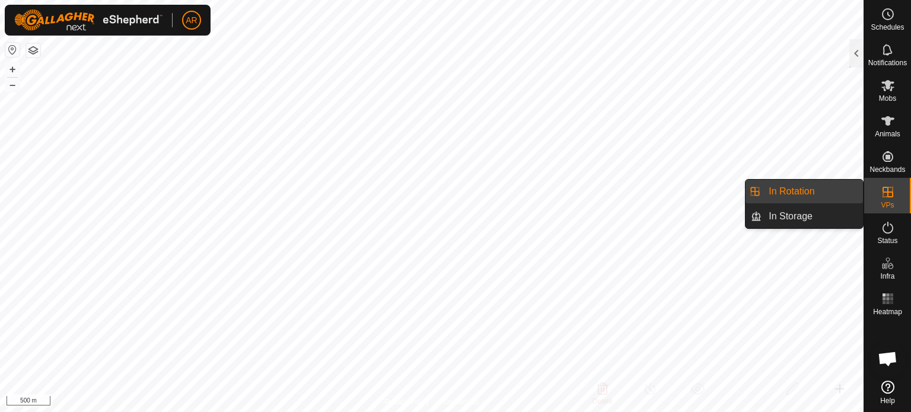
click at [824, 180] on link "In Rotation" at bounding box center [811, 192] width 101 height 24
click at [844, 190] on link "In Rotation" at bounding box center [811, 192] width 101 height 24
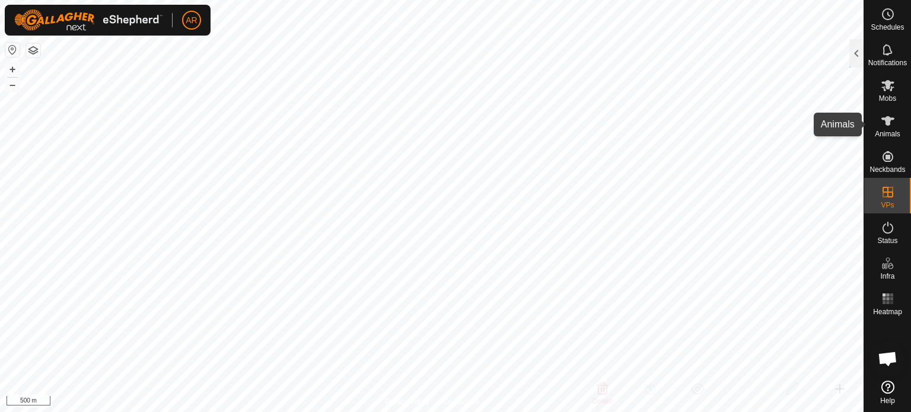
drag, startPoint x: 891, startPoint y: 120, endPoint x: 899, endPoint y: 120, distance: 8.9
click at [910, 125] on div "Animals" at bounding box center [887, 125] width 47 height 36
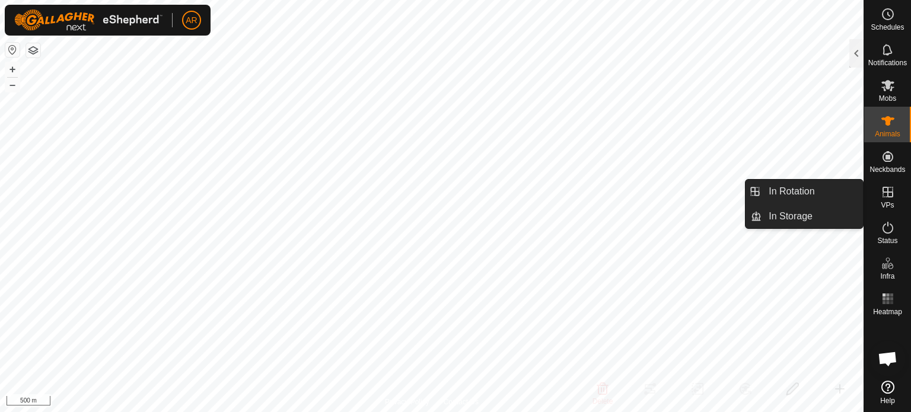
click at [898, 188] on div "VPs" at bounding box center [887, 196] width 47 height 36
click at [883, 194] on icon at bounding box center [887, 192] width 14 height 14
click at [892, 195] on icon at bounding box center [887, 192] width 11 height 11
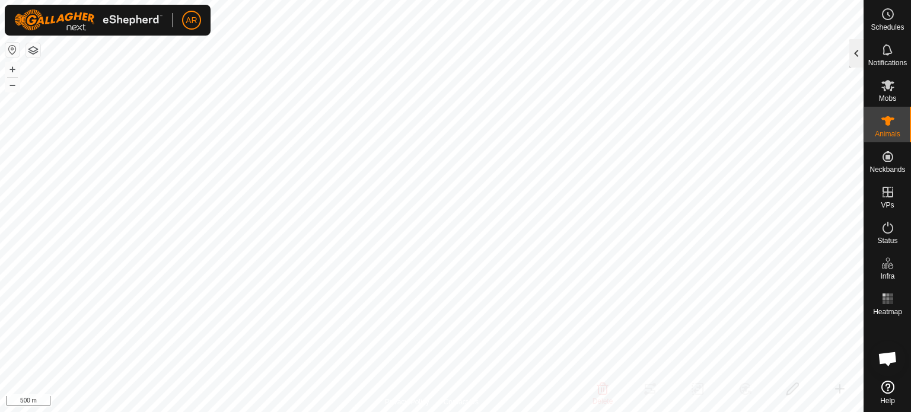
click at [859, 63] on div at bounding box center [856, 53] width 14 height 28
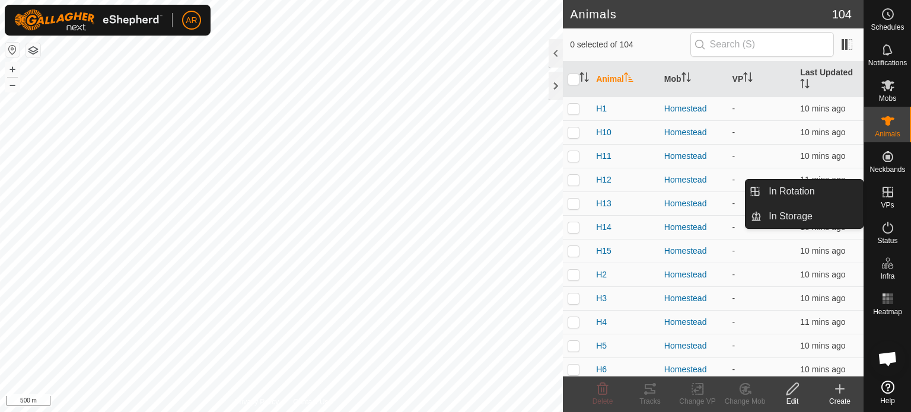
click at [835, 187] on link "In Rotation" at bounding box center [811, 192] width 101 height 24
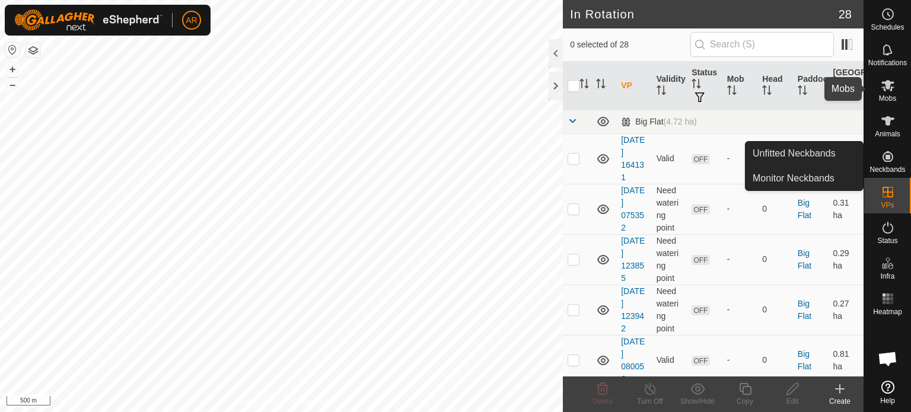
click at [895, 100] on span "Mobs" at bounding box center [887, 98] width 17 height 7
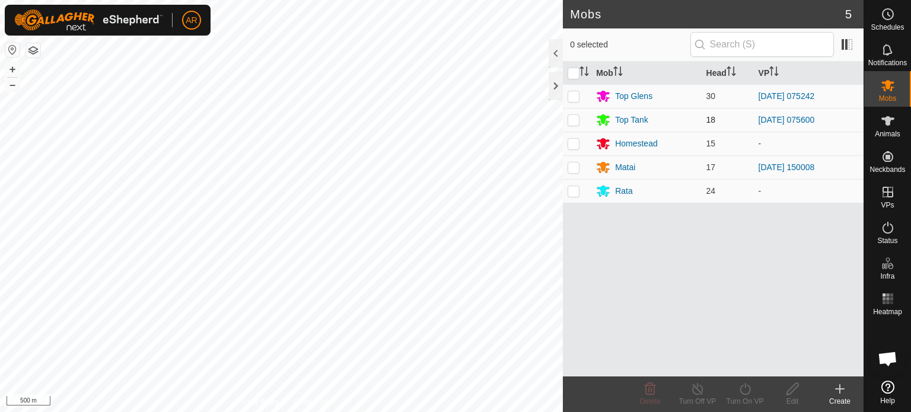
click at [578, 122] on p-checkbox at bounding box center [573, 119] width 12 height 9
checkbox input "true"
click at [747, 390] on icon at bounding box center [745, 389] width 15 height 14
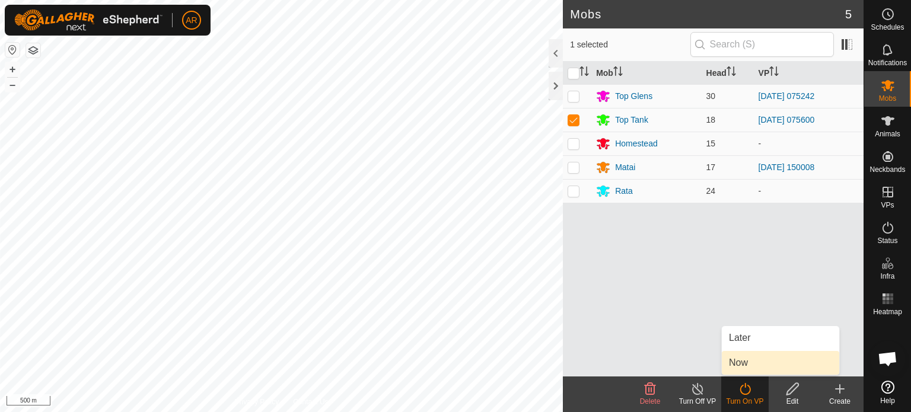
click at [758, 365] on link "Now" at bounding box center [780, 363] width 117 height 24
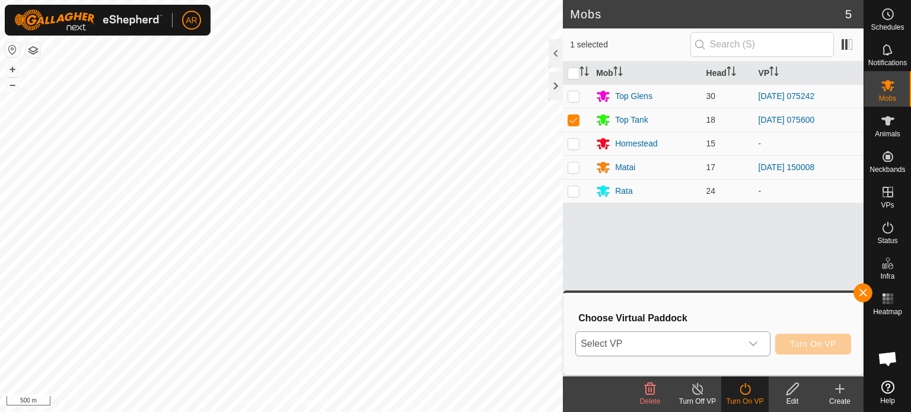
click at [761, 348] on div "dropdown trigger" at bounding box center [753, 344] width 24 height 24
click at [33, 44] on button "button" at bounding box center [33, 50] width 14 height 14
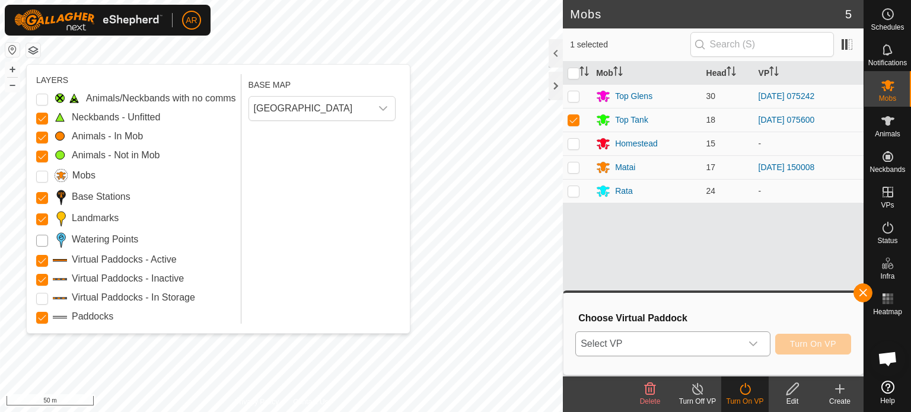
click at [41, 242] on Points "Watering Points" at bounding box center [42, 241] width 12 height 12
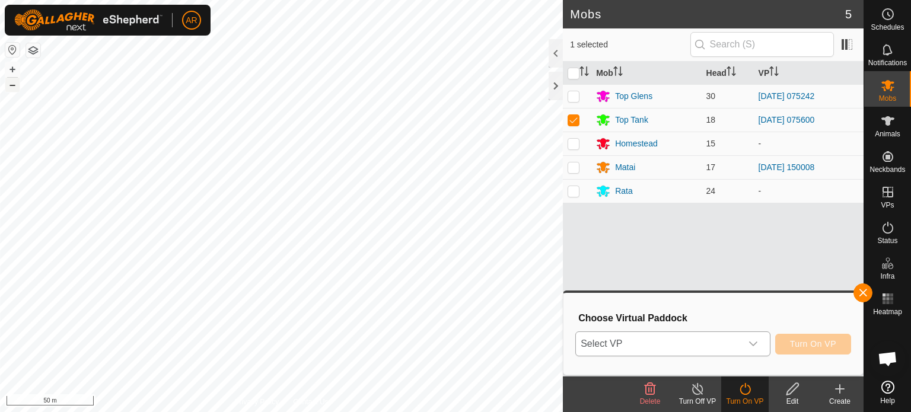
click at [12, 84] on button "–" at bounding box center [12, 85] width 14 height 14
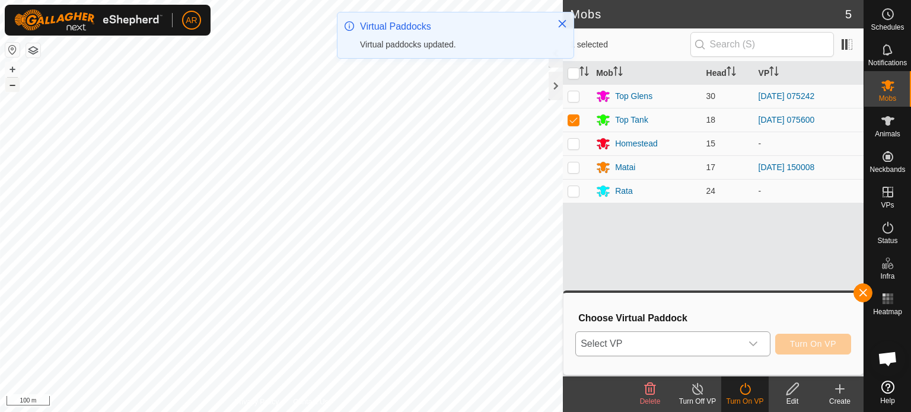
drag, startPoint x: 14, startPoint y: 91, endPoint x: 12, endPoint y: 84, distance: 7.5
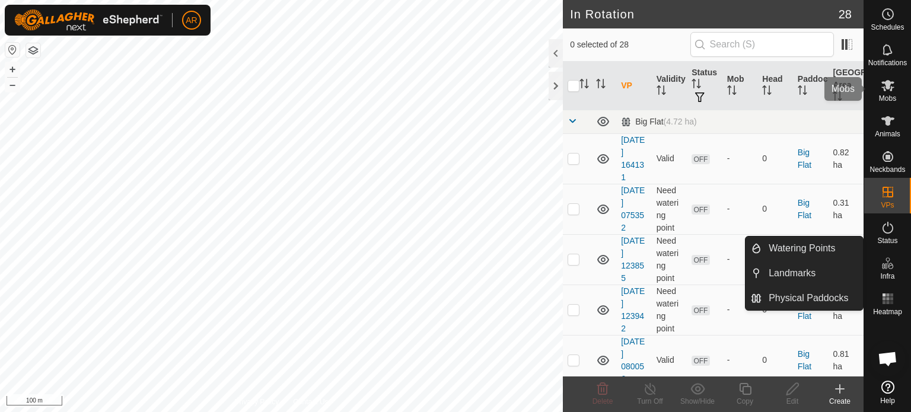
click at [899, 94] on div "Mobs" at bounding box center [887, 89] width 47 height 36
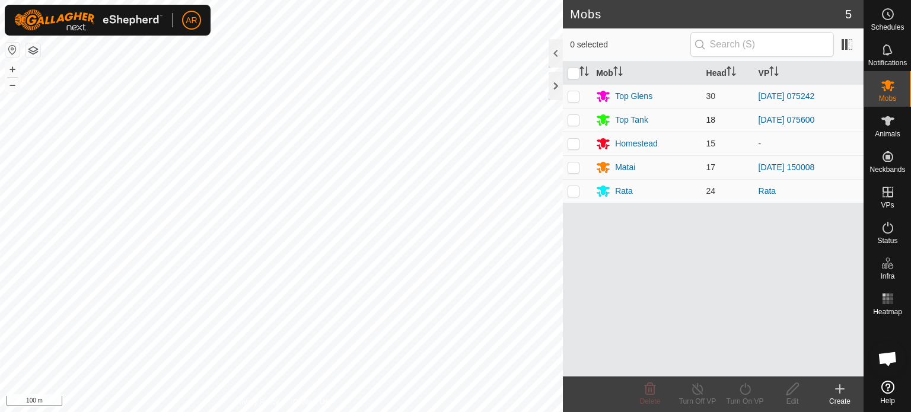
click at [581, 119] on td at bounding box center [577, 120] width 28 height 24
checkbox input "true"
click at [628, 119] on div "Top Tank" at bounding box center [631, 120] width 33 height 12
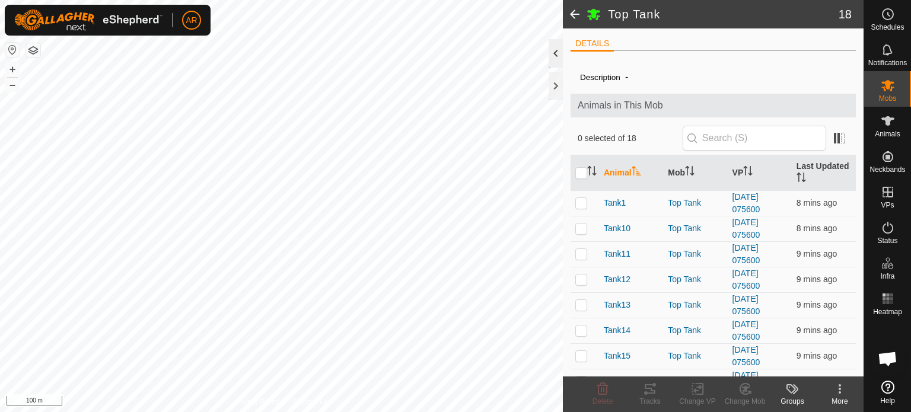
click at [560, 49] on div at bounding box center [555, 53] width 14 height 28
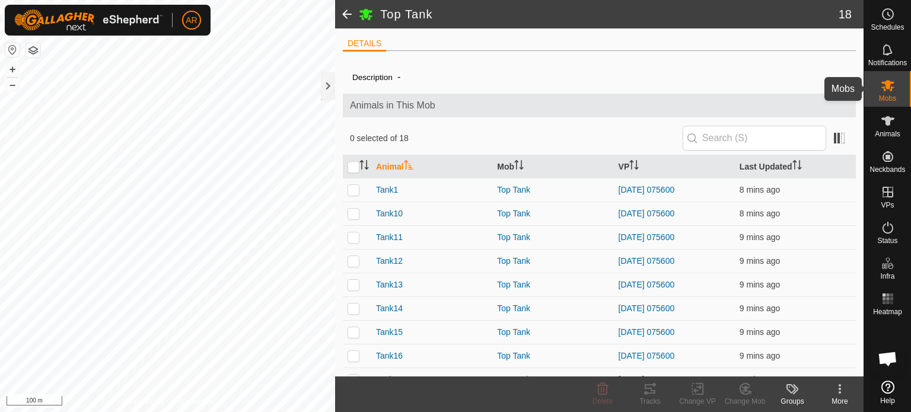
click at [886, 91] on icon at bounding box center [887, 85] width 14 height 14
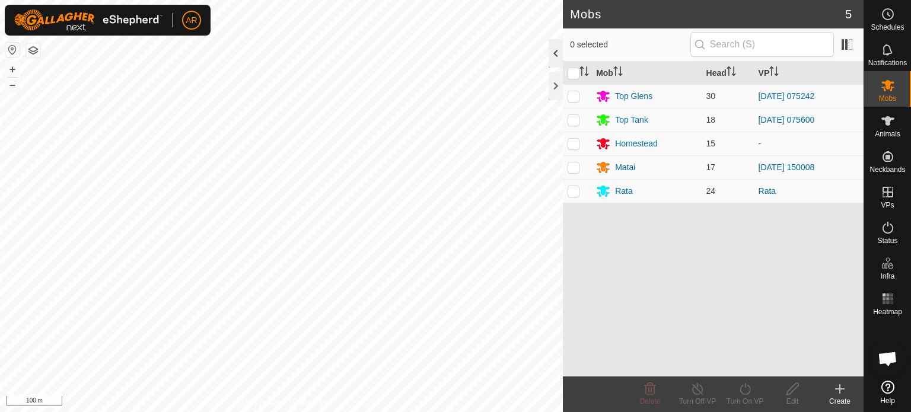
click at [551, 50] on div at bounding box center [555, 53] width 14 height 28
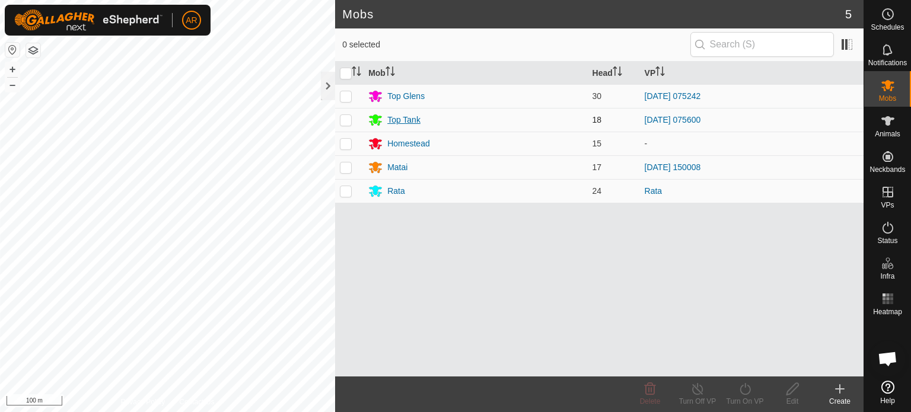
click at [410, 120] on div "Top Tank" at bounding box center [403, 120] width 33 height 12
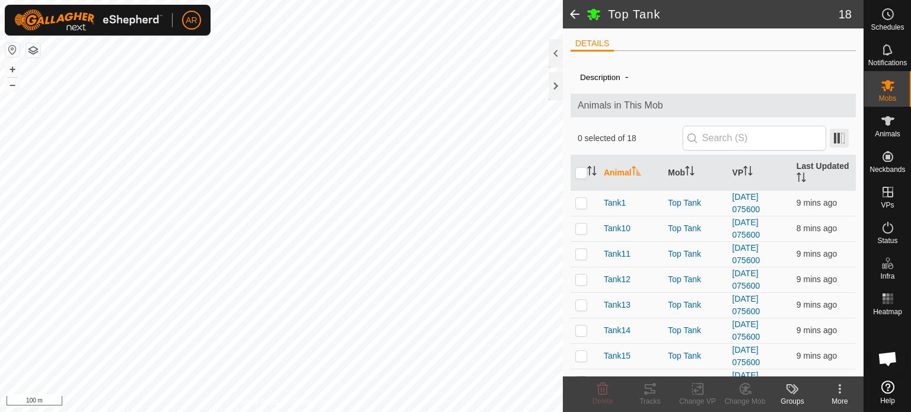
click at [830, 139] on span at bounding box center [838, 138] width 19 height 19
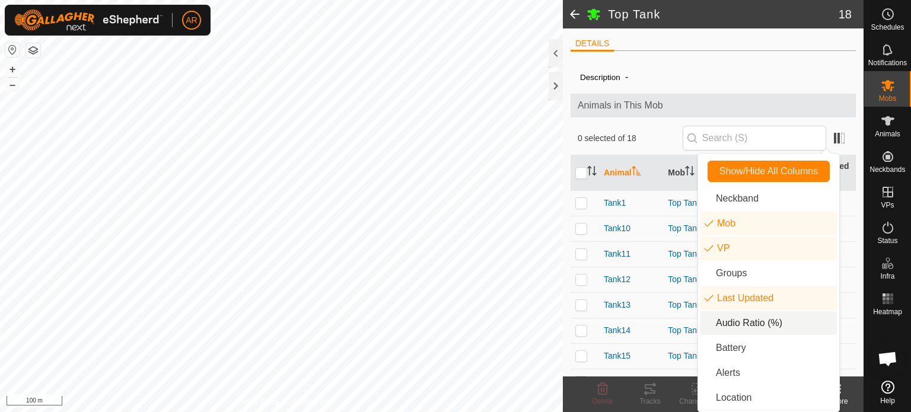
click at [728, 324] on li "Audio Ratio (%)" at bounding box center [768, 323] width 136 height 24
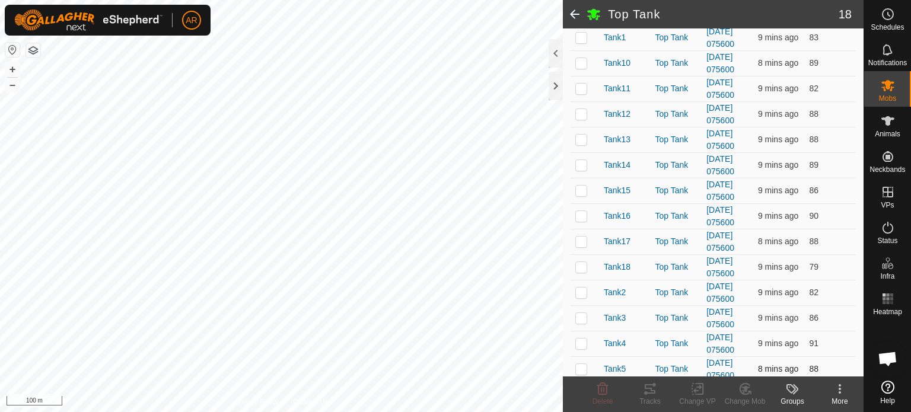
scroll to position [237, 0]
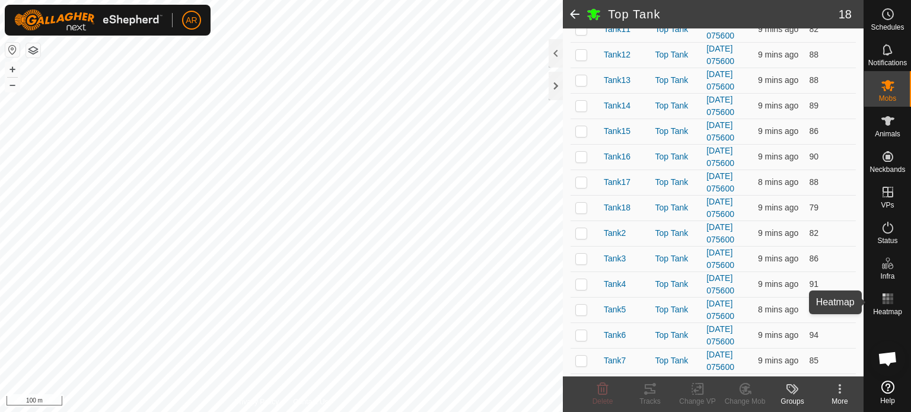
click at [886, 300] on icon at bounding box center [887, 299] width 14 height 14
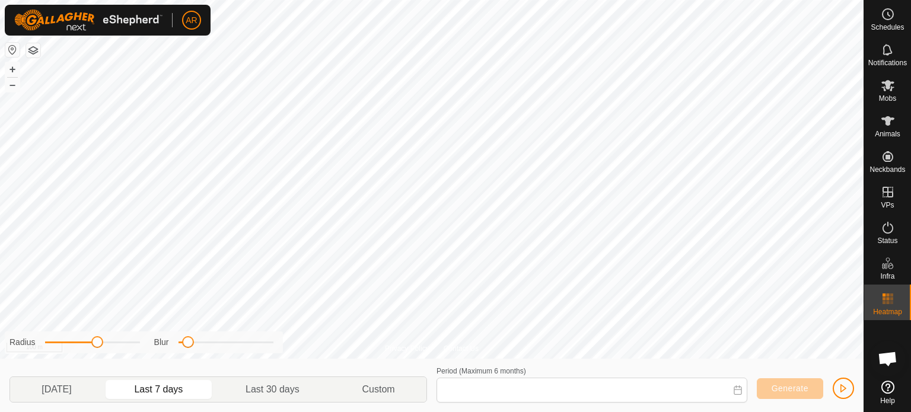
type input "27 Aug, 2025 - 02 Sep, 2025"
click at [690, 365] on div "Privacy Policy Contact Us WP 31 Type: trough Capacity: 100L Water Level: 100% D…" at bounding box center [431, 206] width 863 height 412
click at [702, 360] on div "Privacy Policy Contact Us WP 31 Type: trough Capacity: 100L Water Level: 100% D…" at bounding box center [431, 206] width 863 height 412
click at [895, 298] on es-heatmap-svg-icon at bounding box center [887, 298] width 21 height 19
drag, startPoint x: 893, startPoint y: 297, endPoint x: 877, endPoint y: 289, distance: 17.2
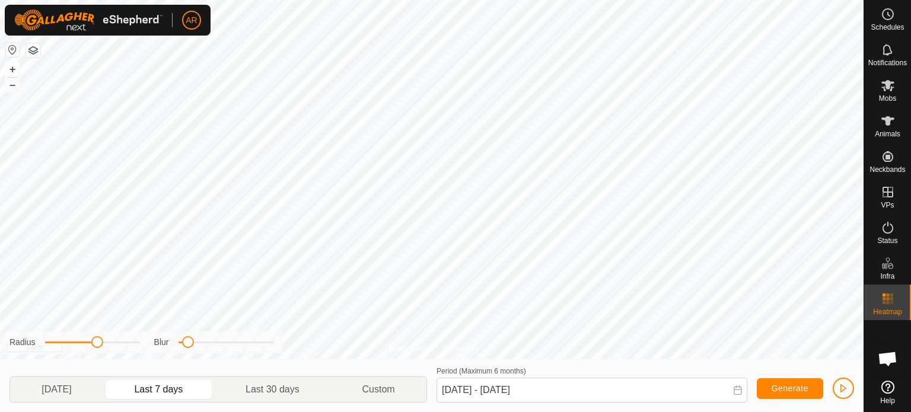
click at [888, 296] on icon at bounding box center [887, 299] width 14 height 14
click at [887, 301] on rect at bounding box center [887, 302] width 3 height 3
click at [796, 390] on span "Generate" at bounding box center [789, 388] width 37 height 9
click at [844, 385] on span "button" at bounding box center [842, 388] width 9 height 9
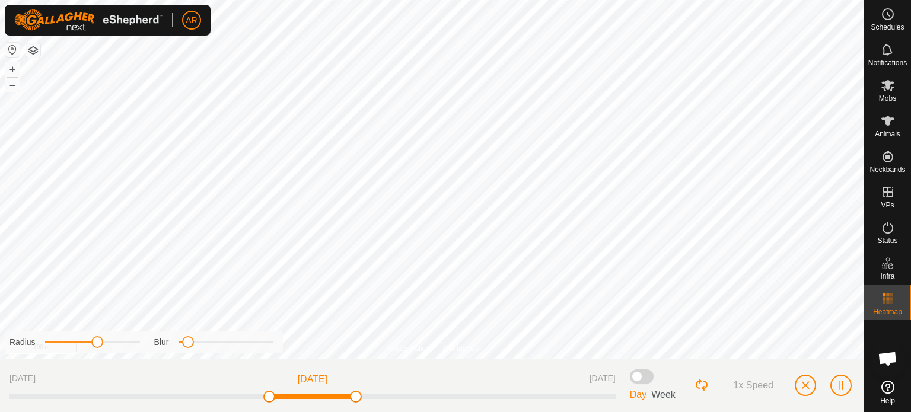
click at [636, 381] on span at bounding box center [642, 376] width 24 height 14
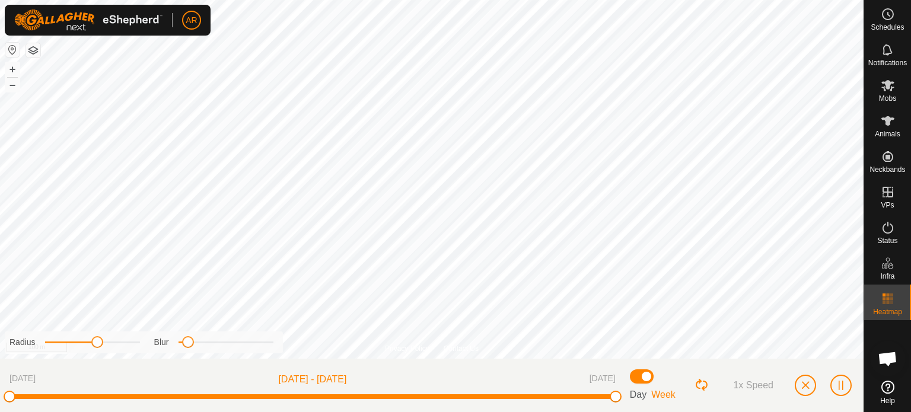
click at [529, 0] on html "AR Schedules Notifications Mobs Animals Neckbands VPs Status Infra Heatmap Help…" at bounding box center [455, 206] width 911 height 412
click at [803, 376] on button "button" at bounding box center [804, 385] width 21 height 21
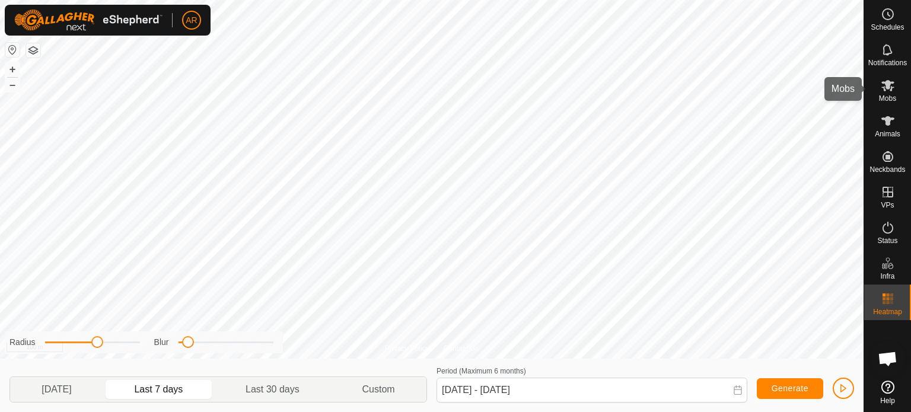
drag, startPoint x: 885, startPoint y: 92, endPoint x: 877, endPoint y: 98, distance: 9.7
click at [877, 98] on div "Mobs" at bounding box center [887, 89] width 47 height 36
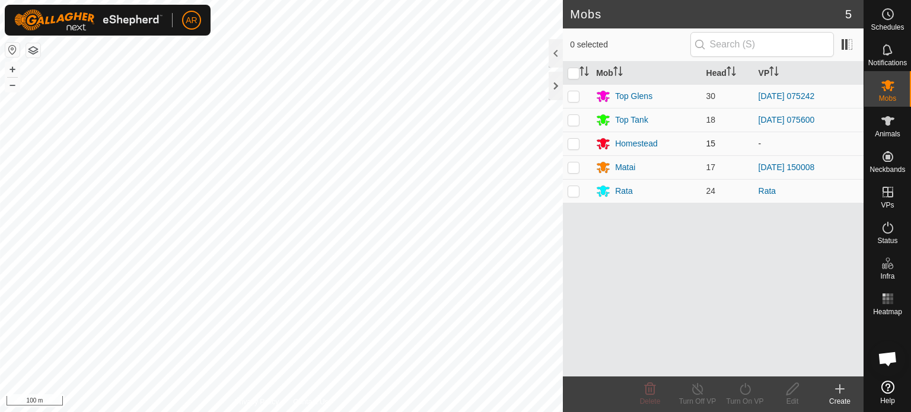
click at [579, 139] on p-tablecheckbox at bounding box center [573, 143] width 12 height 9
checkbox input "true"
click at [746, 391] on icon at bounding box center [745, 389] width 15 height 14
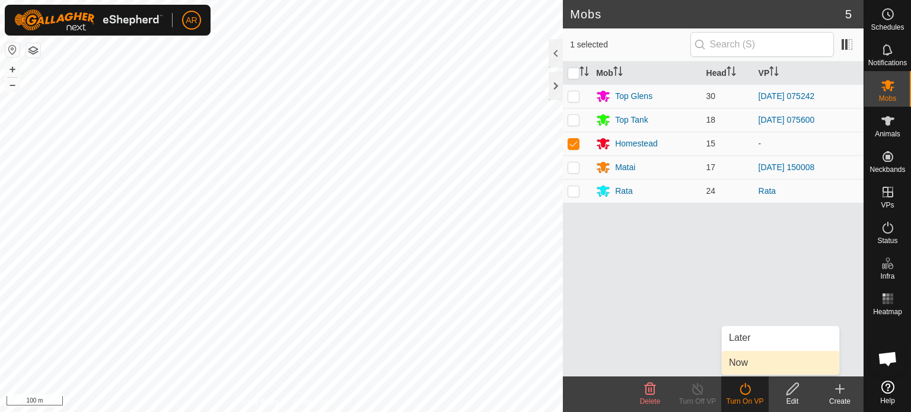
click at [746, 363] on link "Now" at bounding box center [780, 363] width 117 height 24
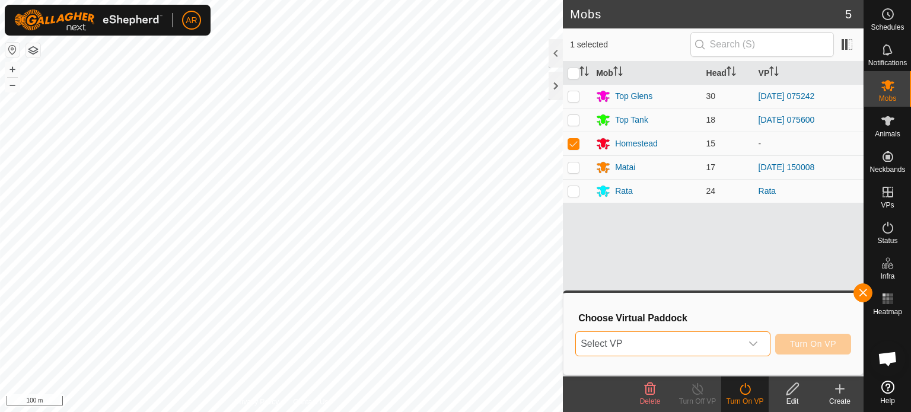
click at [725, 350] on span "Select VP" at bounding box center [658, 344] width 165 height 24
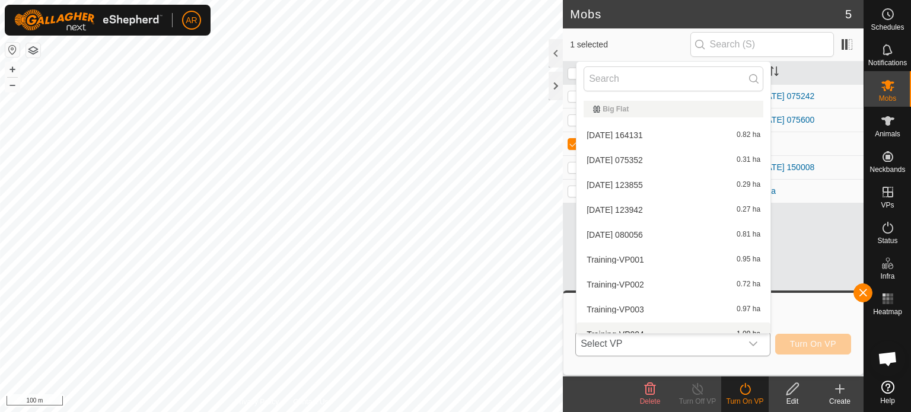
scroll to position [13, 0]
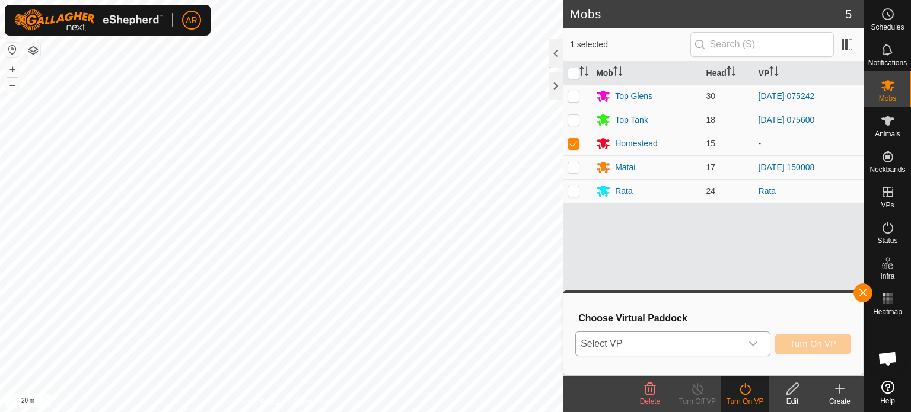
click at [760, 345] on div "dropdown trigger" at bounding box center [753, 344] width 24 height 24
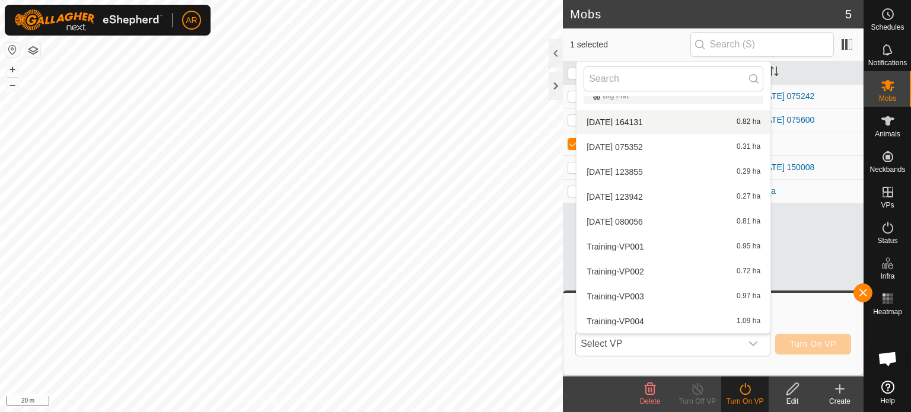
scroll to position [0, 0]
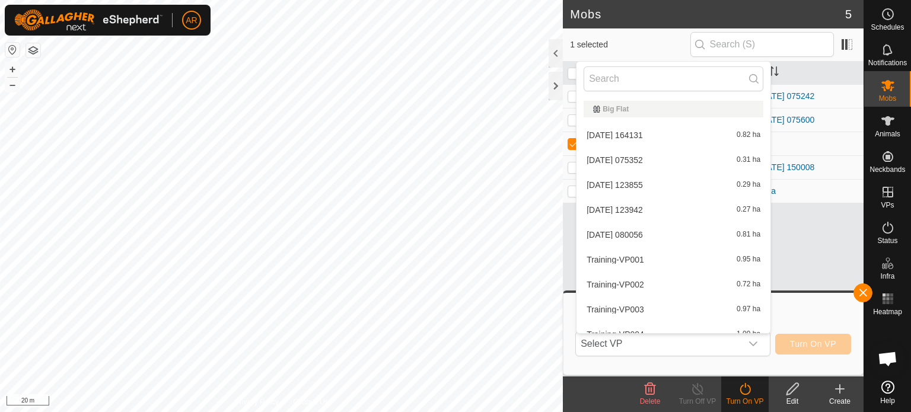
click at [642, 307] on li "Training-VP003 0.97 ha" at bounding box center [673, 310] width 194 height 24
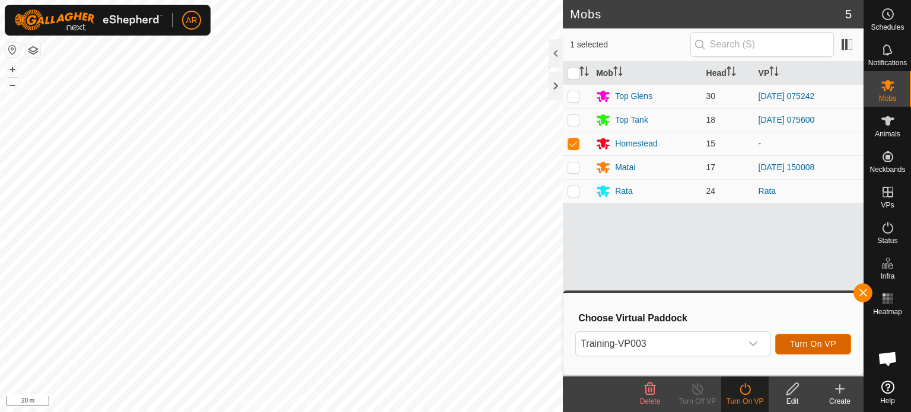
click at [805, 346] on span "Turn On VP" at bounding box center [813, 343] width 46 height 9
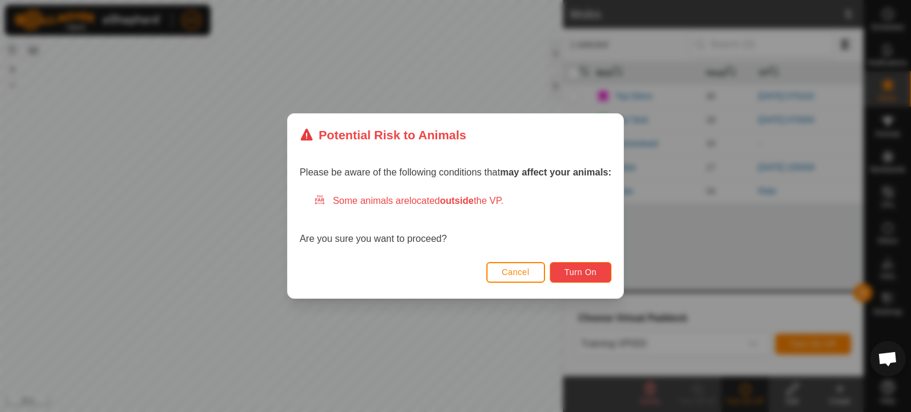
click at [607, 272] on button "Turn On" at bounding box center [581, 272] width 62 height 21
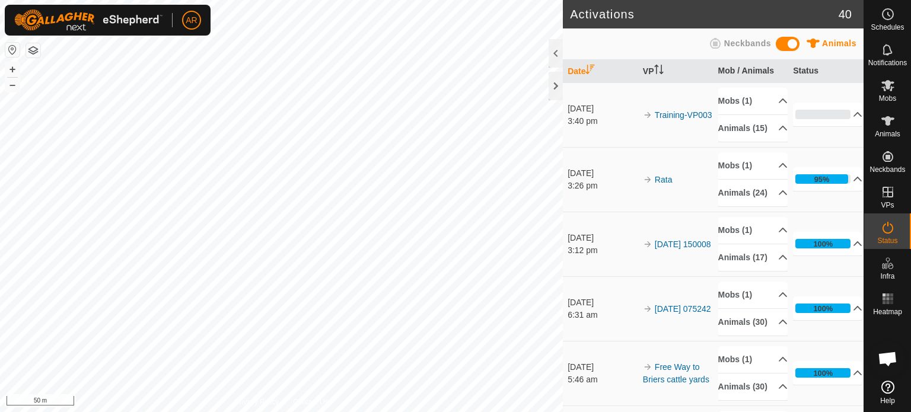
click at [582, 202] on div "Activations 40 Animals Neckbands Date VP Mob / Animals Status 3 Sept 2025 3:40 …" at bounding box center [431, 206] width 863 height 412
click at [892, 90] on icon at bounding box center [887, 85] width 14 height 14
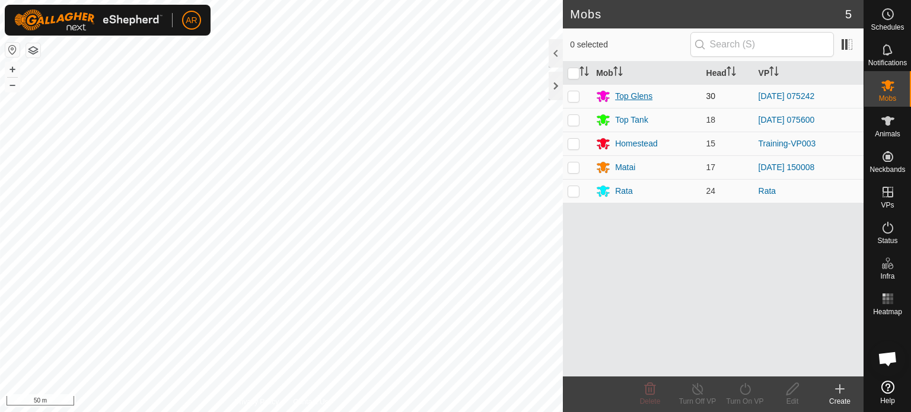
click at [639, 99] on div "Top Glens" at bounding box center [633, 96] width 37 height 12
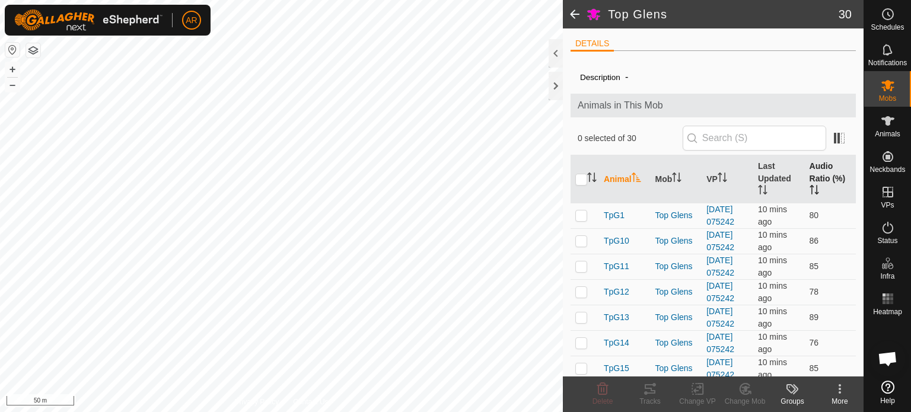
click at [809, 187] on icon "Activate to sort" at bounding box center [813, 189] width 9 height 9
